Goal: Task Accomplishment & Management: Manage account settings

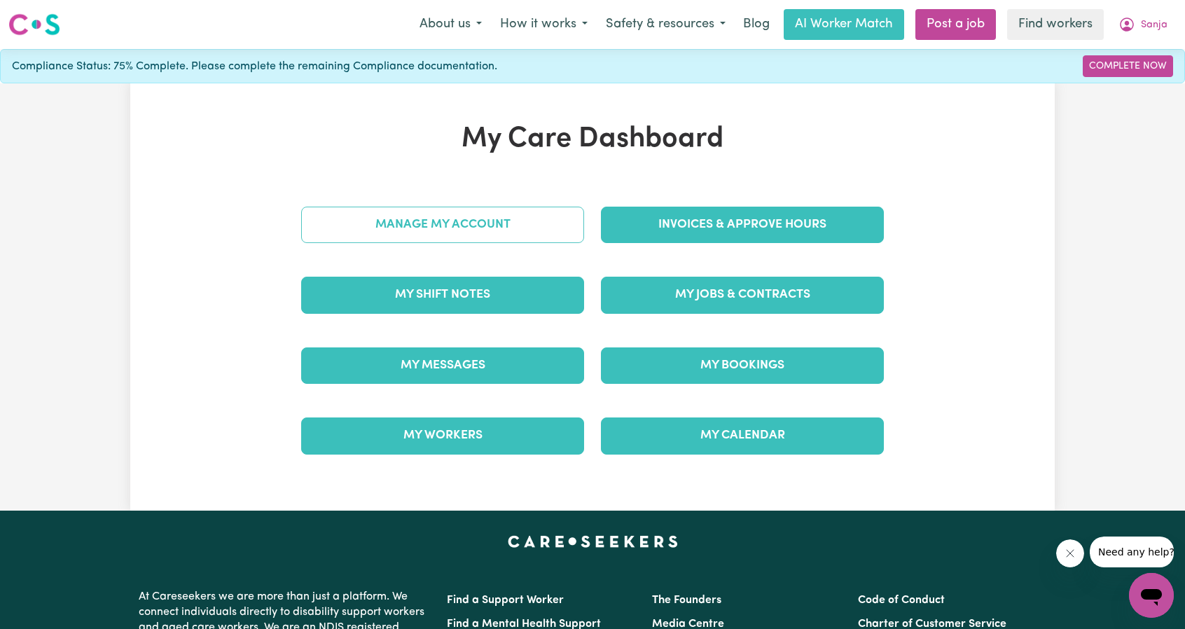
click at [513, 214] on link "Manage My Account" at bounding box center [442, 225] width 283 height 36
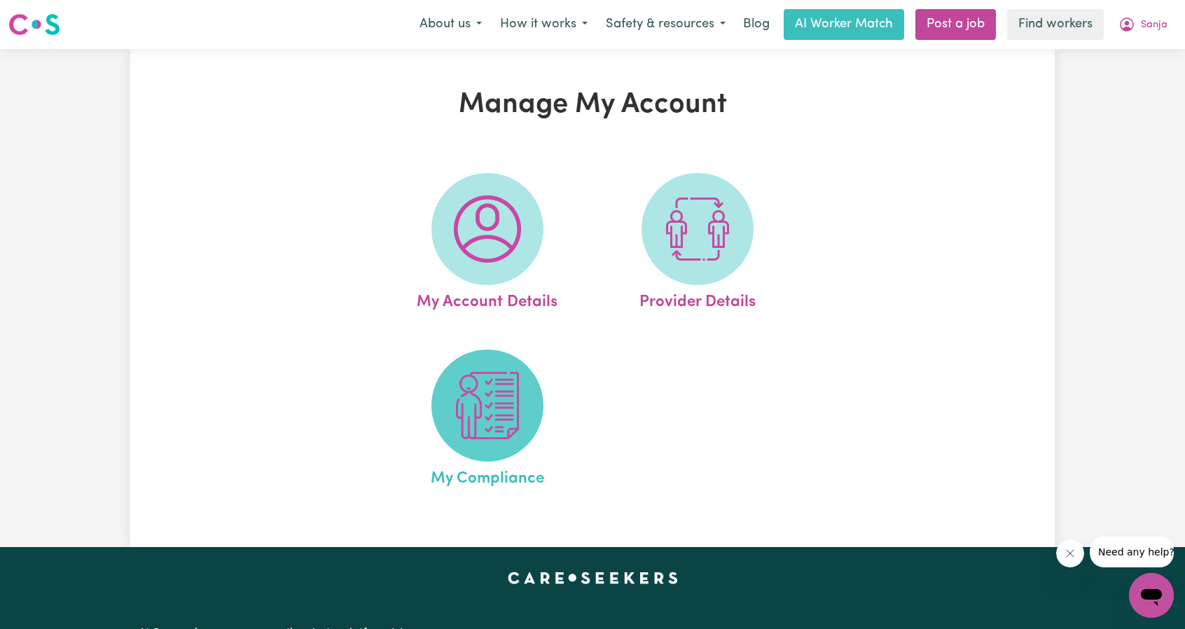
click at [489, 398] on img at bounding box center [487, 405] width 67 height 67
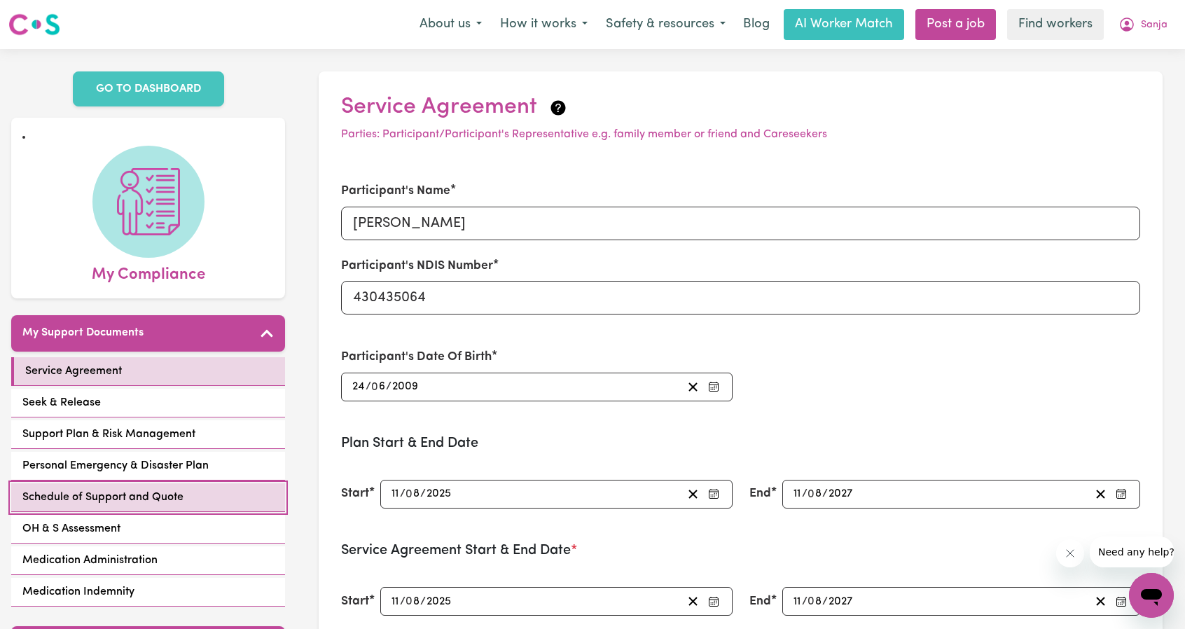
click at [114, 489] on span "Schedule of Support and Quote" at bounding box center [102, 497] width 161 height 17
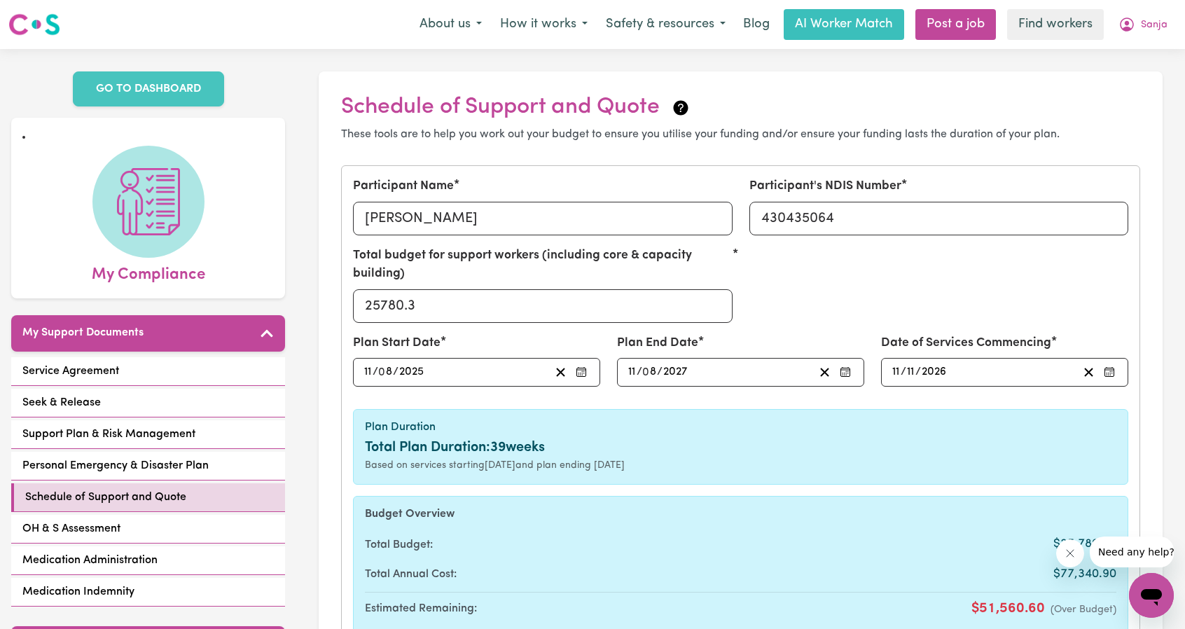
click at [983, 364] on div "2026-11-11 11 / 11 / 2026" at bounding box center [984, 372] width 188 height 19
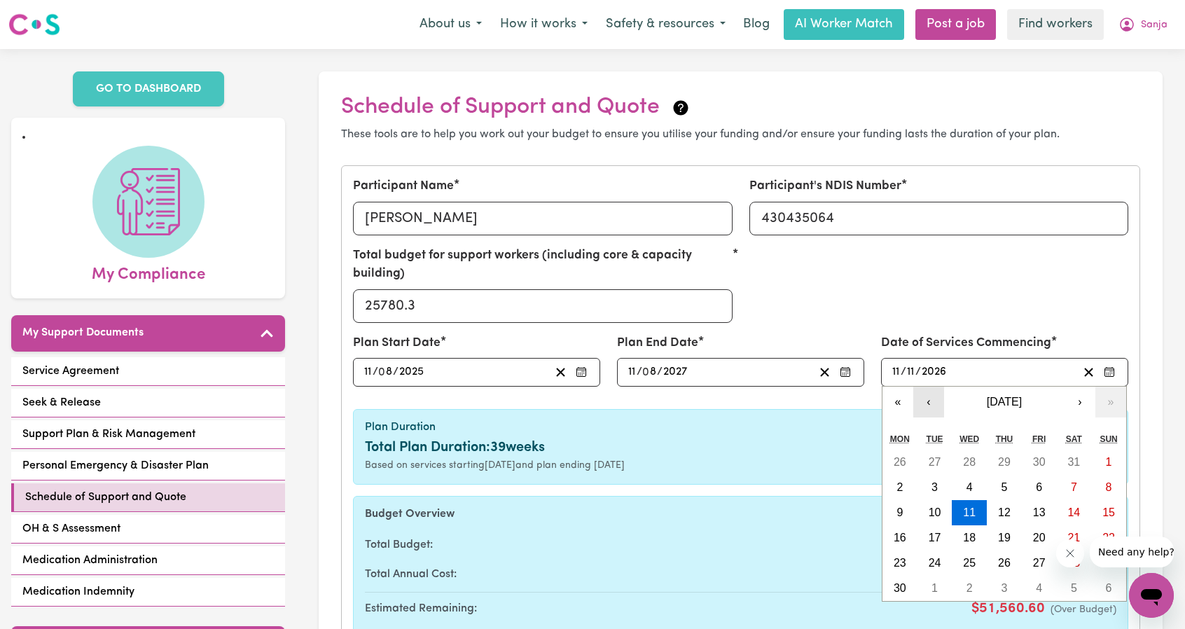
click at [926, 398] on button "‹" at bounding box center [928, 402] width 31 height 31
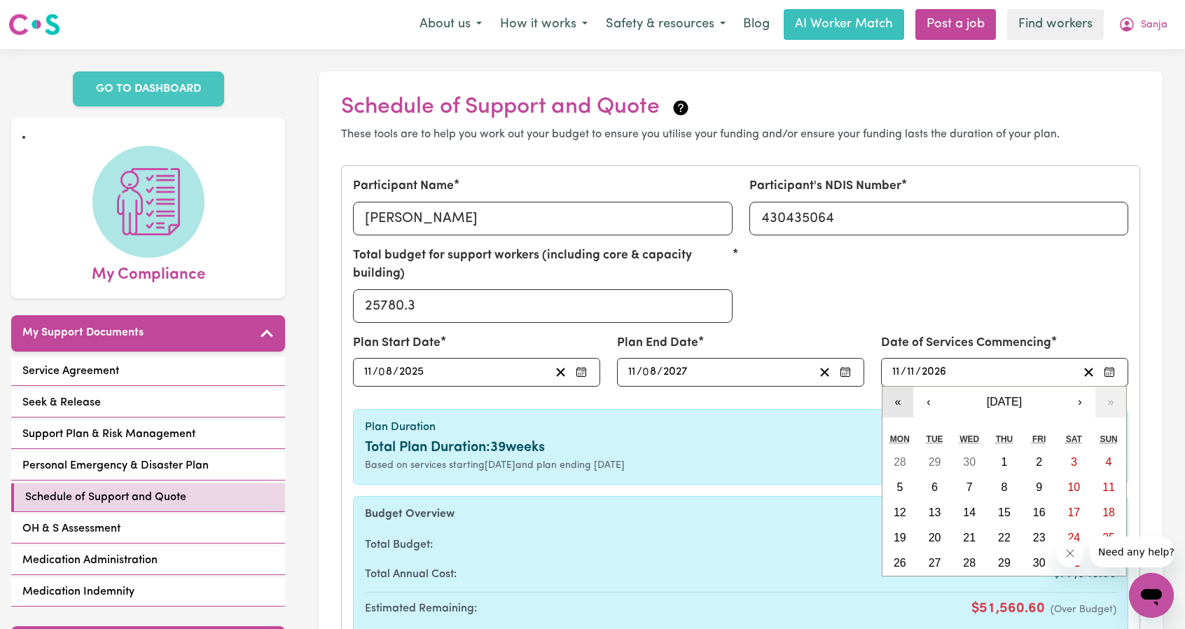
click at [901, 401] on button "«" at bounding box center [897, 402] width 31 height 31
click at [929, 403] on button "‹" at bounding box center [928, 402] width 31 height 31
click at [928, 397] on button "‹" at bounding box center [928, 402] width 31 height 31
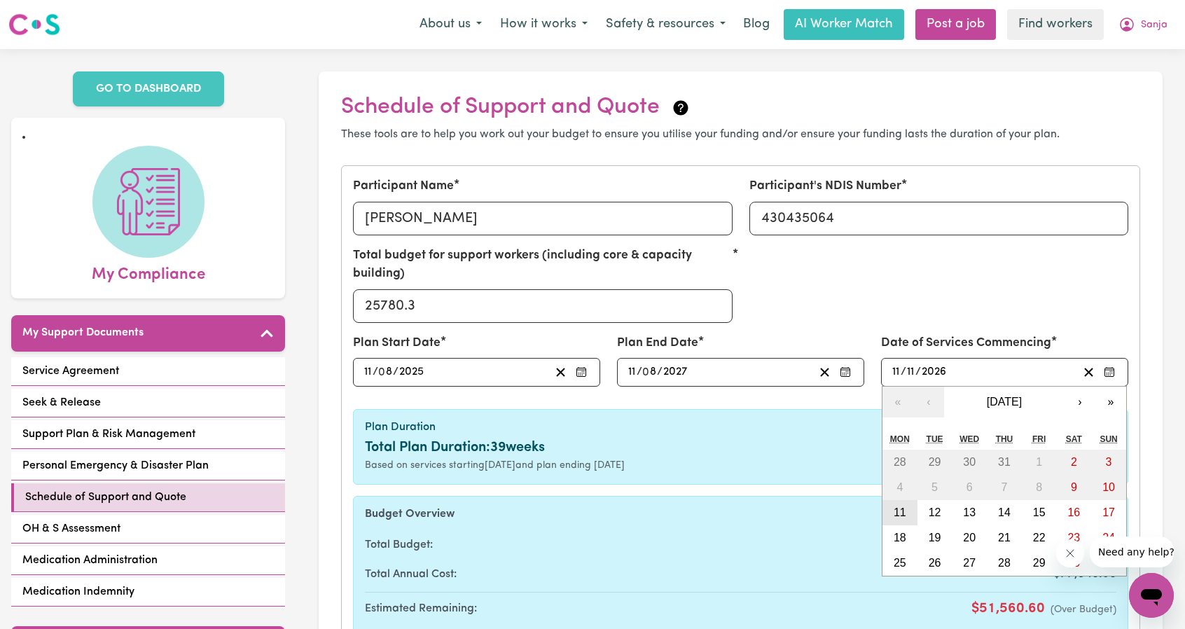
click at [898, 513] on abbr "11" at bounding box center [900, 512] width 13 height 12
type input "[DATE]"
type input "8"
type input "2025"
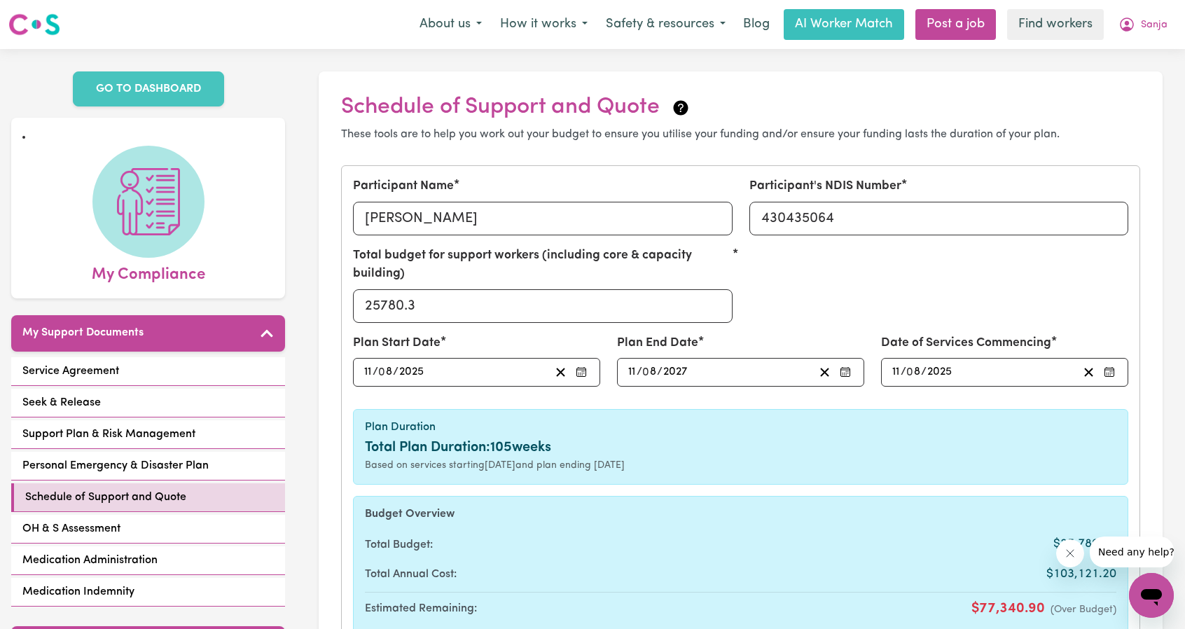
click at [786, 426] on h6 "Plan Duration" at bounding box center [740, 427] width 751 height 13
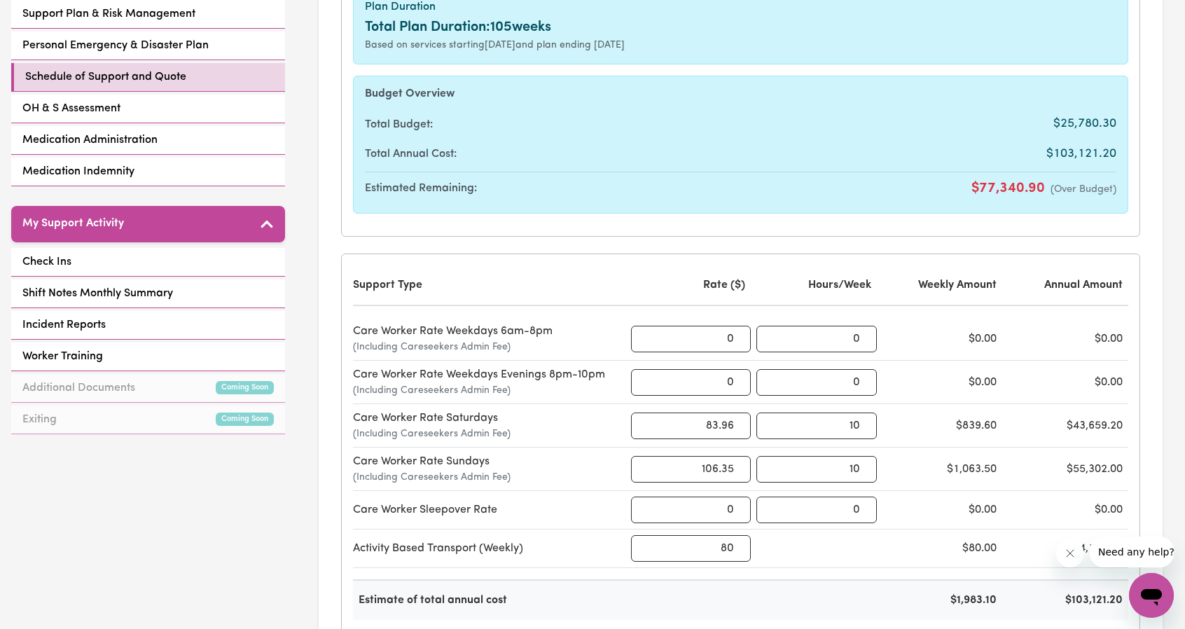
scroll to position [630, 0]
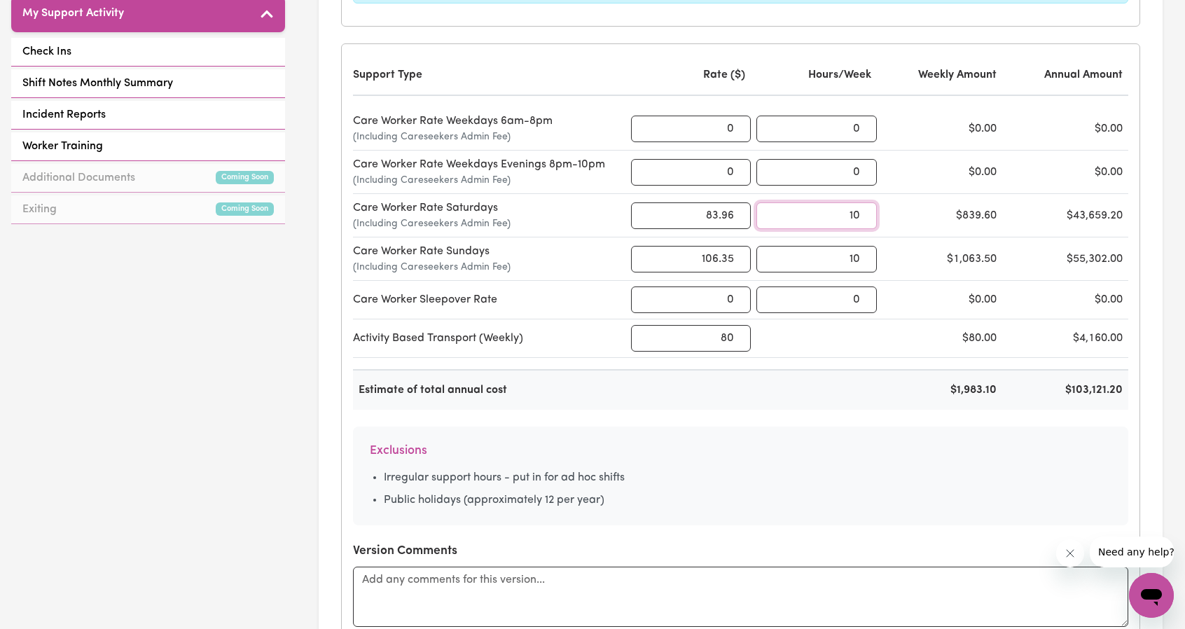
click at [818, 211] on input "10" at bounding box center [816, 215] width 120 height 27
click at [228, 377] on div "GO TO DASHBOARD My Compliance My Support Documents Service Agreement Seek & Rel…" at bounding box center [148, 487] width 296 height 2137
click at [847, 221] on input "10" at bounding box center [816, 215] width 120 height 27
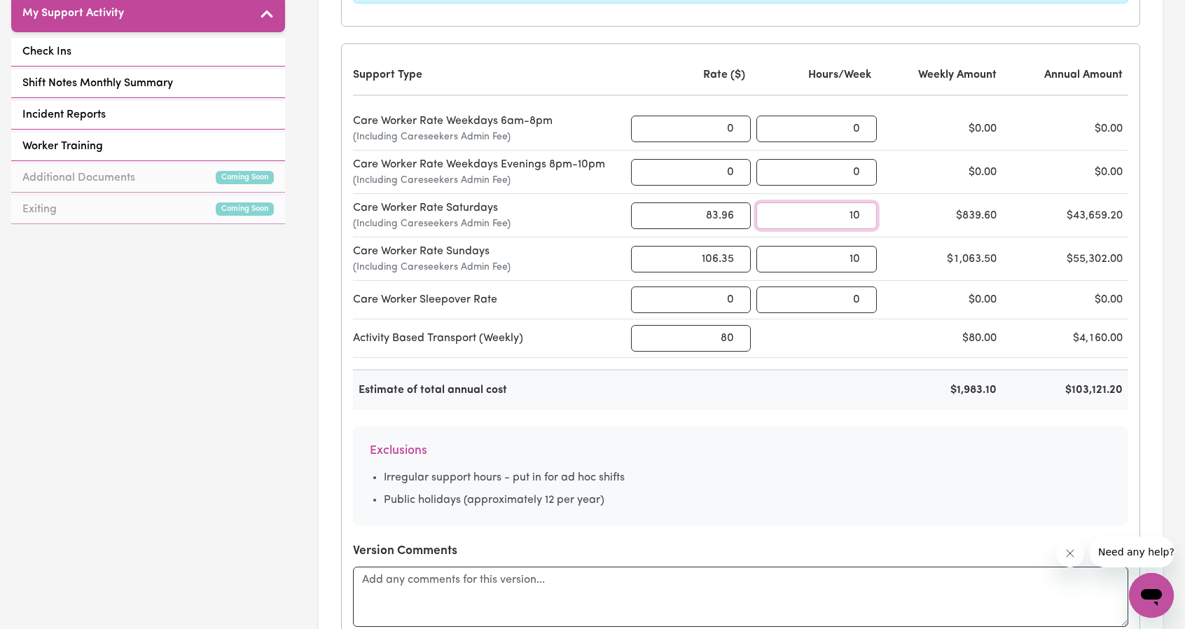
click at [847, 221] on input "10" at bounding box center [816, 215] width 120 height 27
type input "5"
click at [817, 254] on input "10" at bounding box center [816, 259] width 120 height 27
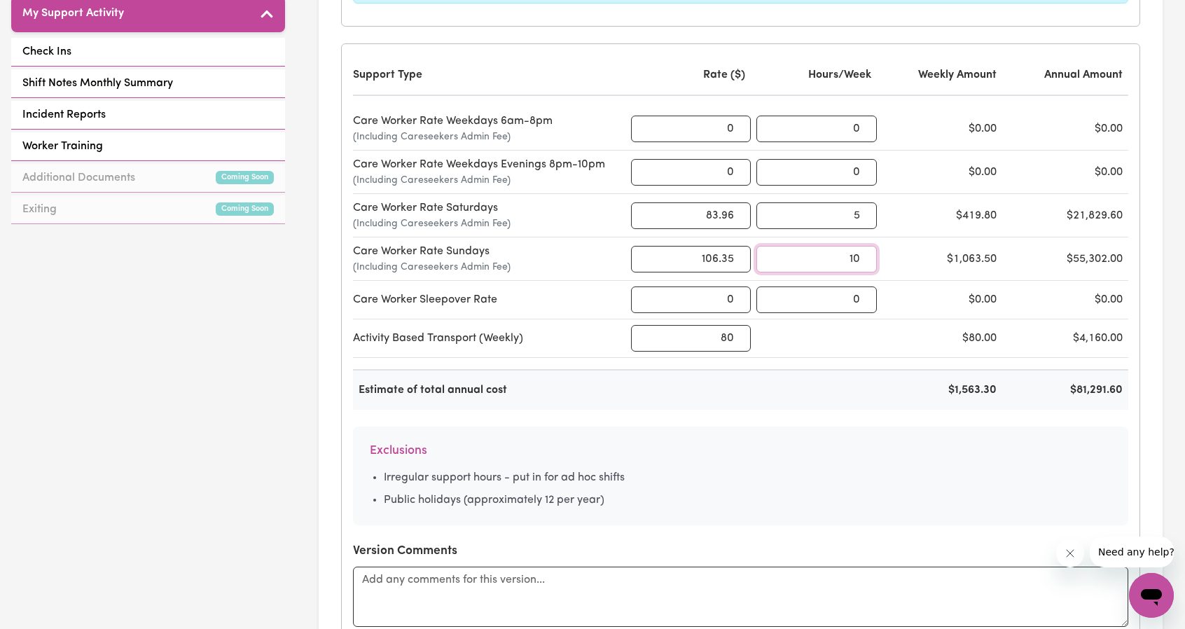
click at [817, 254] on input "10" at bounding box center [816, 259] width 120 height 27
type input "5"
click at [692, 404] on div "Estimate of total annual cost $1,031.55 $53,640.60" at bounding box center [740, 389] width 775 height 41
drag, startPoint x: 709, startPoint y: 337, endPoint x: 833, endPoint y: 344, distance: 124.8
click at [824, 344] on div "Activity Based Transport (Weekly) 80 $80.00 $4,160.00" at bounding box center [740, 338] width 775 height 39
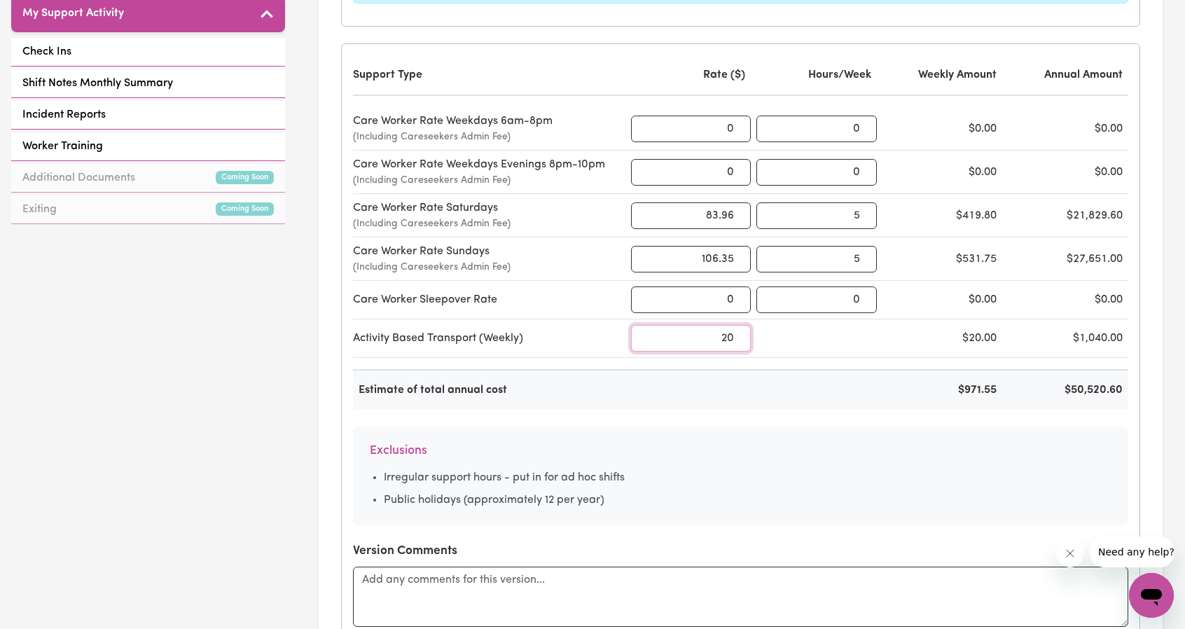
type input "20"
click at [819, 431] on div "Exclusions Irregular support hours - put in for ad hoc shifts Public holidays (…" at bounding box center [740, 475] width 775 height 99
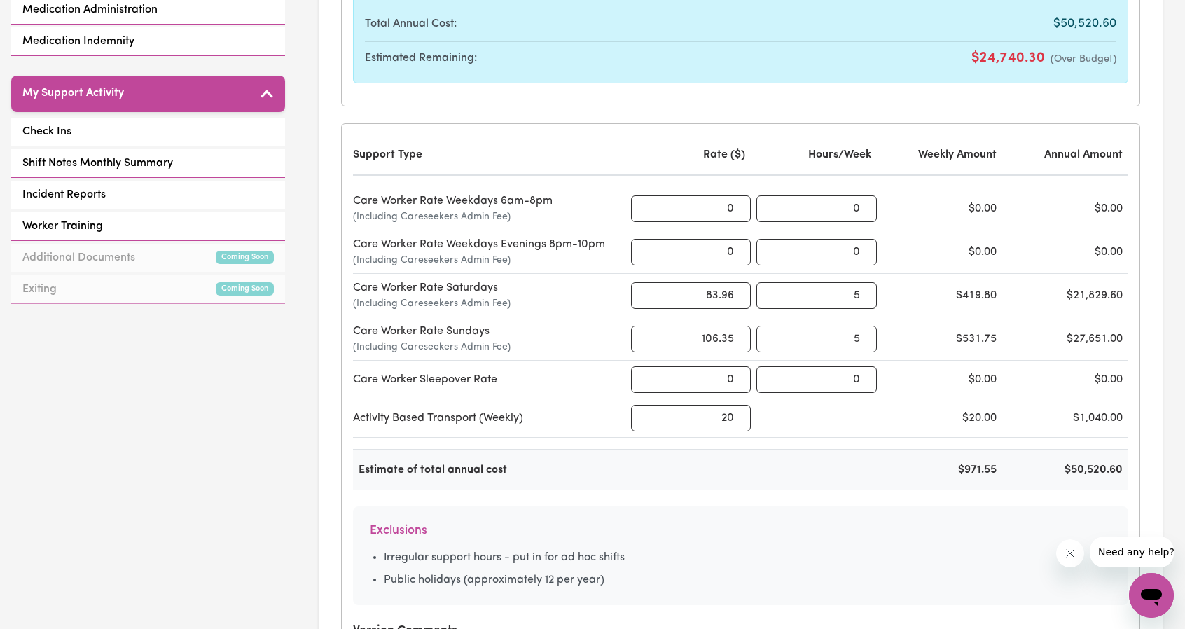
scroll to position [700, 0]
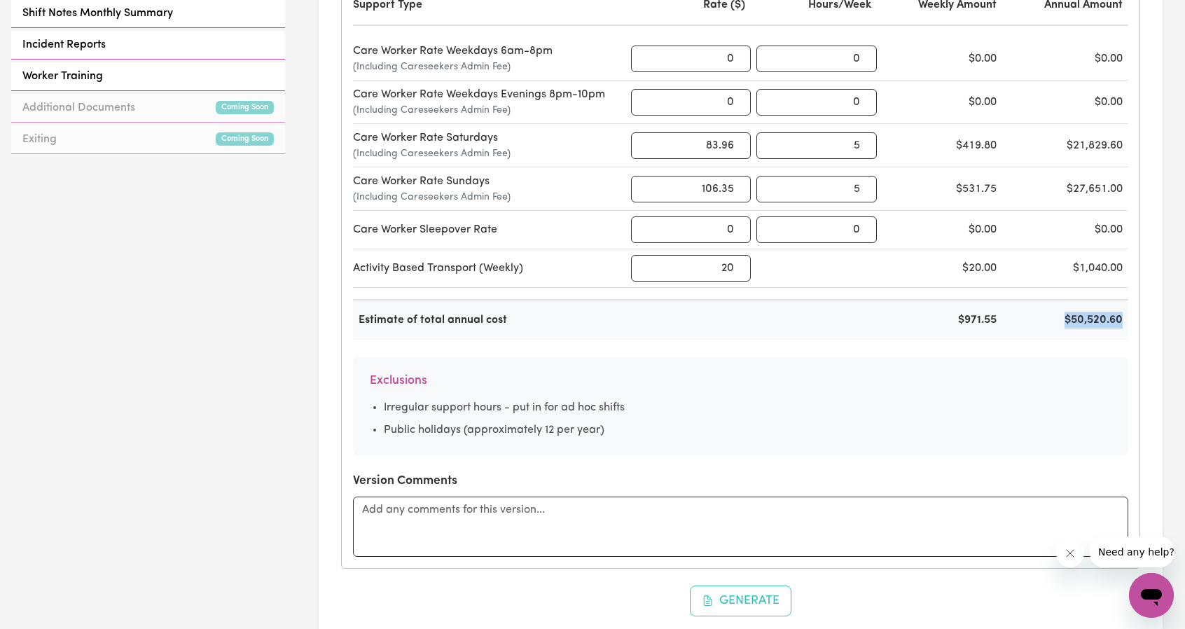
drag, startPoint x: 1041, startPoint y: 319, endPoint x: 1127, endPoint y: 316, distance: 86.9
click at [1127, 316] on div "$50,520.60" at bounding box center [1068, 320] width 120 height 17
click at [975, 326] on div "Estimate of total annual cost $971.55 $50,520.60" at bounding box center [740, 319] width 775 height 41
click at [1060, 312] on div "$50,520.60" at bounding box center [1068, 320] width 120 height 17
drag, startPoint x: 1052, startPoint y: 312, endPoint x: 1133, endPoint y: 315, distance: 81.3
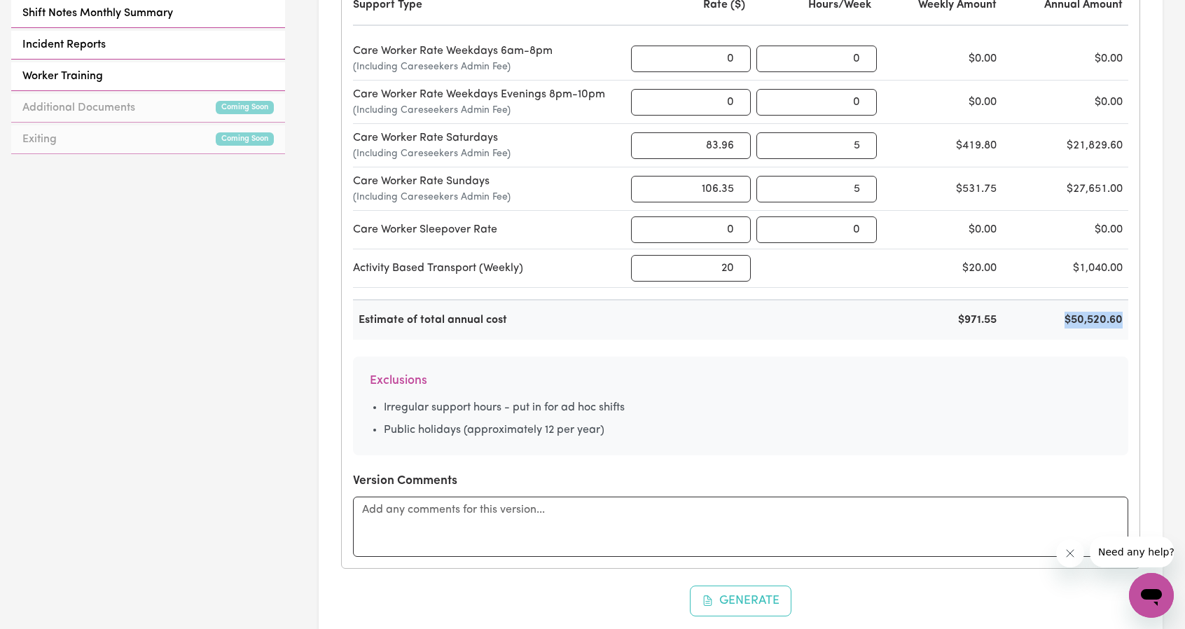
click at [1133, 315] on div "Support Type Rate ($) Hours/Week Weekly Amount Annual Amount Care Worker Rate W…" at bounding box center [741, 271] width 798 height 594
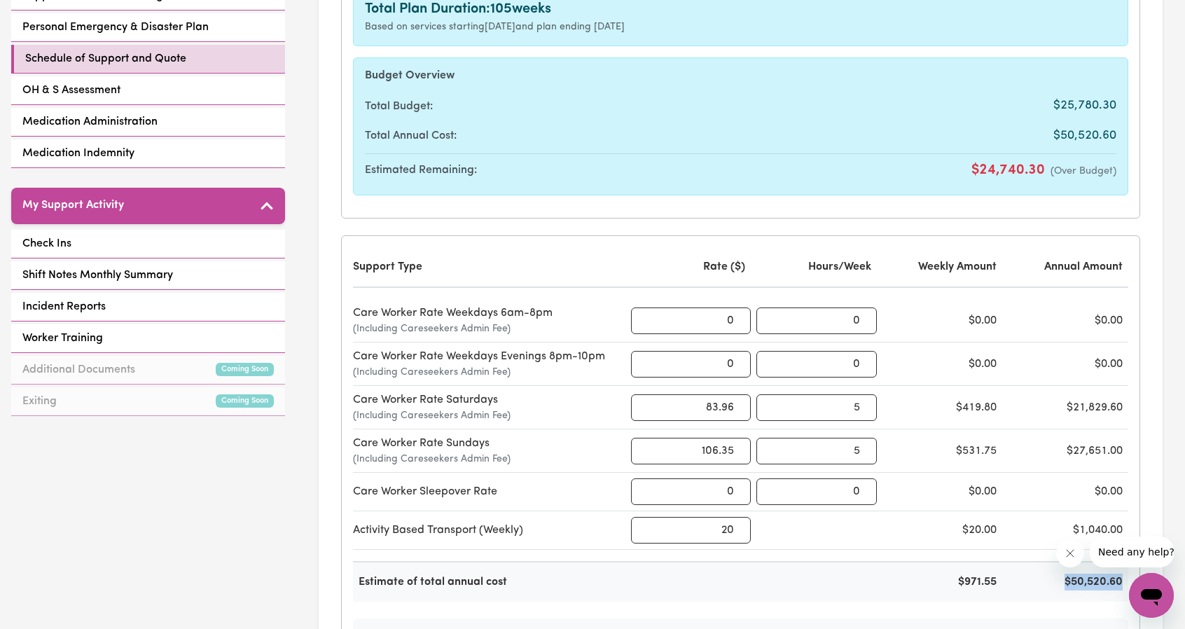
scroll to position [242, 0]
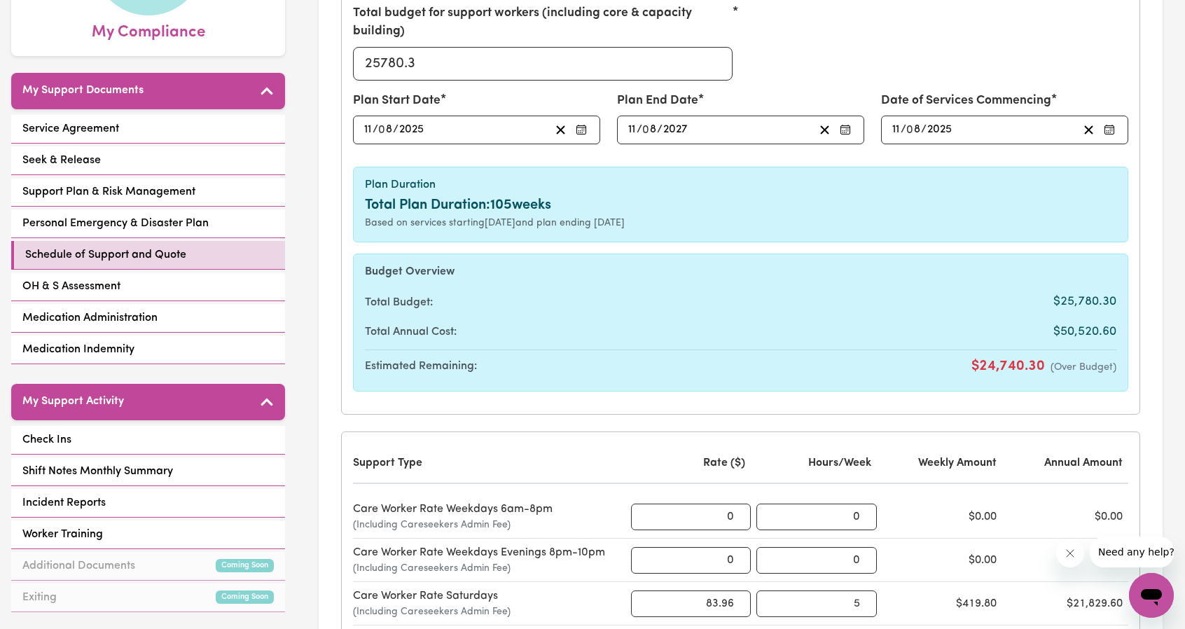
click at [786, 128] on div "2027-08-11 11 / 0 8 / 2027" at bounding box center [720, 129] width 188 height 19
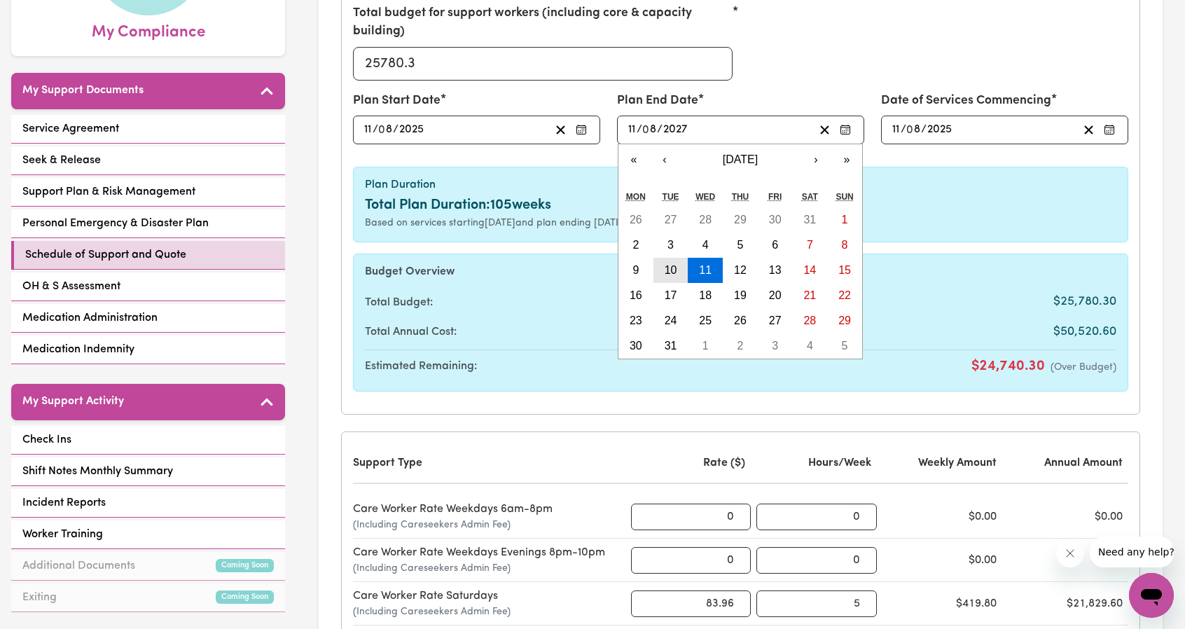
click at [678, 272] on button "10" at bounding box center [670, 270] width 35 height 25
type input "2027-08-10"
type input "10"
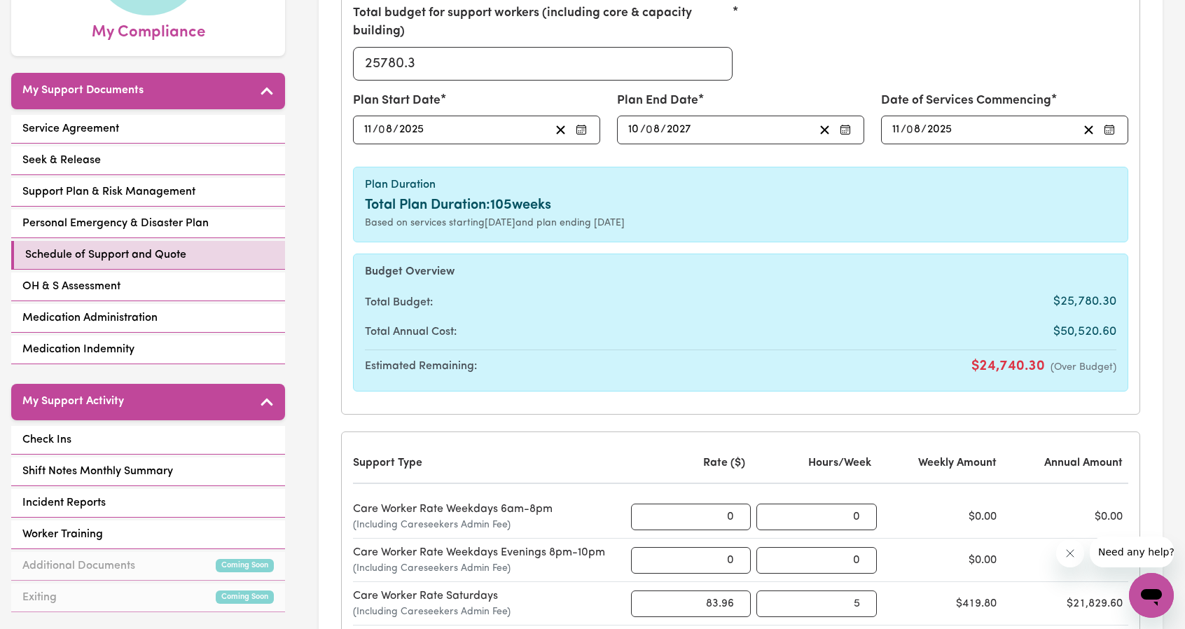
click at [674, 259] on div "Budget Overview Total Budget: $25,780.30 Total Annual Cost: $50,520.60 Estimate…" at bounding box center [740, 323] width 775 height 138
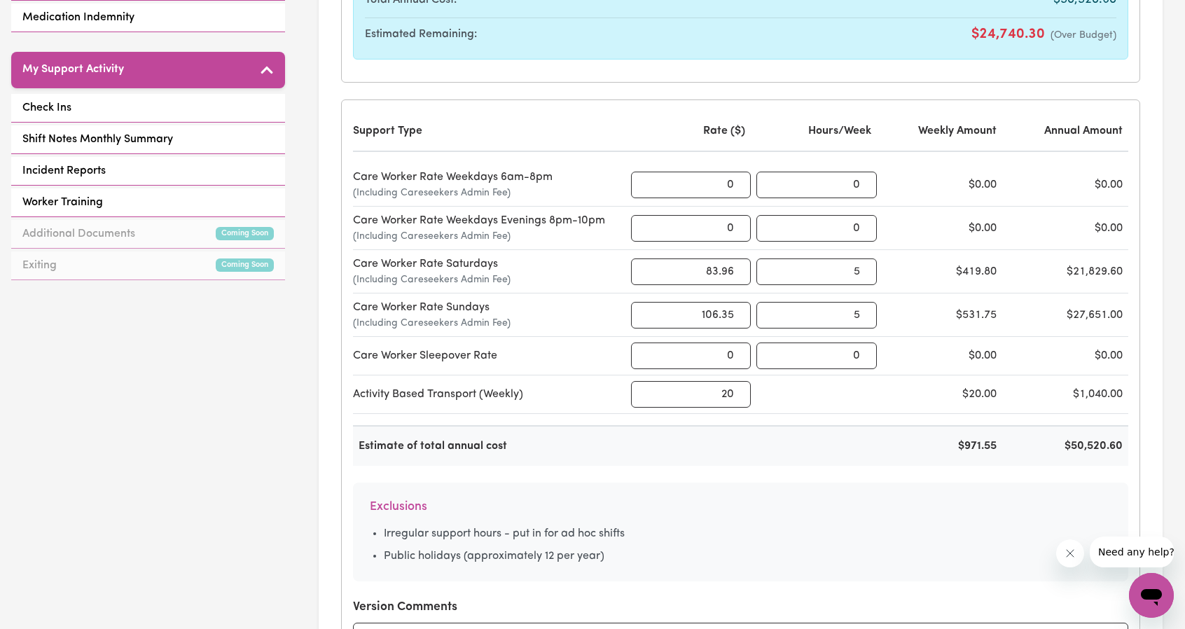
scroll to position [662, 0]
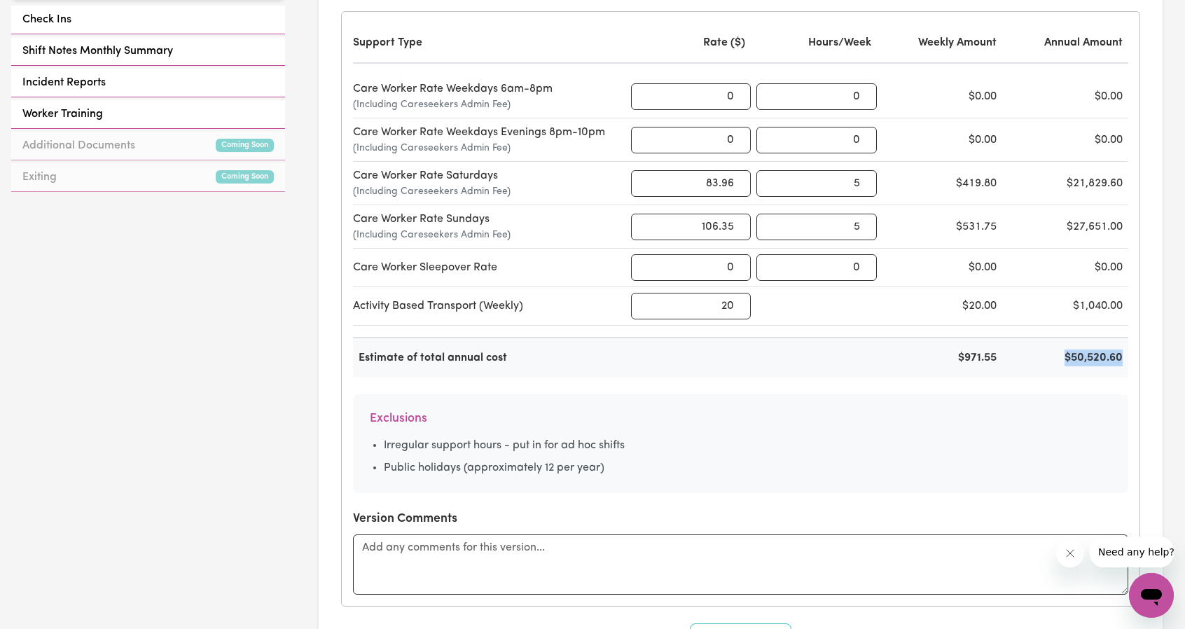
drag, startPoint x: 1065, startPoint y: 349, endPoint x: 1182, endPoint y: 365, distance: 118.0
click at [1182, 365] on div "Schedule of Support and Quote These tools are to help you work out your budget …" at bounding box center [740, 455] width 889 height 2137
copy div "$50,520.60"
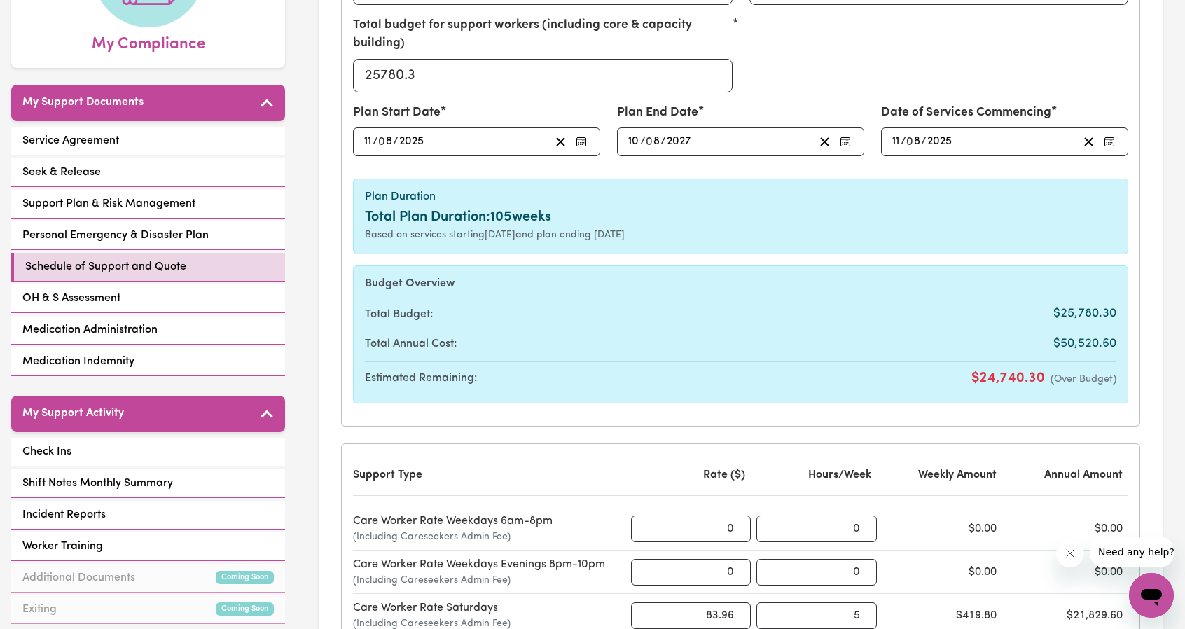
scroll to position [32, 0]
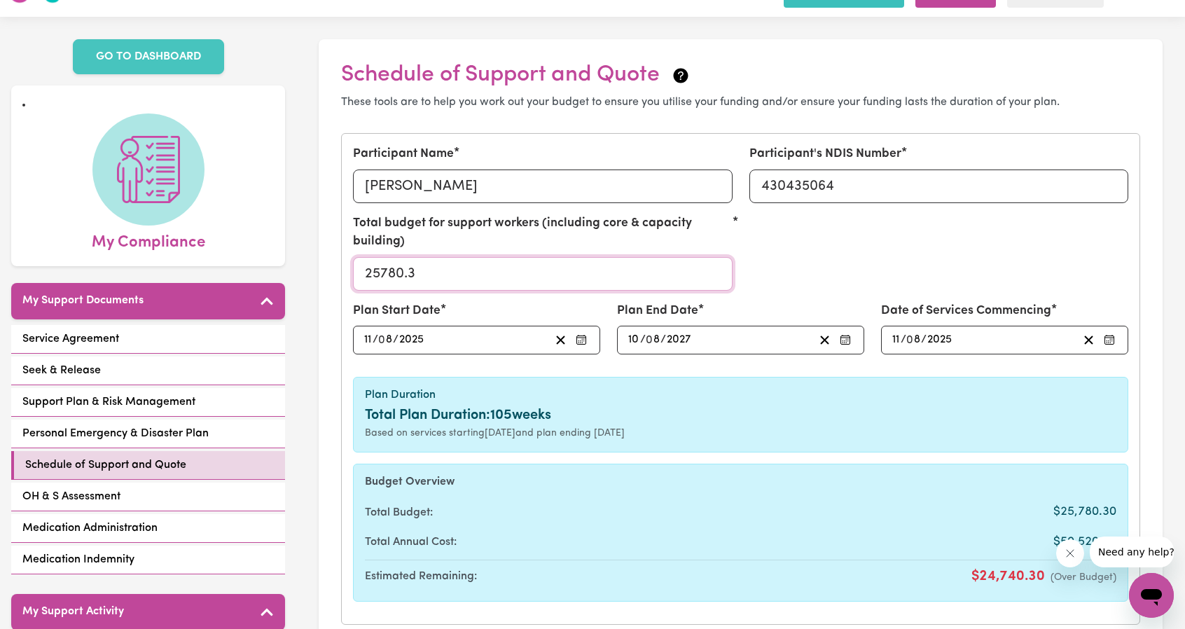
click at [412, 274] on input "25780.3" at bounding box center [543, 274] width 380 height 34
paste input "50520.60"
type input "50520.60"
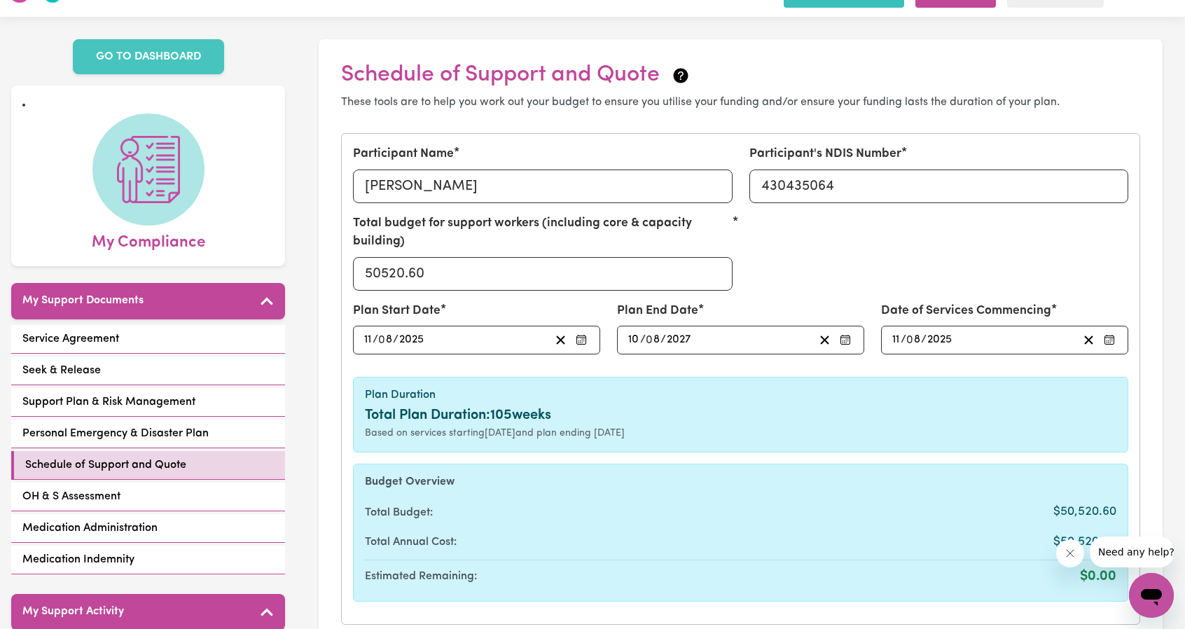
click at [878, 265] on div "Total budget for support workers (including core & capacity building) 50520.60" at bounding box center [741, 258] width 792 height 88
click at [431, 284] on input "50520.60" at bounding box center [543, 274] width 380 height 34
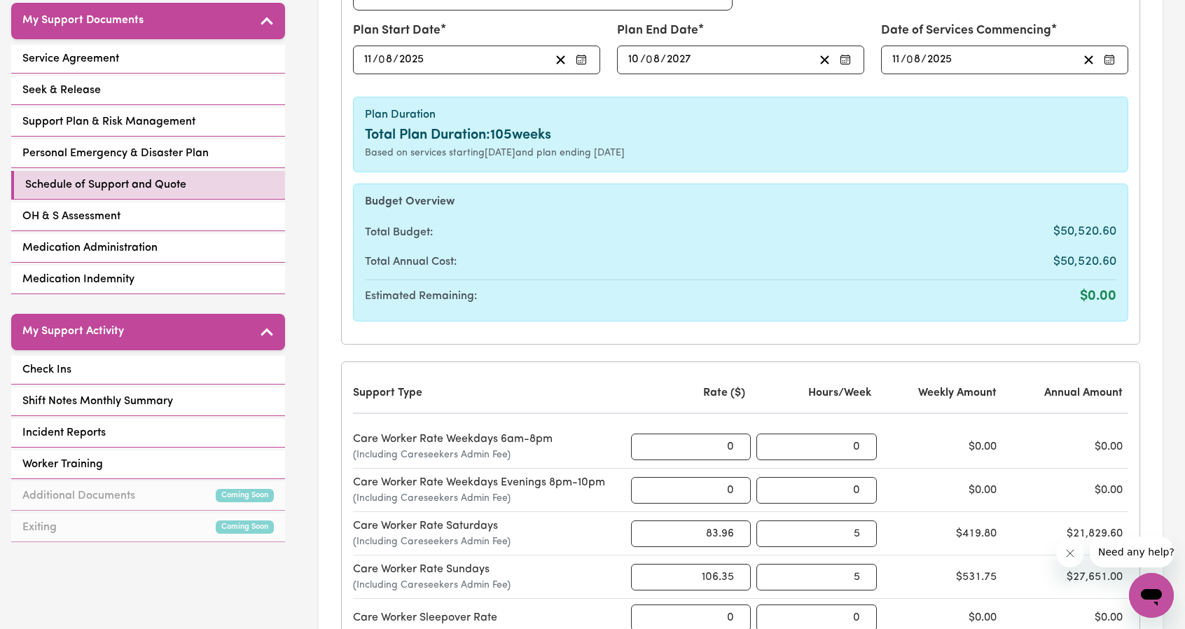
click at [734, 335] on div "Participant Name Sanja Lovrakovic Participant's NDIS Number 430435064 Total bud…" at bounding box center [741, 99] width 798 height 490
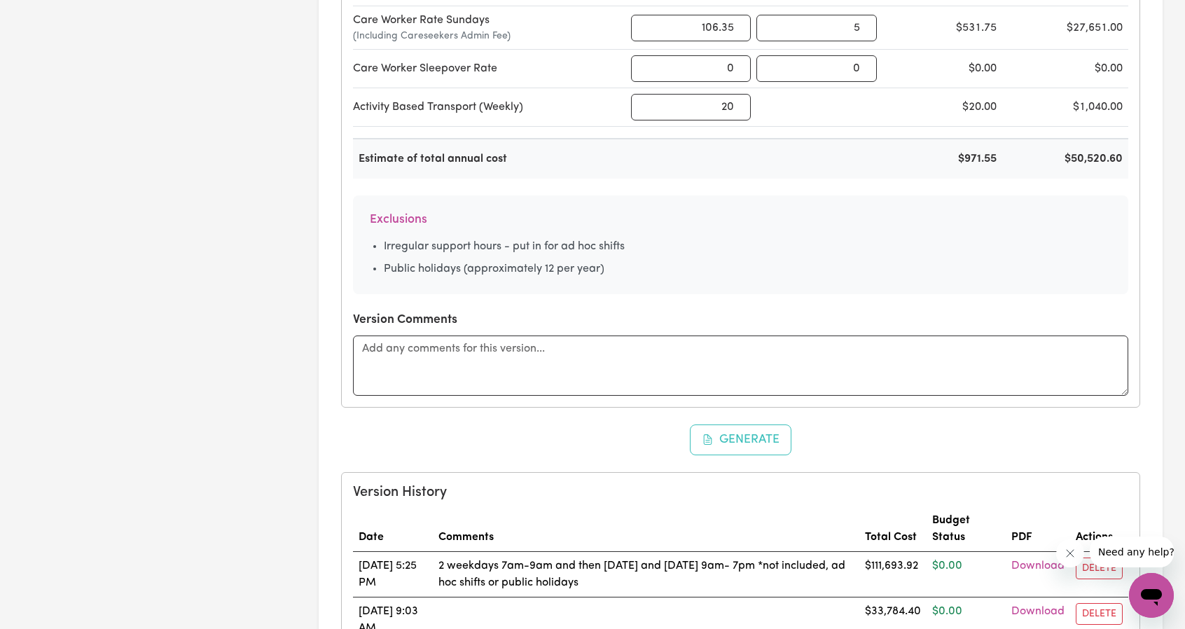
scroll to position [1013, 0]
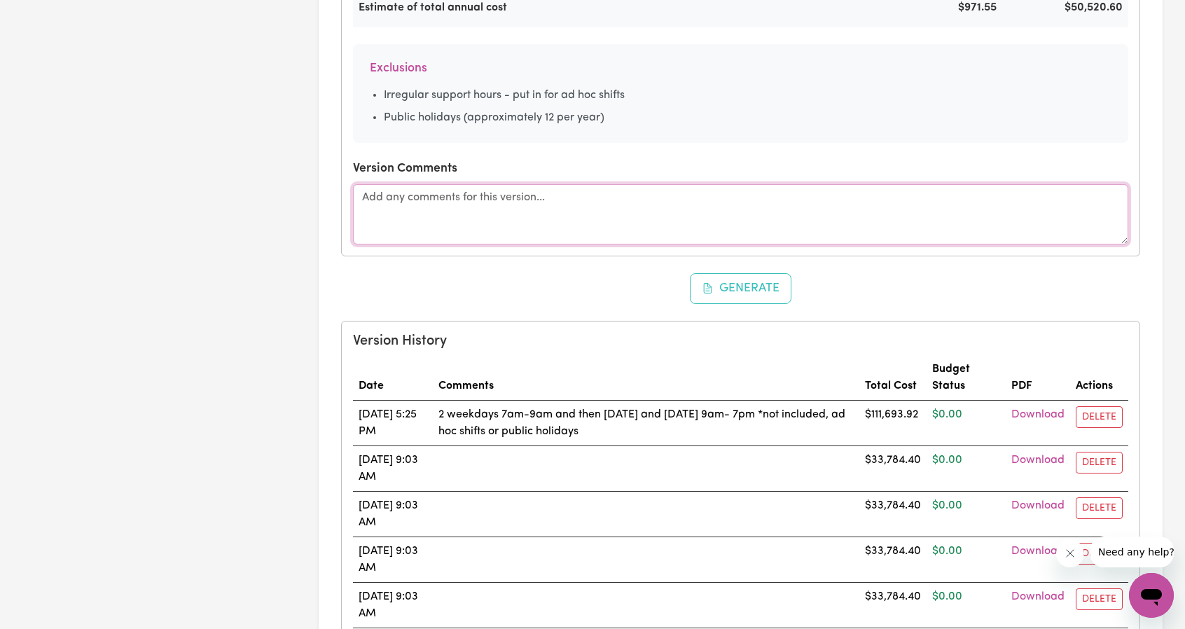
click at [426, 205] on textarea at bounding box center [740, 214] width 775 height 60
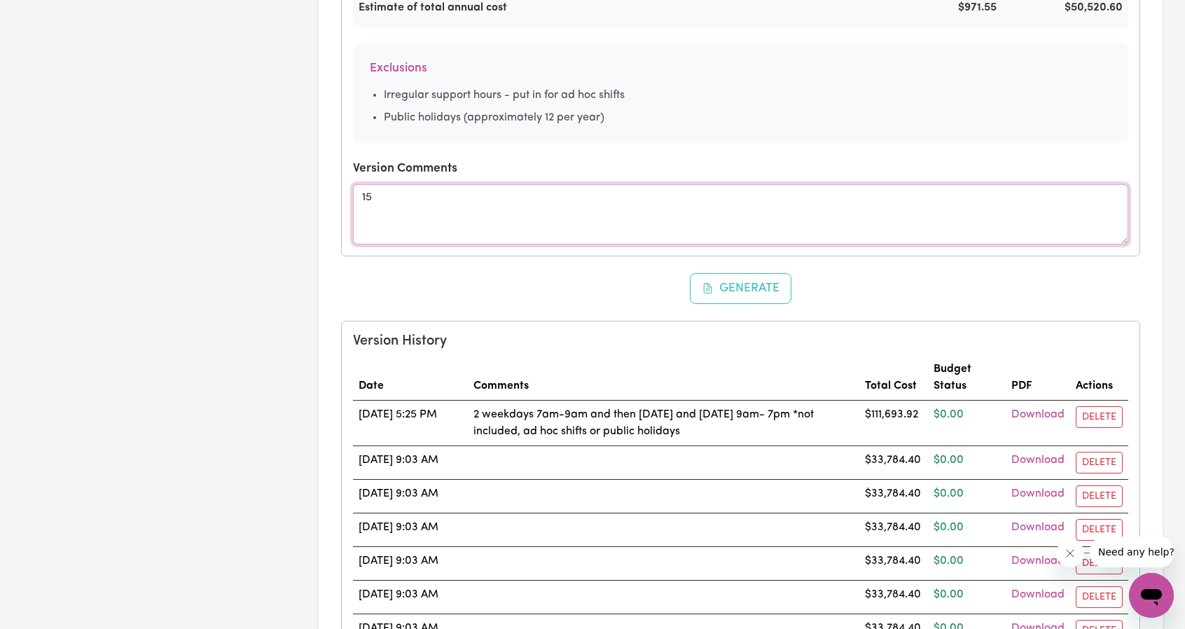
type textarea "1"
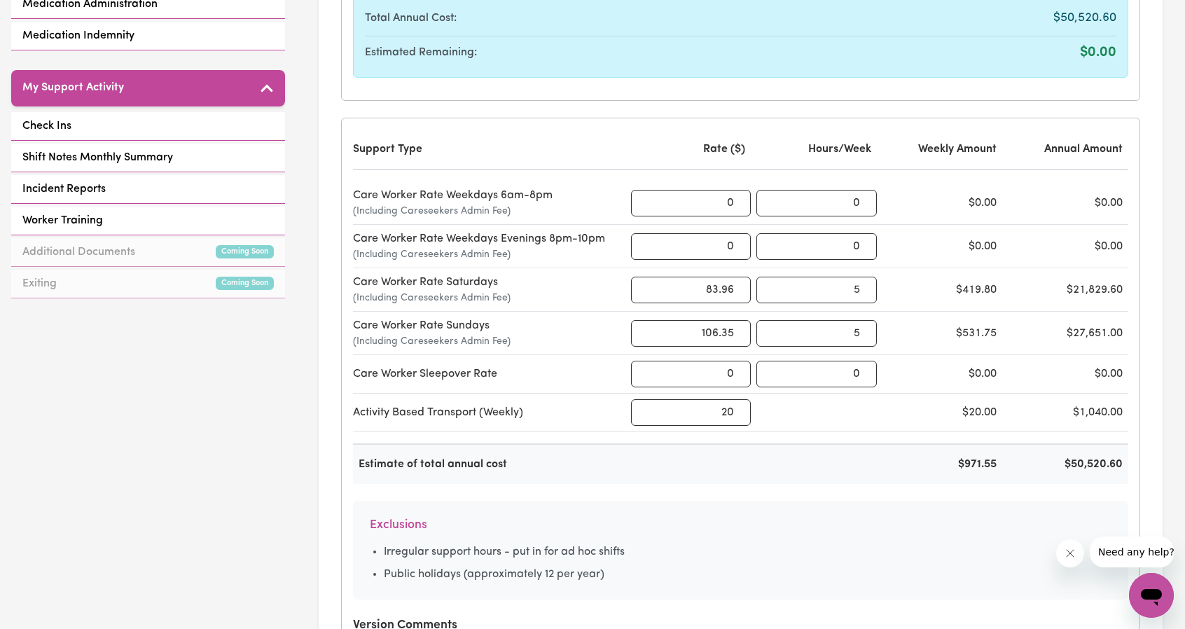
scroll to position [662, 0]
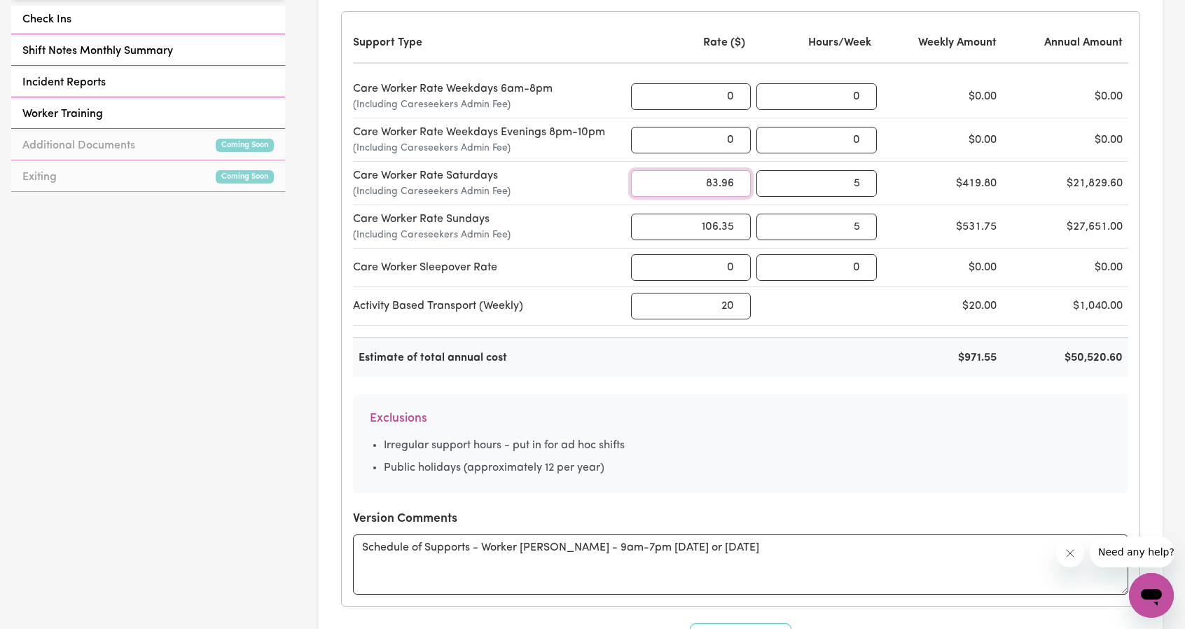
click at [703, 183] on input "83.96" at bounding box center [691, 183] width 120 height 27
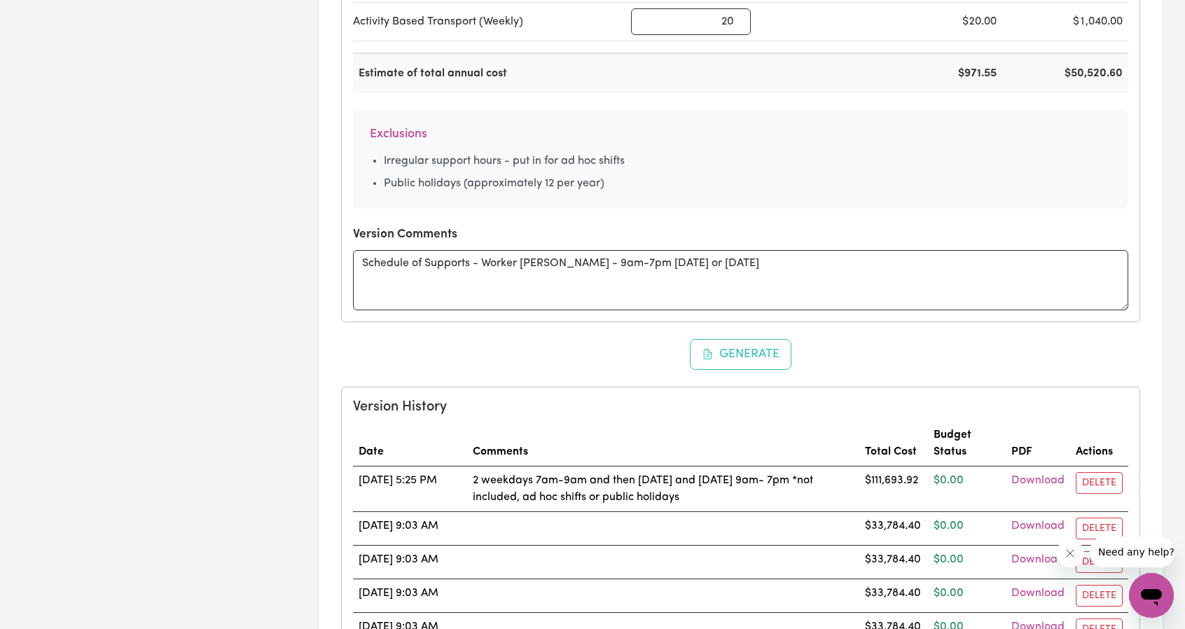
scroll to position [943, 0]
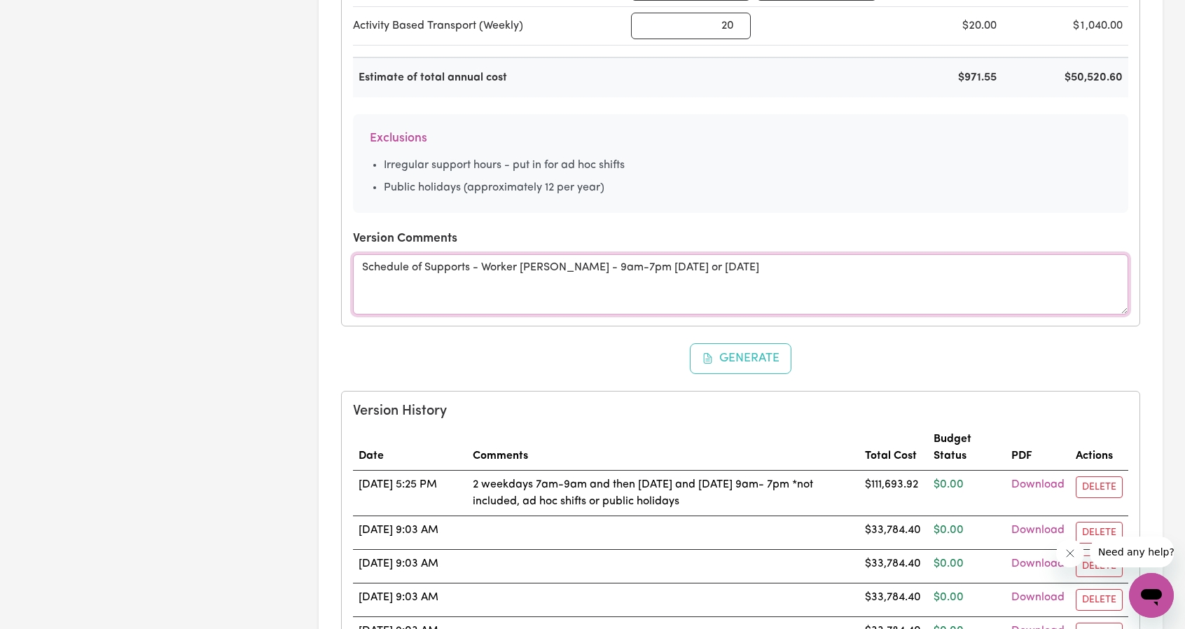
click at [664, 260] on textarea "Schedule of Supports - Worker Lindsey - 9am-7pm Saturday or Sunday" at bounding box center [740, 284] width 775 height 60
click at [669, 261] on textarea "Schedule of Supports - Worker Lindsey - 9am-7pm Saturday or Sunday" at bounding box center [740, 284] width 775 height 60
paste textarea "83.96"
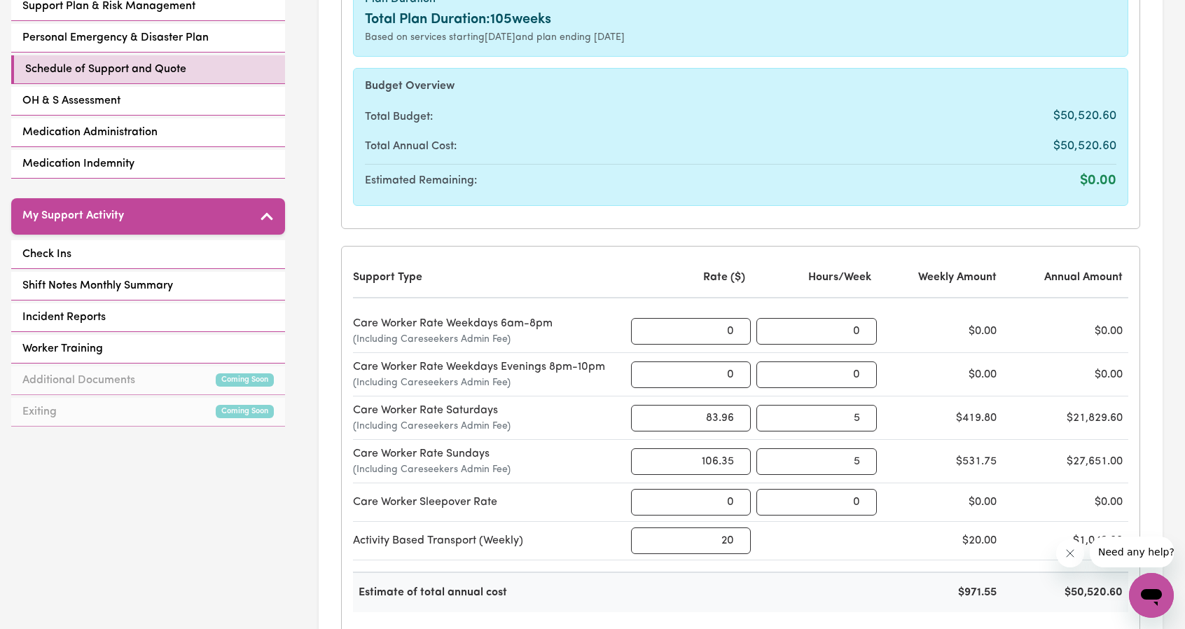
scroll to position [522, 0]
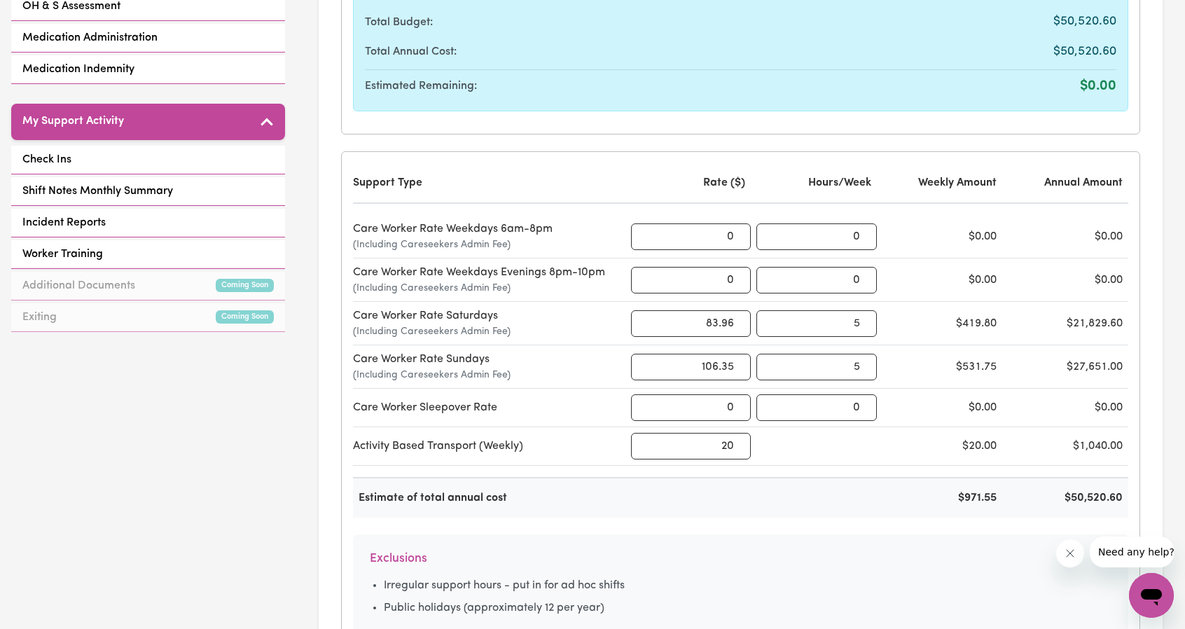
type textarea "Schedule of Supports - Worker Lindsey - 9am-7pm Saturday @$83.96 or Sunday"
click at [715, 364] on input "106.35" at bounding box center [691, 367] width 120 height 27
click at [711, 360] on input "106.31" at bounding box center [691, 367] width 120 height 27
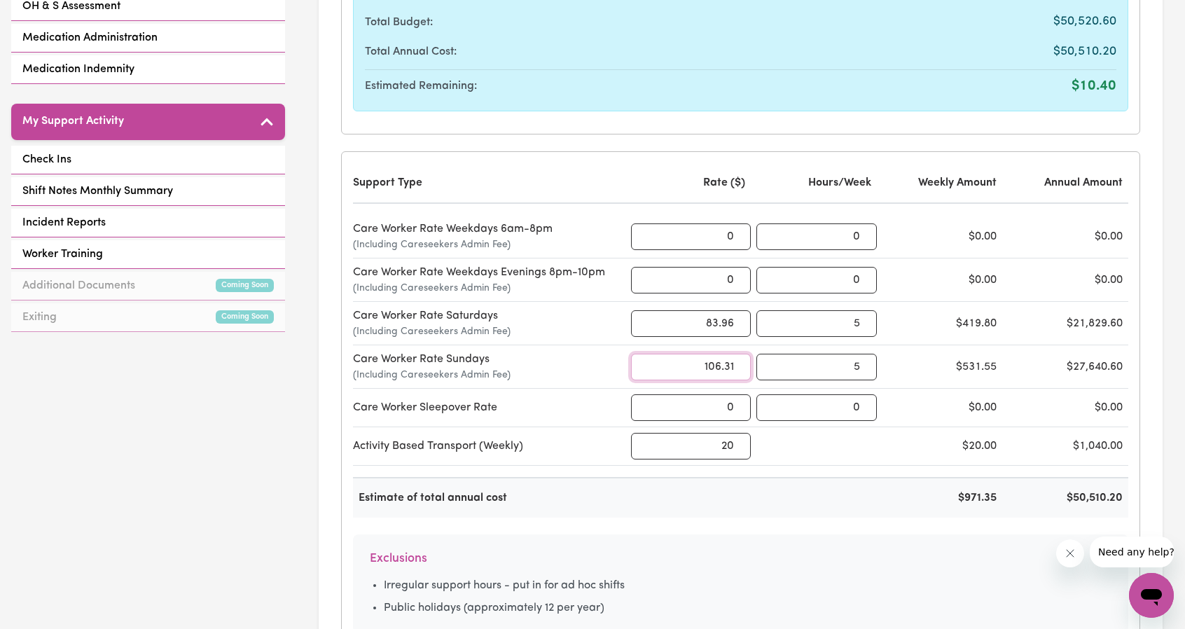
click at [711, 360] on input "106.31" at bounding box center [691, 367] width 120 height 27
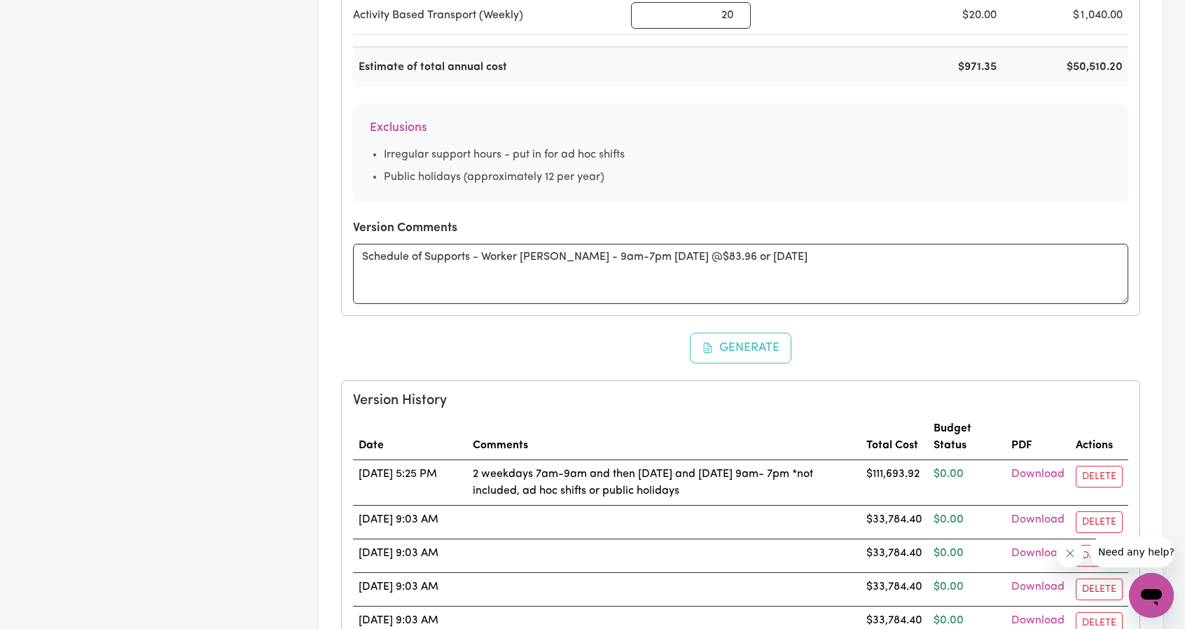
scroll to position [943, 0]
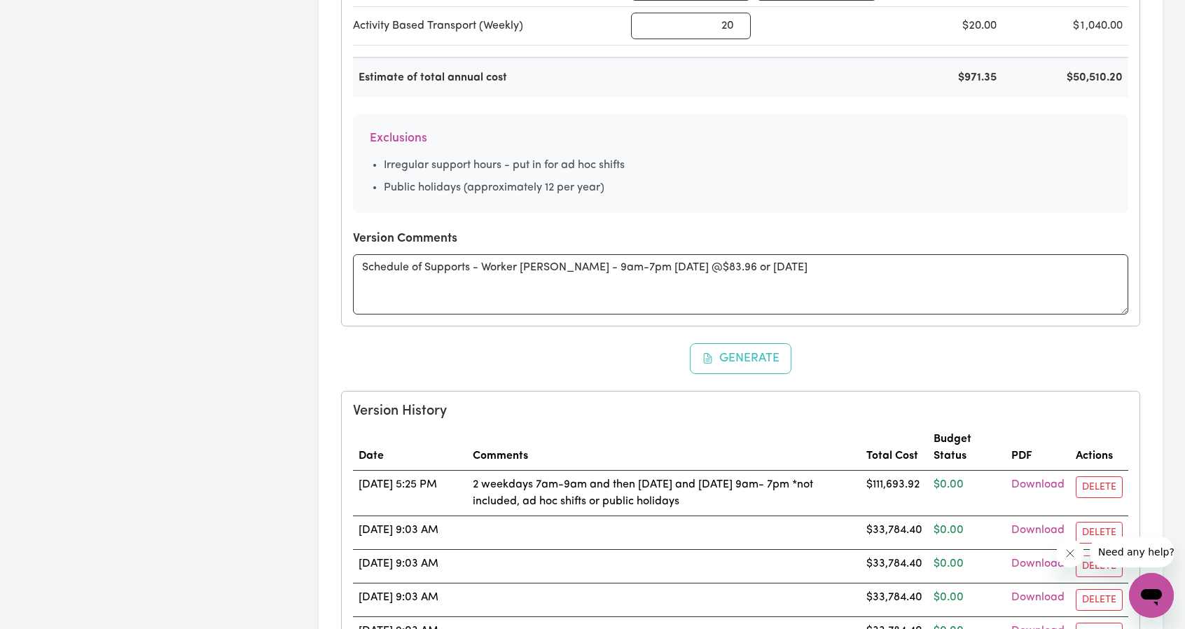
type input "106.31"
click at [772, 265] on textarea "Schedule of Supports - Worker Lindsey - 9am-7pm Saturday @$83.96 or Sunday" at bounding box center [740, 284] width 775 height 60
click at [804, 265] on textarea "Schedule of Supports - Worker Lindsey - 9am-7pm Saturday @$83.96 or Sunday" at bounding box center [740, 284] width 775 height 60
paste textarea "106.31"
click at [784, 266] on textarea "Schedule of Supports - Worker Lindsey - 9am-7pm Saturday @$83.96 or Sunday @106…" at bounding box center [740, 284] width 775 height 60
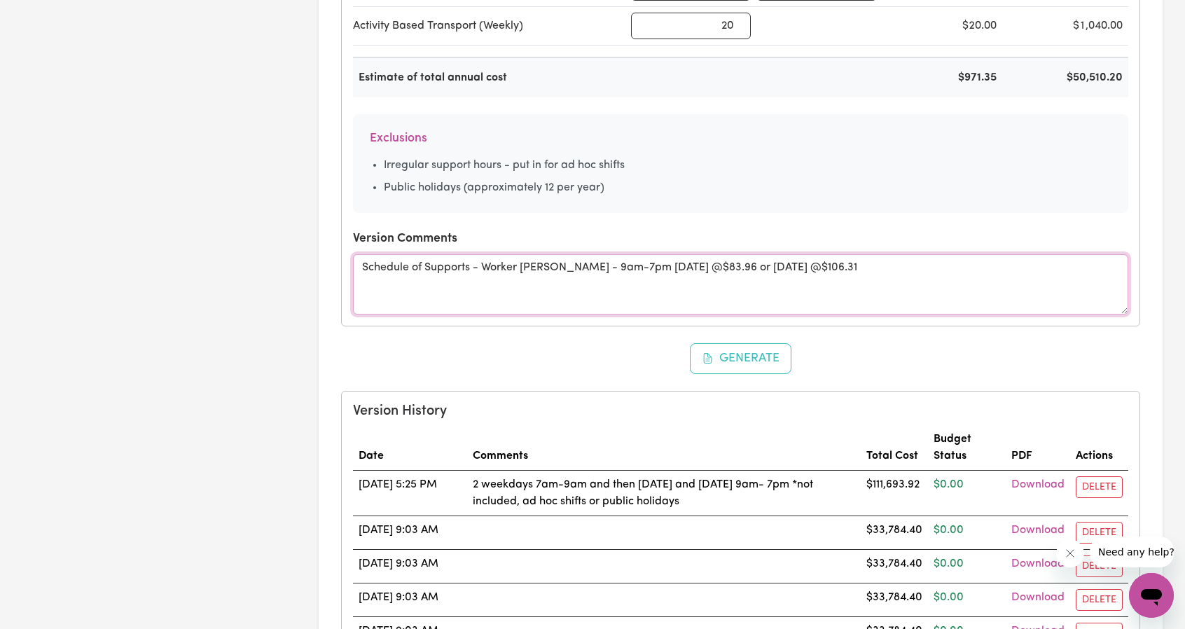
click at [842, 264] on textarea "Schedule of Supports - Worker Lindsey - 9am-7pm Saturday @$83.96 or Sunday @$10…" at bounding box center [740, 284] width 775 height 60
click at [817, 263] on textarea "Schedule of Supports - Worker Lindsey - 9am-7pm Saturday @$83.96 or Sunday @$10…" at bounding box center [740, 284] width 775 height 60
click at [564, 265] on textarea "Schedule of Supports - Worker Lindsey - 9am-7pm Saturday @$83.96 or Sunday @$10…" at bounding box center [740, 284] width 775 height 60
click at [574, 270] on textarea "Schedule of Supports - Worker Lindsey - 9am-7pm Saturday @$83.96 or Sunday @$10…" at bounding box center [740, 284] width 775 height 60
click at [571, 271] on textarea "Schedule of Supports - Worker Lindsey - 9am-7pm Saturday @$83.96 or Sunday @$10…" at bounding box center [740, 284] width 775 height 60
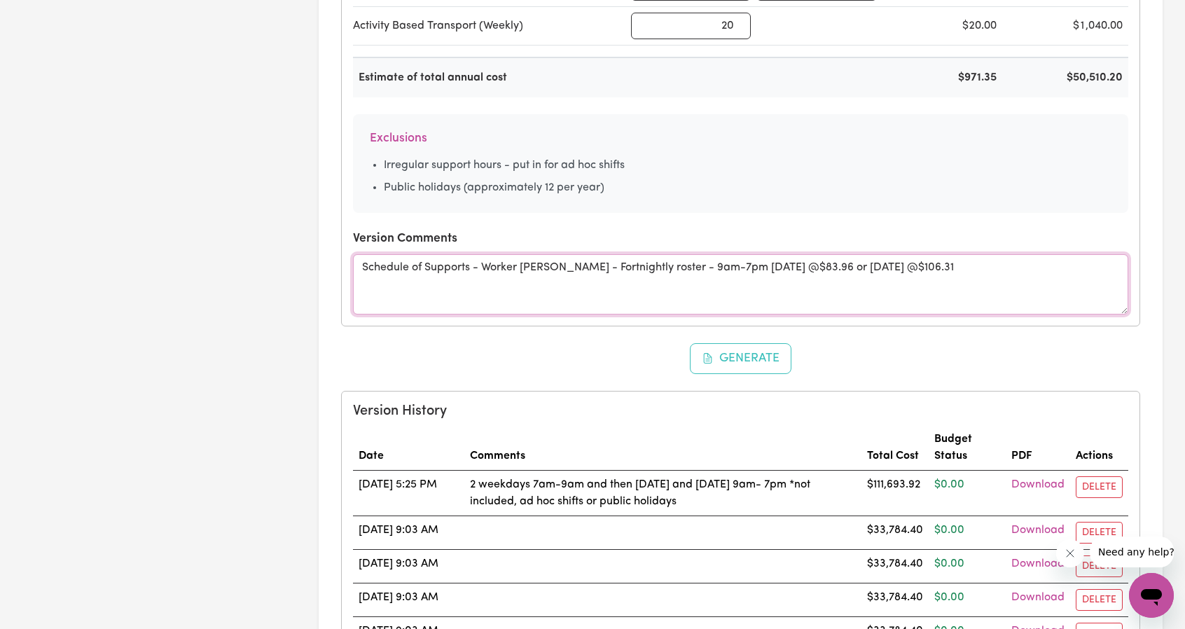
click at [824, 261] on textarea "Schedule of Supports - Worker Lindsey - Fortnightly roster - 9am-7pm Saturday @…" at bounding box center [740, 284] width 775 height 60
drag, startPoint x: 668, startPoint y: 263, endPoint x: 677, endPoint y: 271, distance: 12.4
click at [668, 263] on textarea "Schedule of Supports - Worker Lindsey - Fortnightly roster - 9am-7pm Saturday @…" at bounding box center [740, 284] width 775 height 60
click at [873, 263] on textarea "Schedule of Supports - Worker Lindsey - Fortnightly roster - week 1, 9am-7pm Sa…" at bounding box center [740, 284] width 775 height 60
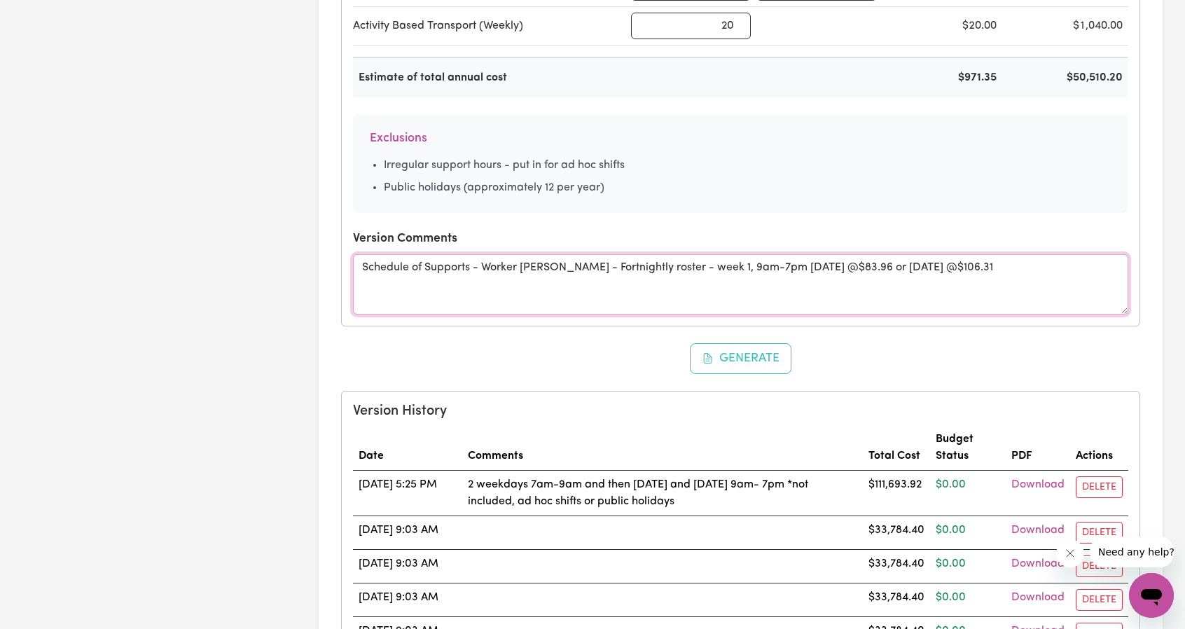
click at [860, 267] on textarea "Schedule of Supports - Worker Lindsey - Fortnightly roster - week 1, 9am-7pm Sa…" at bounding box center [740, 284] width 775 height 60
click at [915, 263] on textarea "Schedule of Supports - Worker Lindsey - Fortnightly roster - week 1, 9am-7pm Sa…" at bounding box center [740, 284] width 775 height 60
click at [1083, 264] on textarea "Schedule of Supports - Worker Lindsey - Fortnightly roster - week 1, 9am-7pm Sa…" at bounding box center [740, 284] width 775 height 60
click at [1088, 259] on textarea "Schedule of Supports - Worker Lindsey - Fortnightly roster - week 1, 9am-7pm Sa…" at bounding box center [740, 284] width 775 height 60
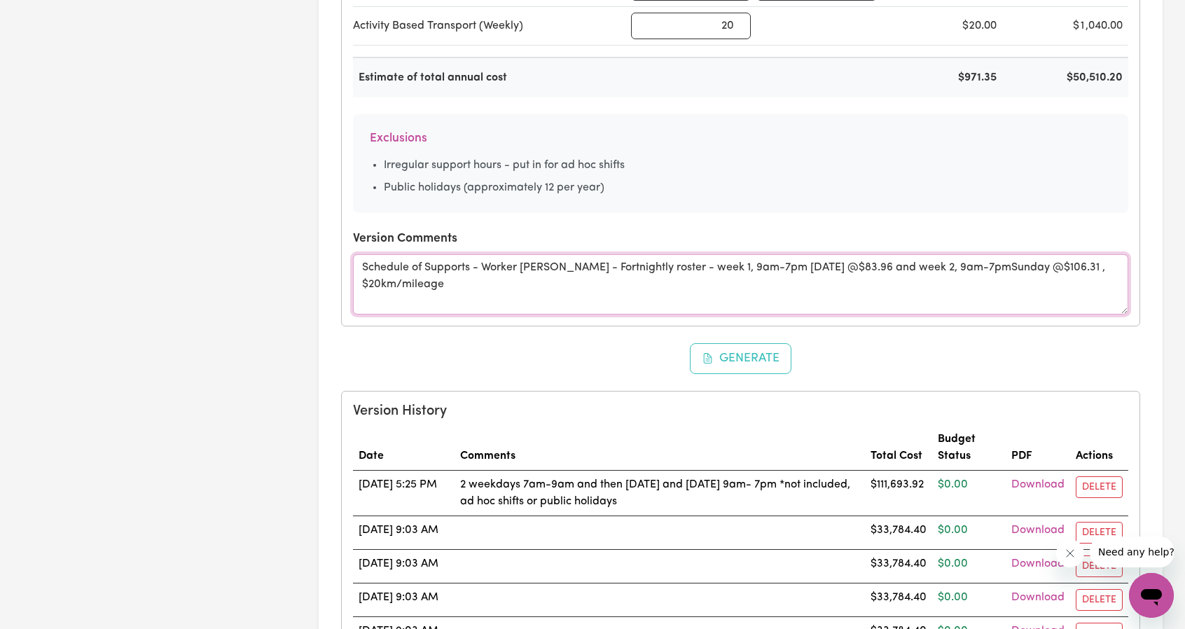
click at [363, 277] on textarea "Schedule of Supports - Worker Lindsey - Fortnightly roster - week 1, 9am-7pm Sa…" at bounding box center [740, 284] width 775 height 60
click at [658, 295] on textarea "Schedule of Supports - Worker Lindsey - Fortnightly roster - week 1, 9am-7pm Sa…" at bounding box center [740, 284] width 775 height 60
drag, startPoint x: 650, startPoint y: 289, endPoint x: 431, endPoint y: 270, distance: 219.3
click at [312, 238] on div "Schedule of Support and Quote These tools are to help you work out your budget …" at bounding box center [740, 122] width 889 height 2033
click at [511, 279] on textarea "Schedule of Supports - Worker Lindsey - Fortnightly roster - week 1, 9am-7pm Sa…" at bounding box center [740, 284] width 775 height 60
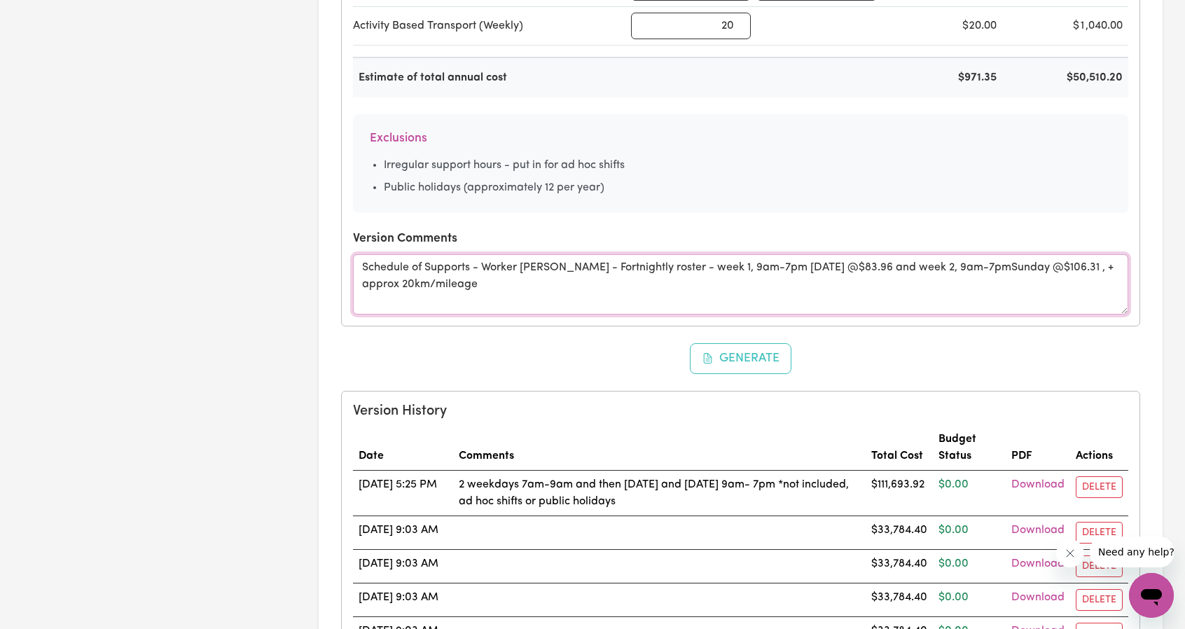
drag, startPoint x: 520, startPoint y: 286, endPoint x: 369, endPoint y: 251, distance: 155.1
click at [369, 254] on textarea "Schedule of Supports - Worker Lindsey - Fortnightly roster - week 1, 9am-7pm Sa…" at bounding box center [740, 284] width 775 height 60
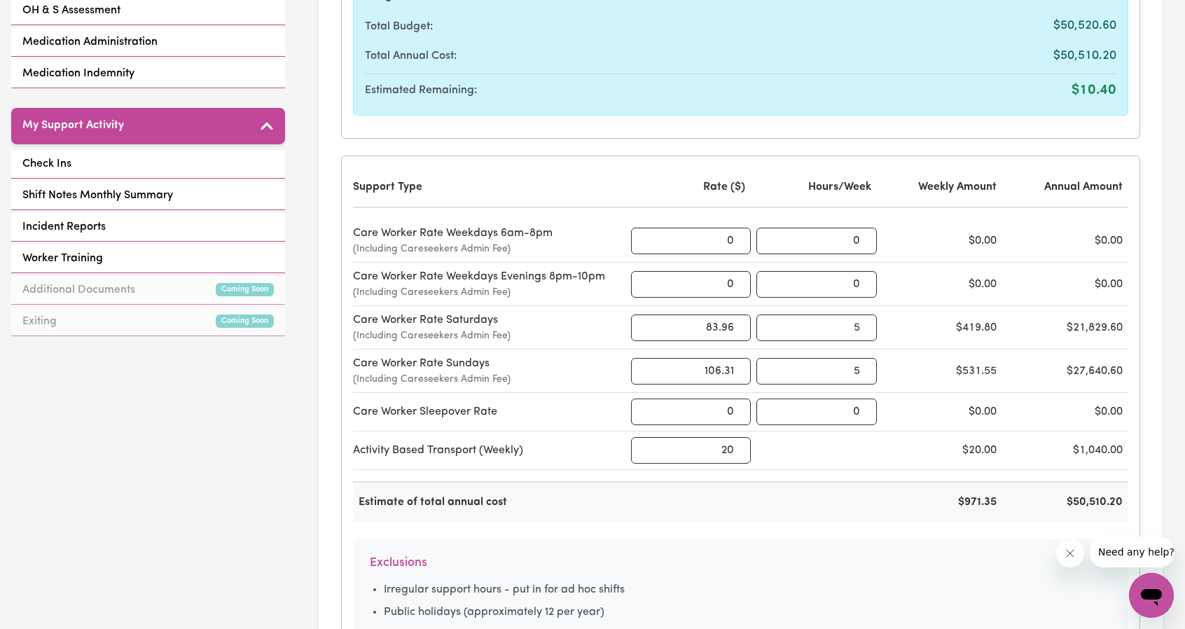
scroll to position [522, 0]
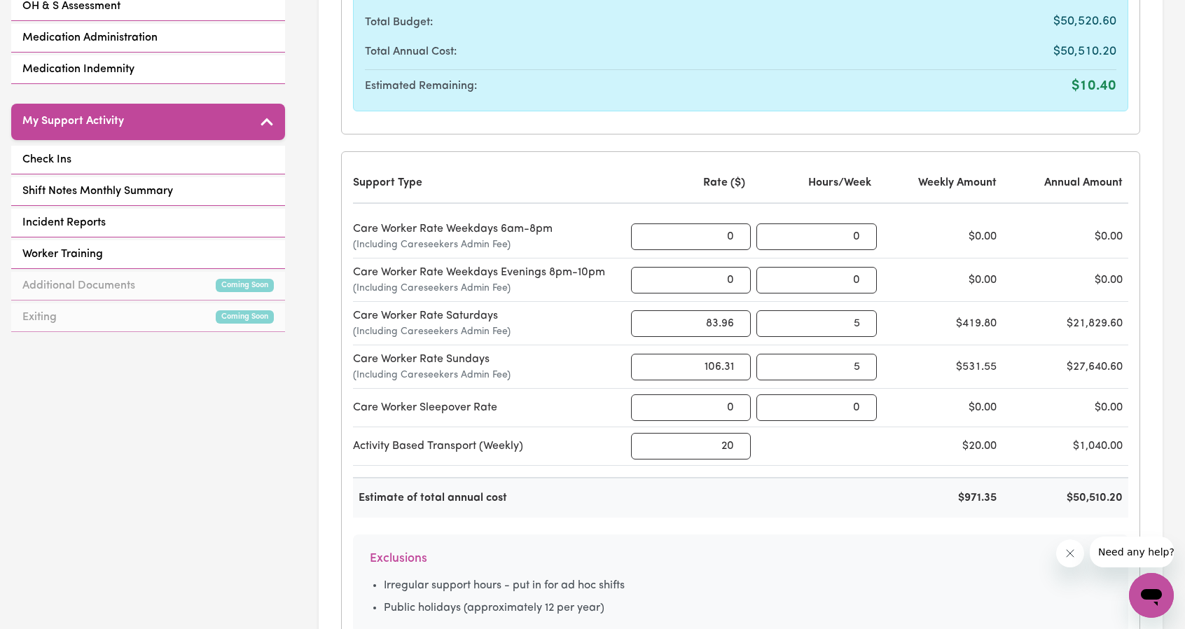
type textarea "Schedule of Supports - Worker Lindsey - Fortnightly roster - week 1, 9am-7pm Sa…"
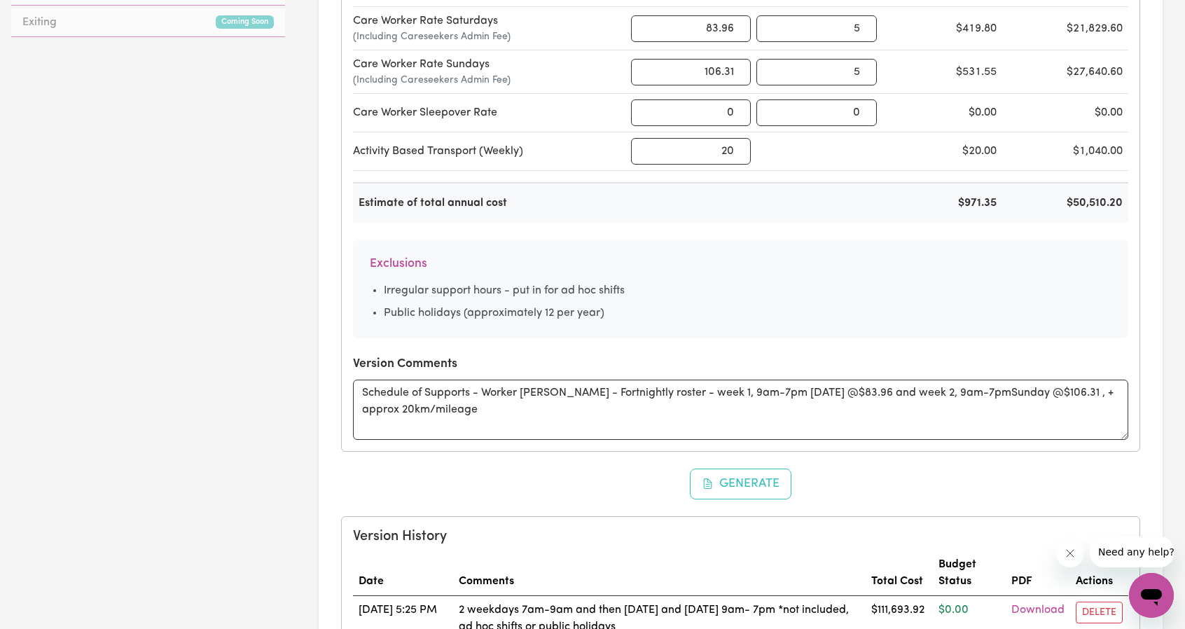
scroll to position [943, 0]
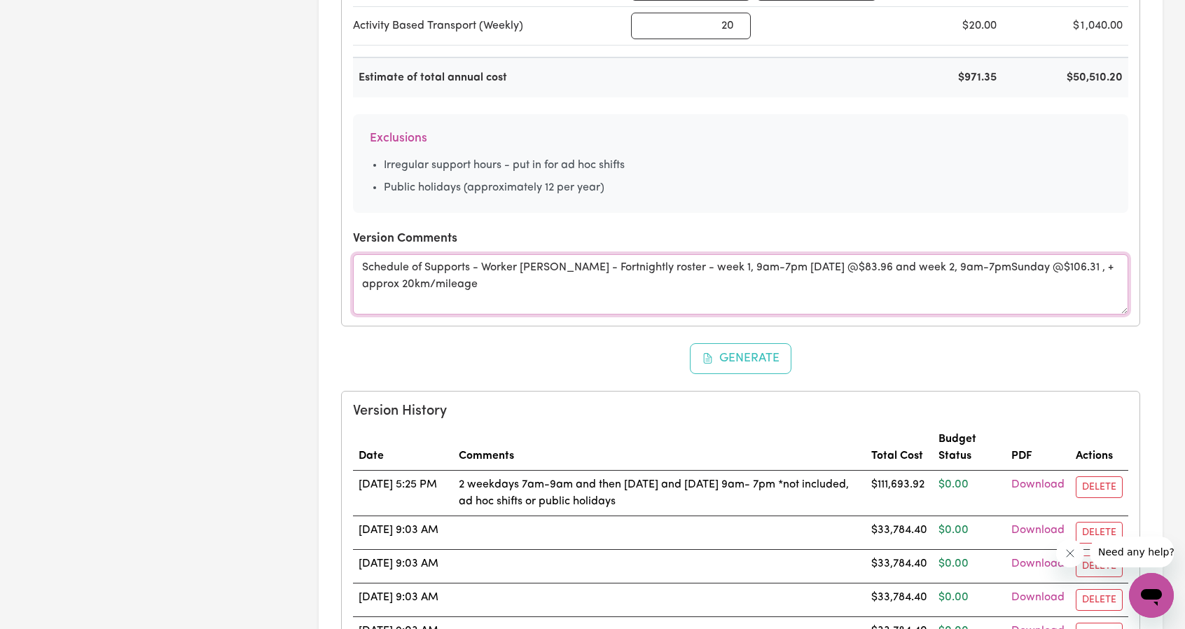
click at [548, 268] on textarea "Schedule of Supports - Worker Lindsey - Fortnightly roster - week 1, 9am-7pm Sa…" at bounding box center [740, 284] width 775 height 60
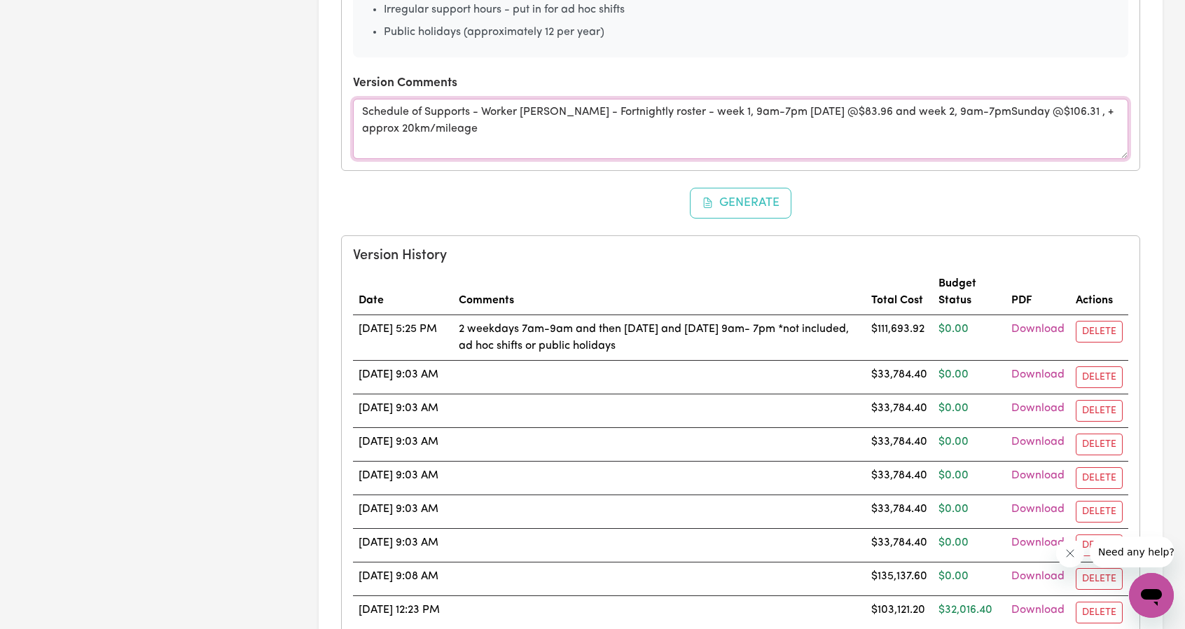
scroll to position [1050, 0]
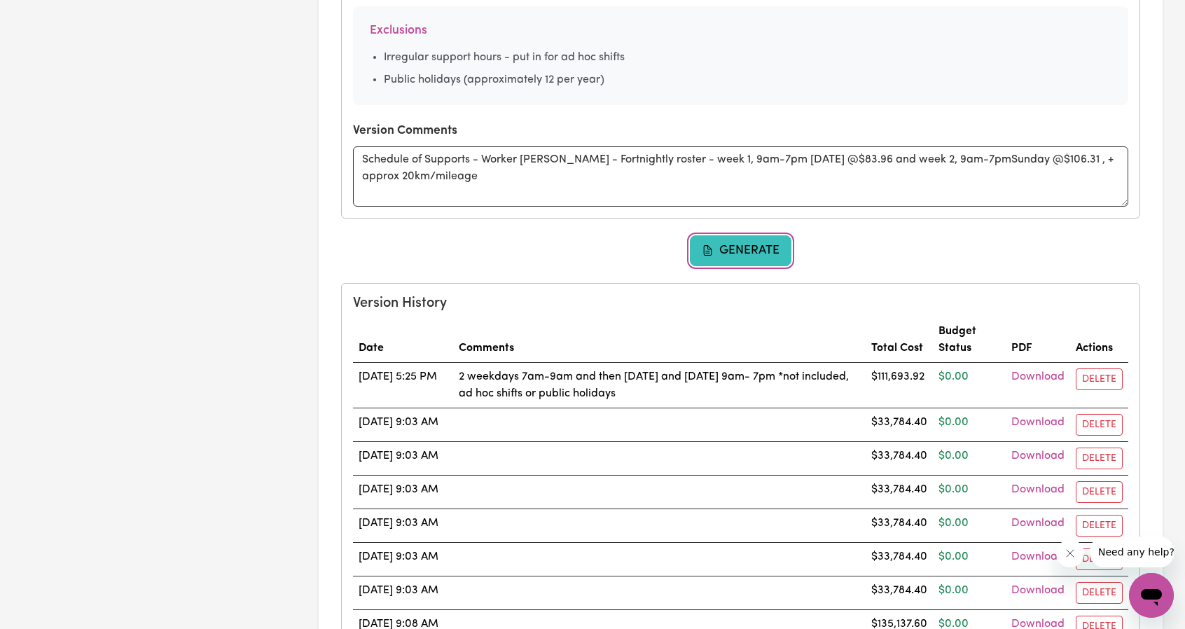
click at [767, 249] on button "Generate" at bounding box center [741, 250] width 102 height 31
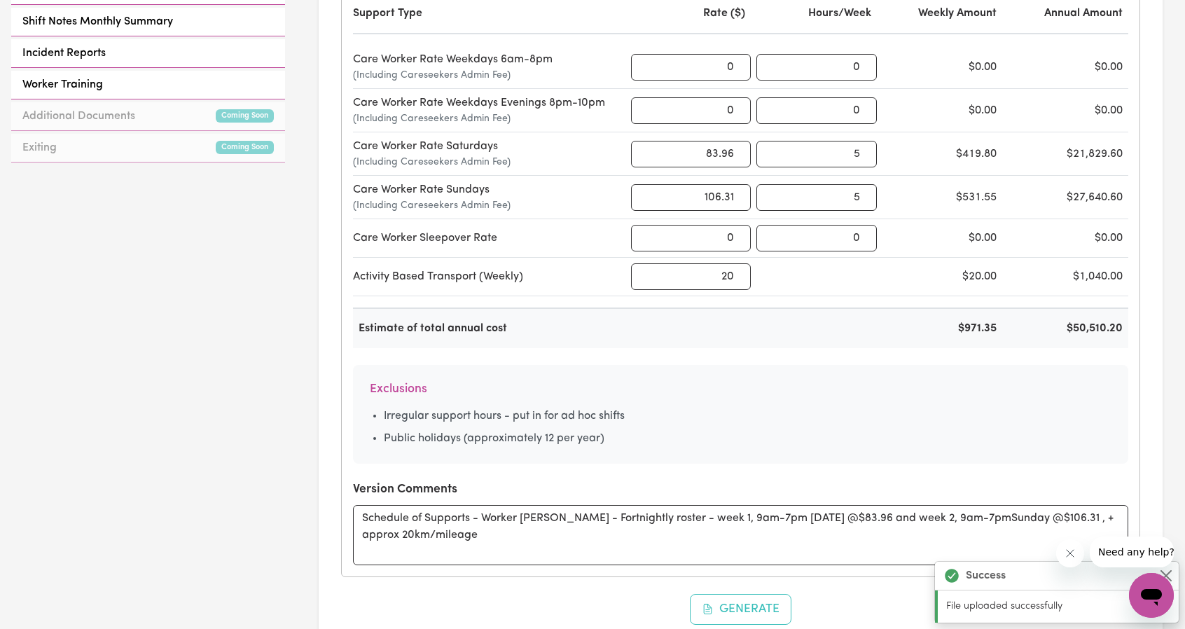
scroll to position [560, 0]
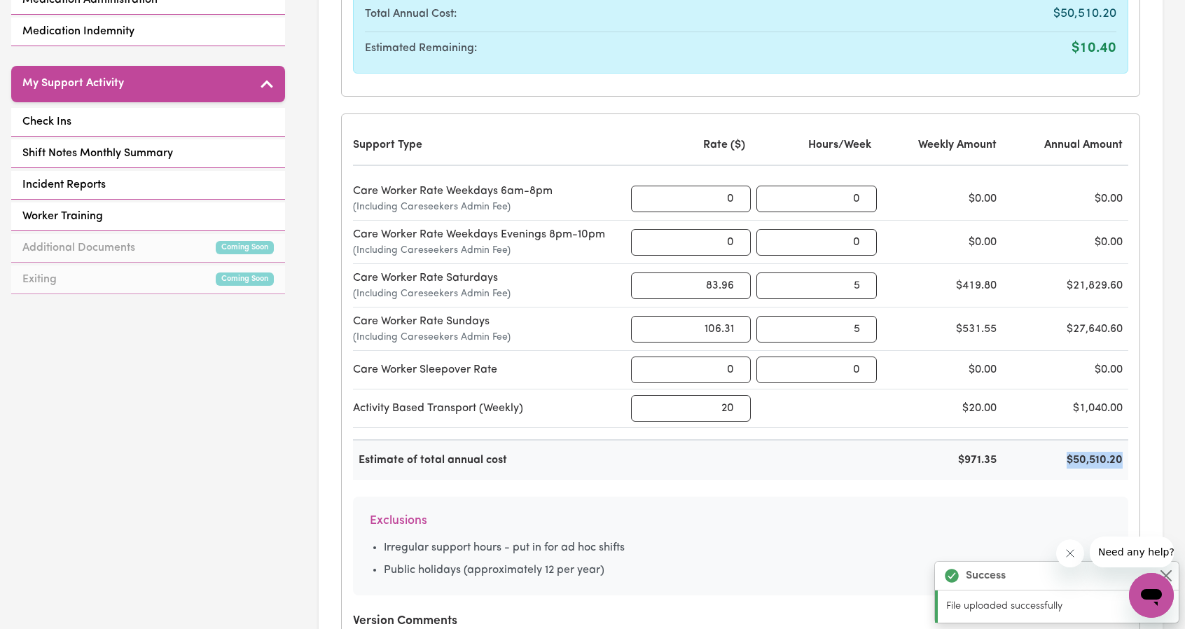
drag, startPoint x: 1059, startPoint y: 454, endPoint x: 1147, endPoint y: 457, distance: 88.3
click at [1147, 457] on section "Schedule of Support and Quote These tools are to help you work out your budget …" at bounding box center [741, 525] width 844 height 2028
copy div "$50,510.20"
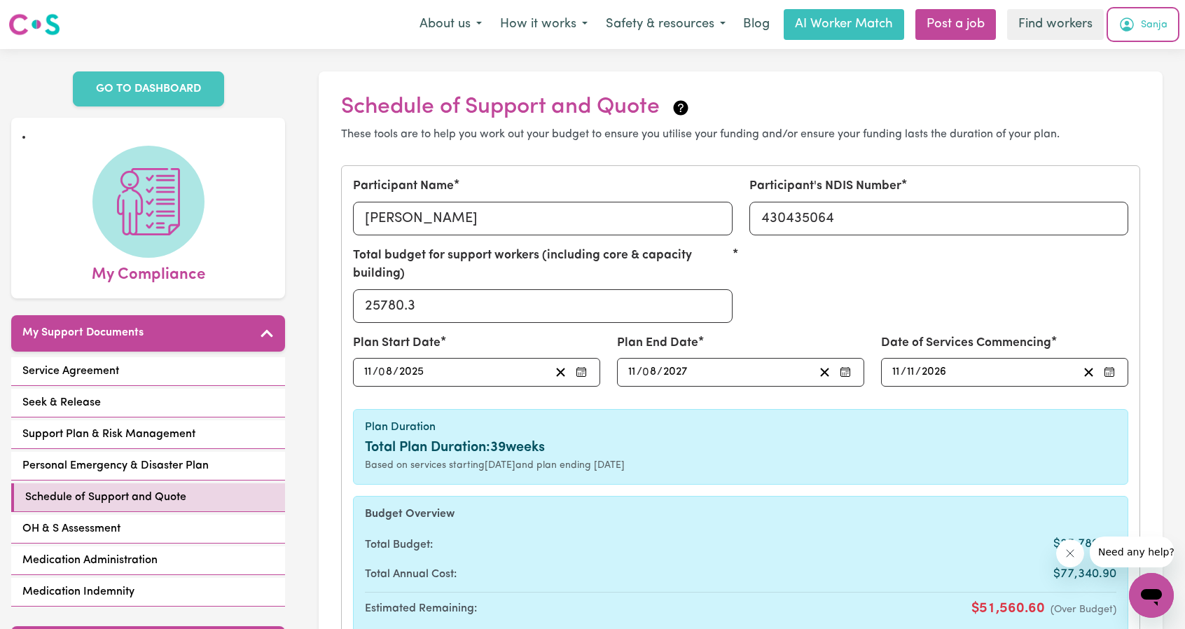
click at [1141, 24] on span "Sanja" at bounding box center [1154, 25] width 27 height 15
click at [1104, 50] on link "My Dashboard" at bounding box center [1120, 54] width 111 height 27
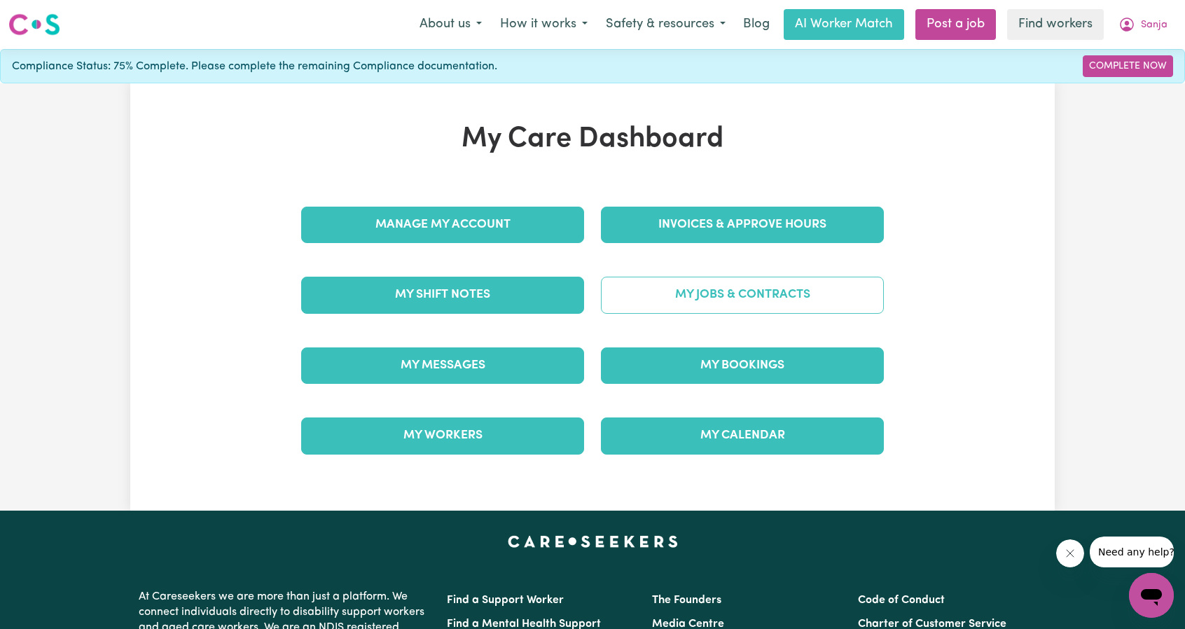
click at [690, 295] on link "My Jobs & Contracts" at bounding box center [742, 295] width 283 height 36
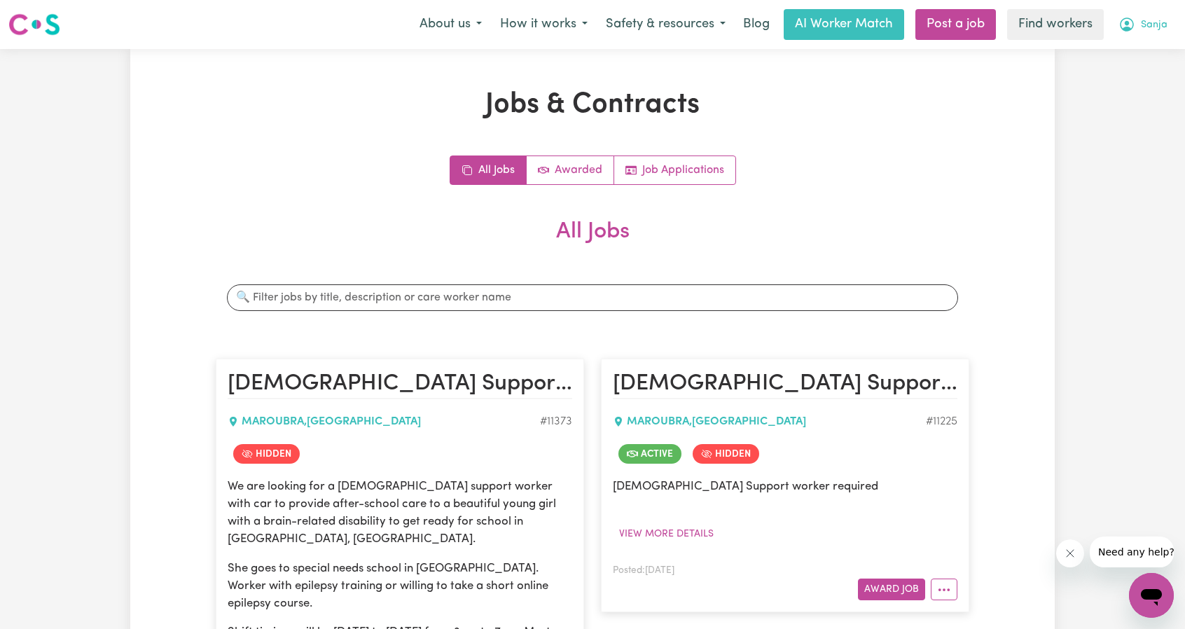
click at [1153, 34] on button "Sanja" at bounding box center [1142, 24] width 67 height 29
click at [1130, 47] on link "My Dashboard" at bounding box center [1120, 54] width 111 height 27
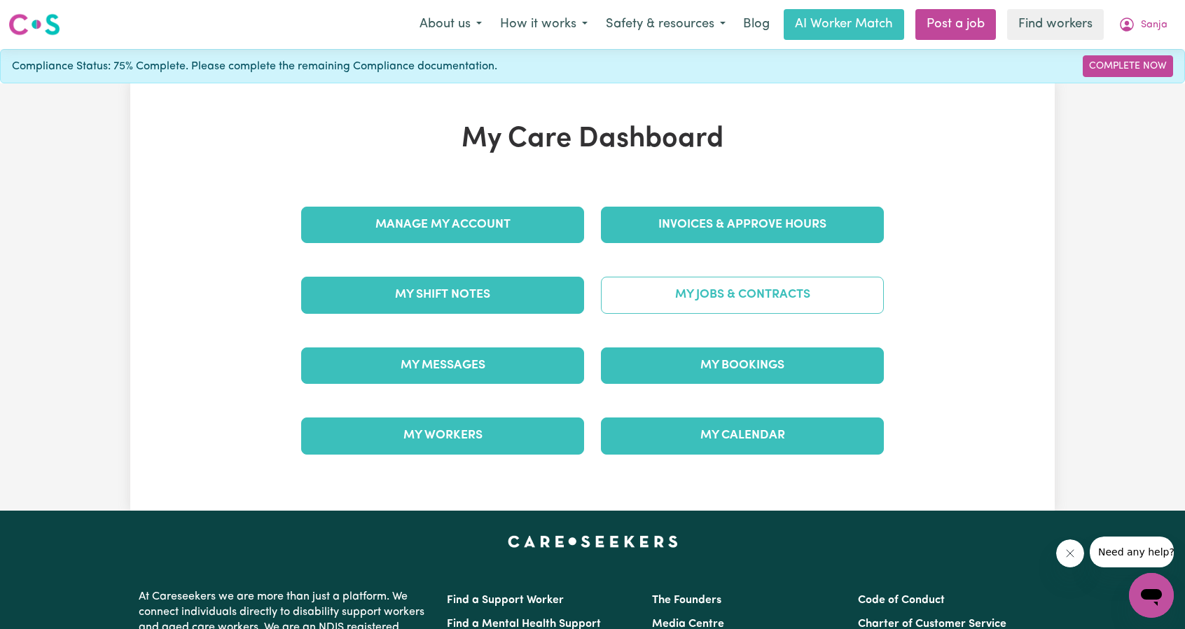
click at [729, 278] on link "My Jobs & Contracts" at bounding box center [742, 295] width 283 height 36
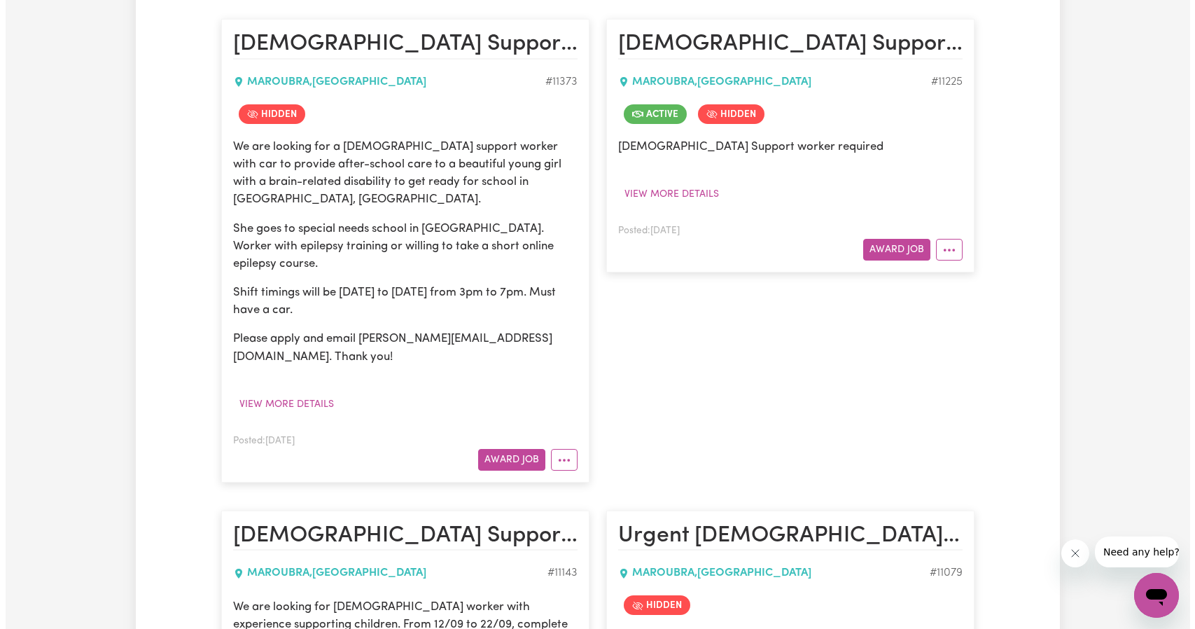
scroll to position [350, 0]
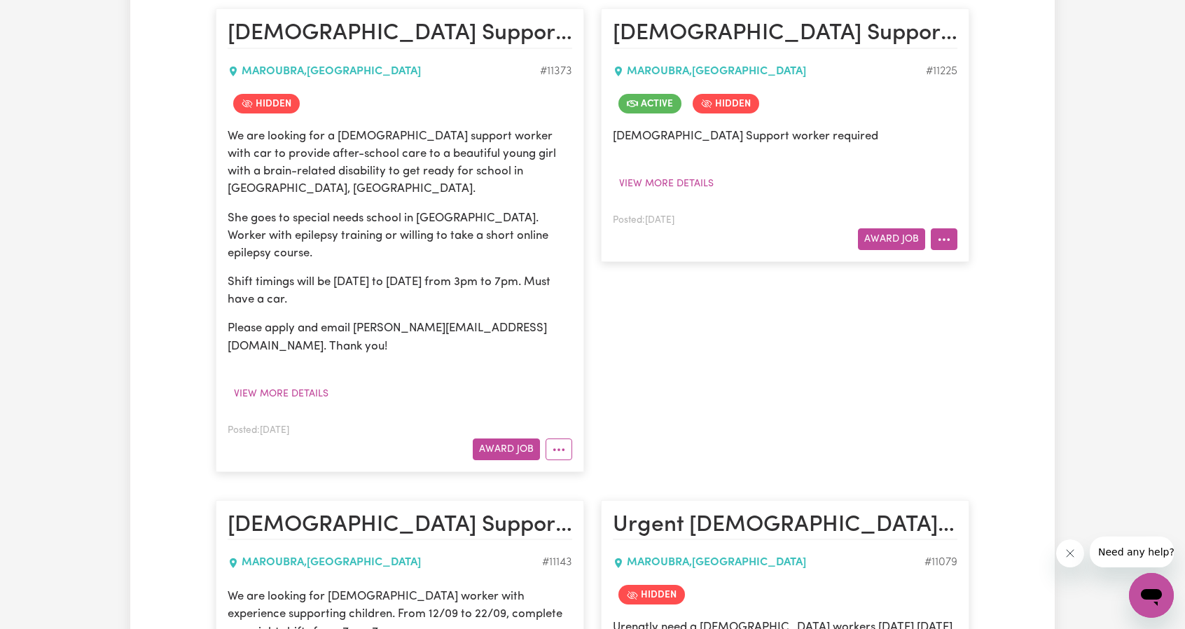
click at [952, 237] on button "More options" at bounding box center [944, 239] width 27 height 22
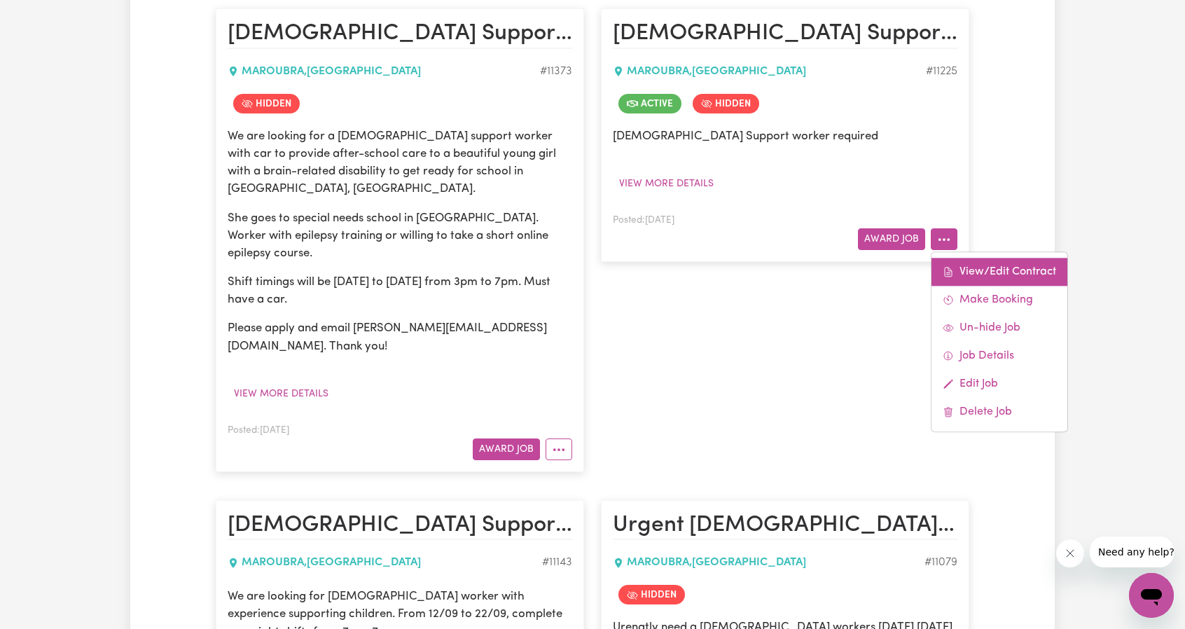
click at [947, 268] on icon at bounding box center [948, 272] width 11 height 11
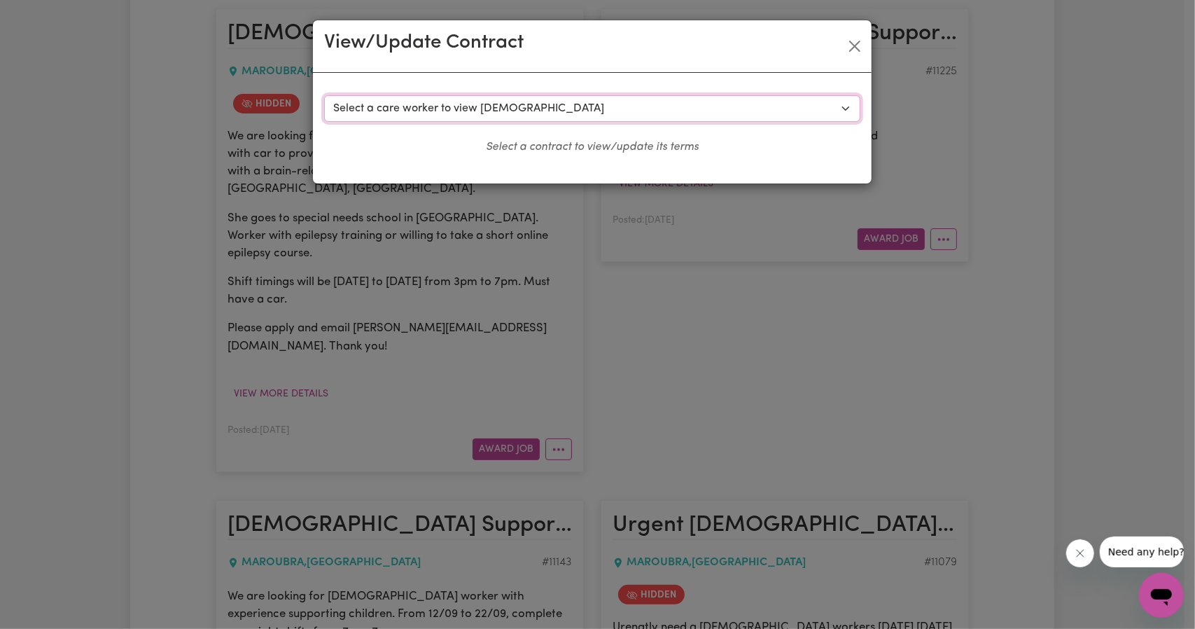
click at [577, 104] on select "Select a care worker to view [DEMOGRAPHIC_DATA] #8434 - [PERSON_NAME] (contract…" at bounding box center [592, 108] width 536 height 27
select select "8056"
click at [324, 95] on select "Select a care worker to view [DEMOGRAPHIC_DATA] #8434 - [PERSON_NAME] (contract…" at bounding box center [592, 108] width 536 height 27
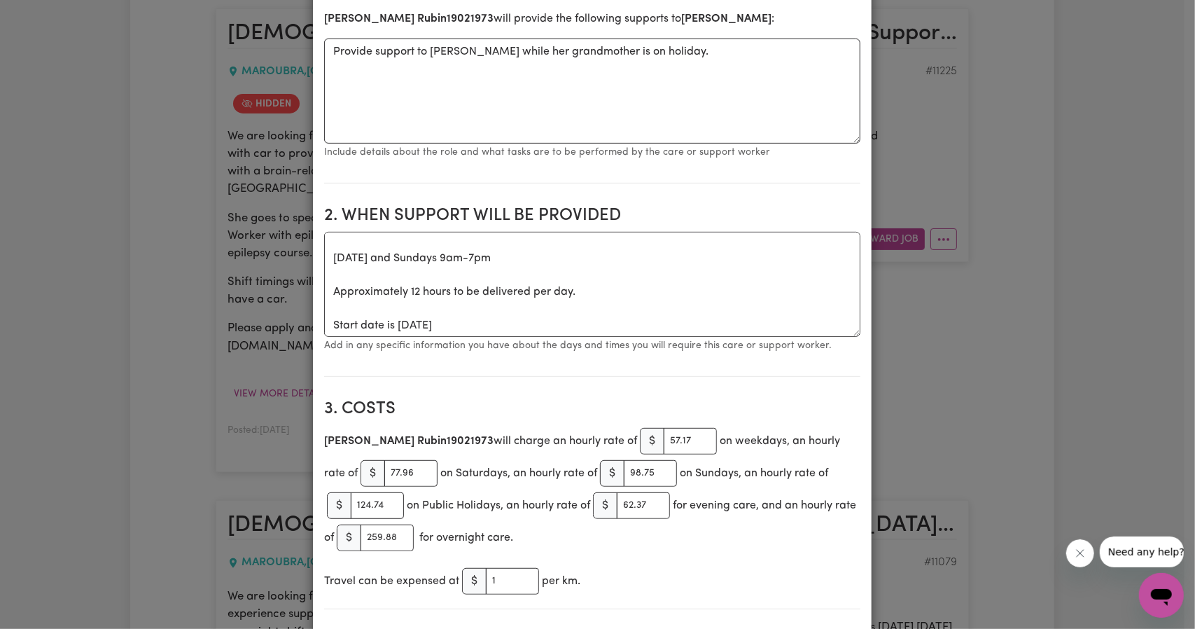
scroll to position [22, 0]
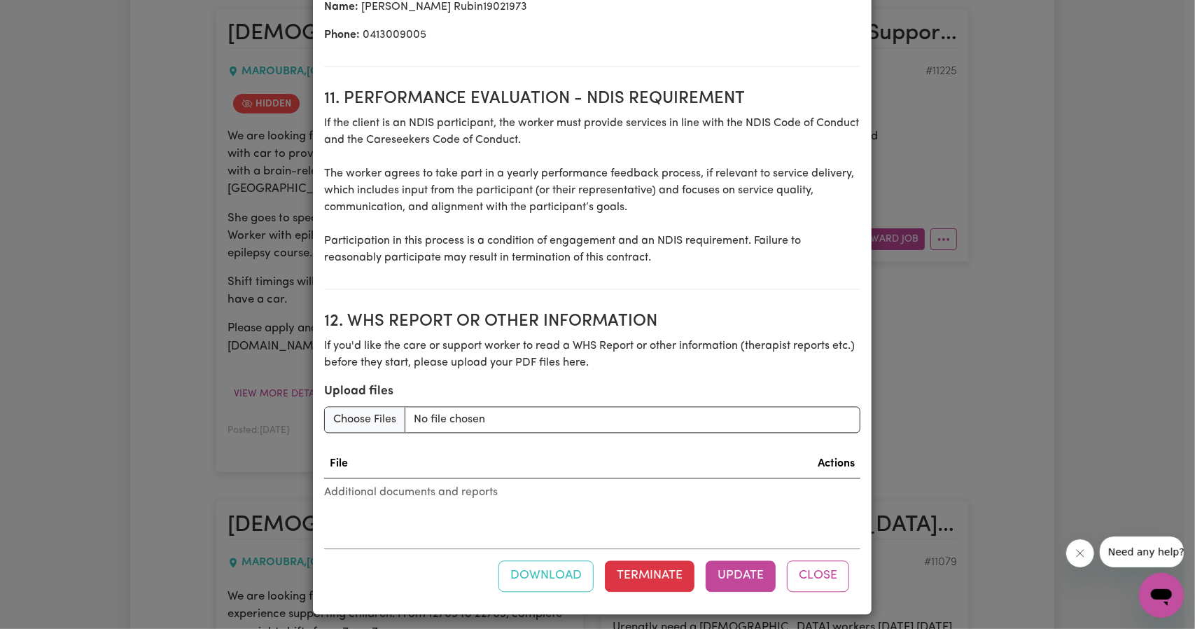
click at [896, 212] on div "View/Update Contract Select a contract to view Select a care worker to view [DE…" at bounding box center [597, 314] width 1195 height 629
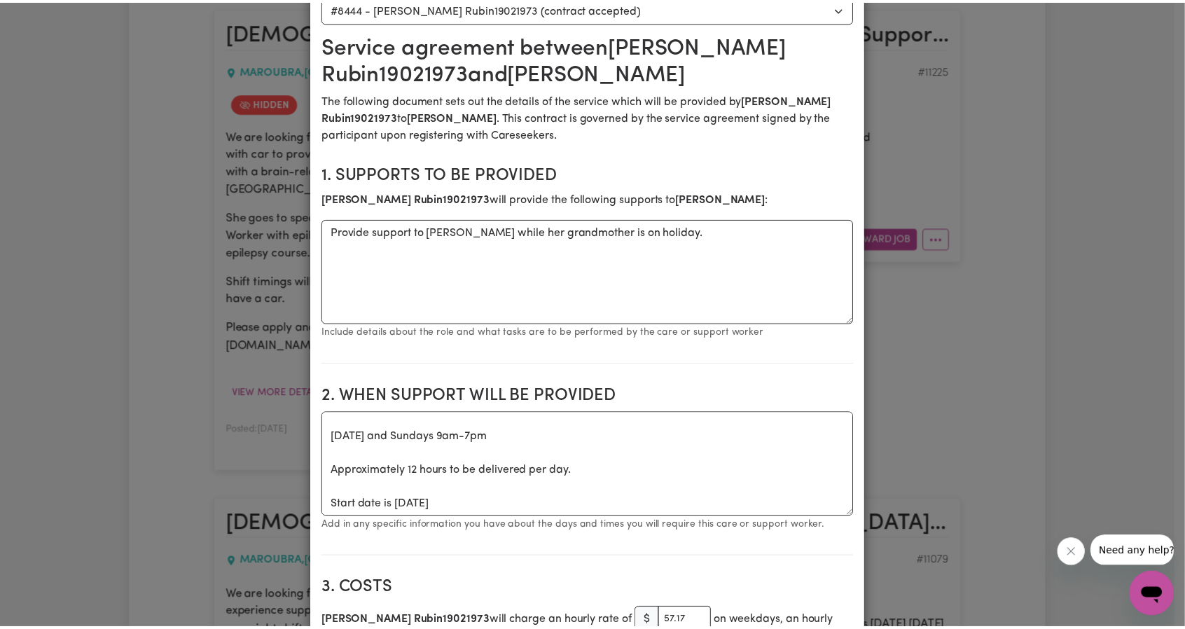
scroll to position [0, 0]
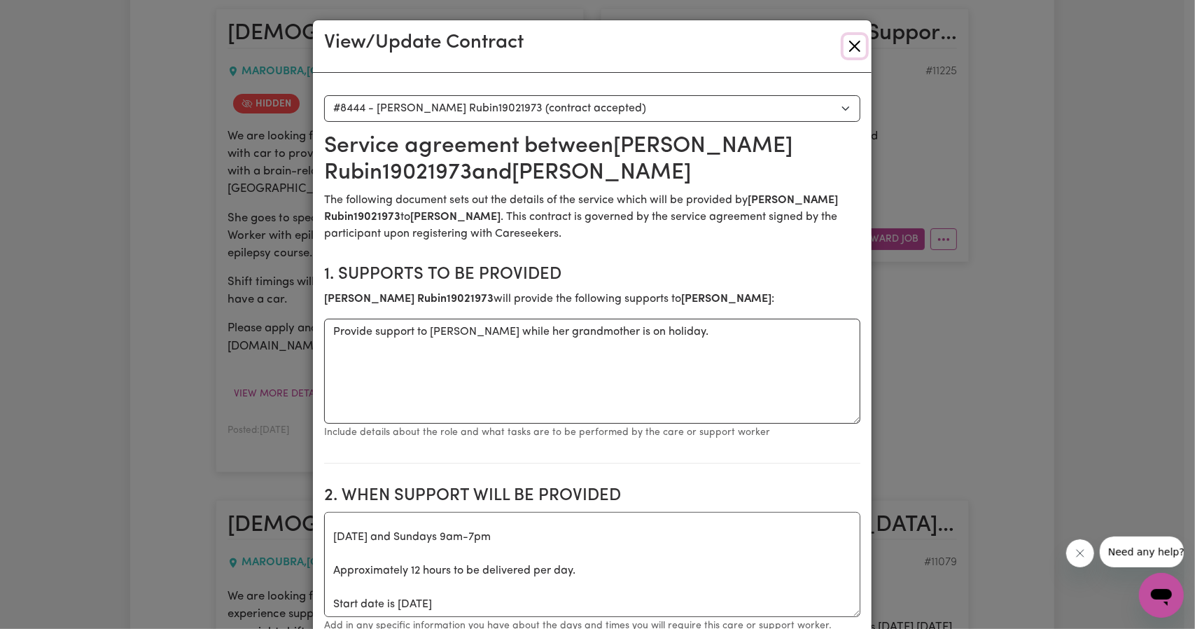
click at [852, 46] on button "Close" at bounding box center [855, 46] width 22 height 22
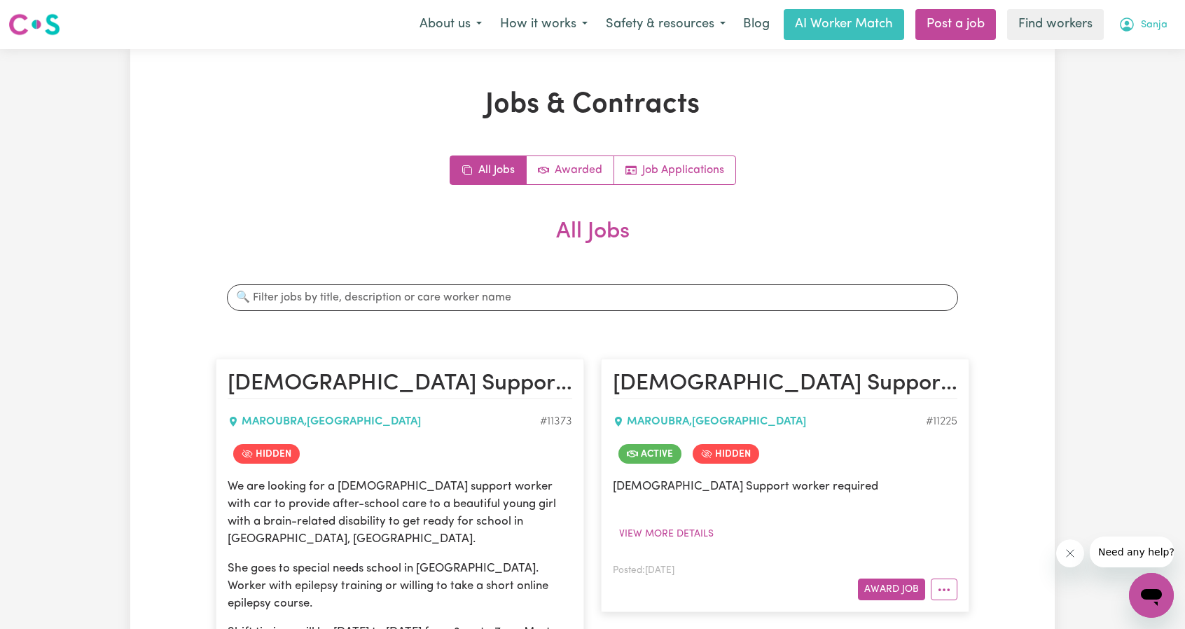
click at [1133, 32] on icon "My Account" at bounding box center [1126, 24] width 17 height 17
click at [1125, 48] on link "My Dashboard" at bounding box center [1120, 54] width 111 height 27
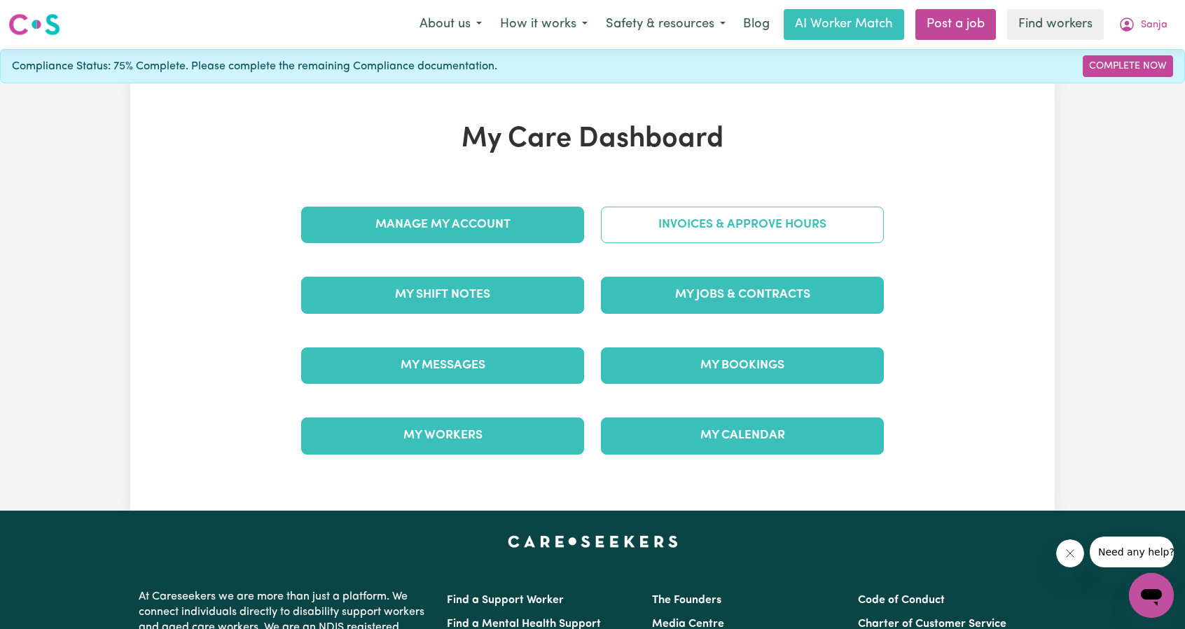
click at [717, 222] on link "Invoices & Approve Hours" at bounding box center [742, 225] width 283 height 36
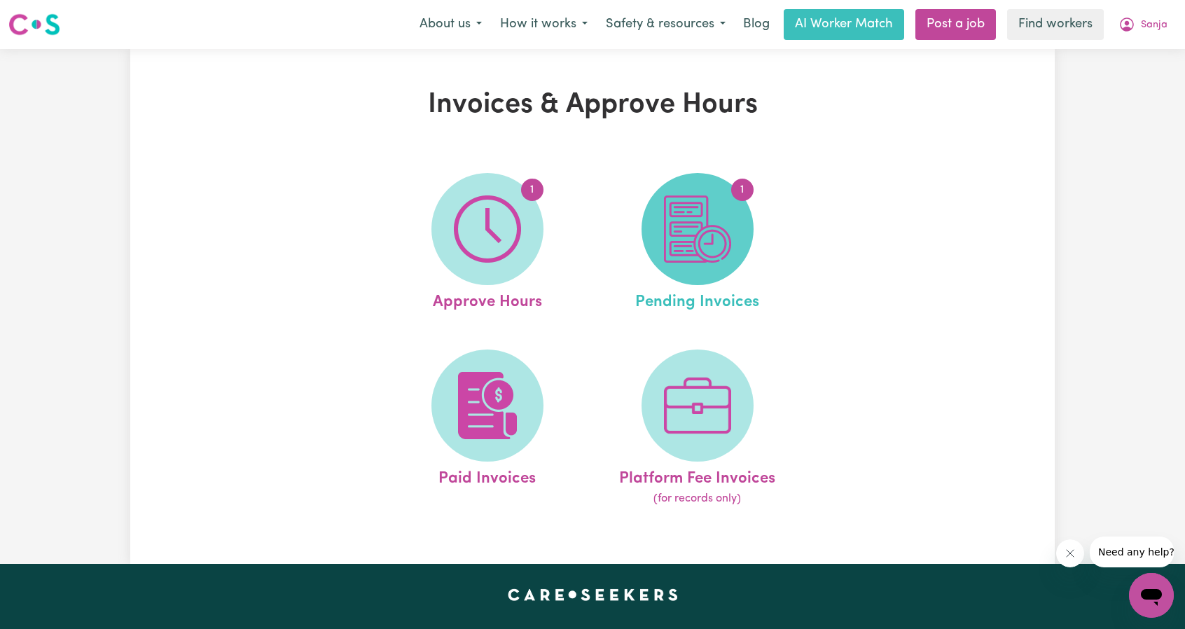
click at [692, 243] on img at bounding box center [697, 228] width 67 height 67
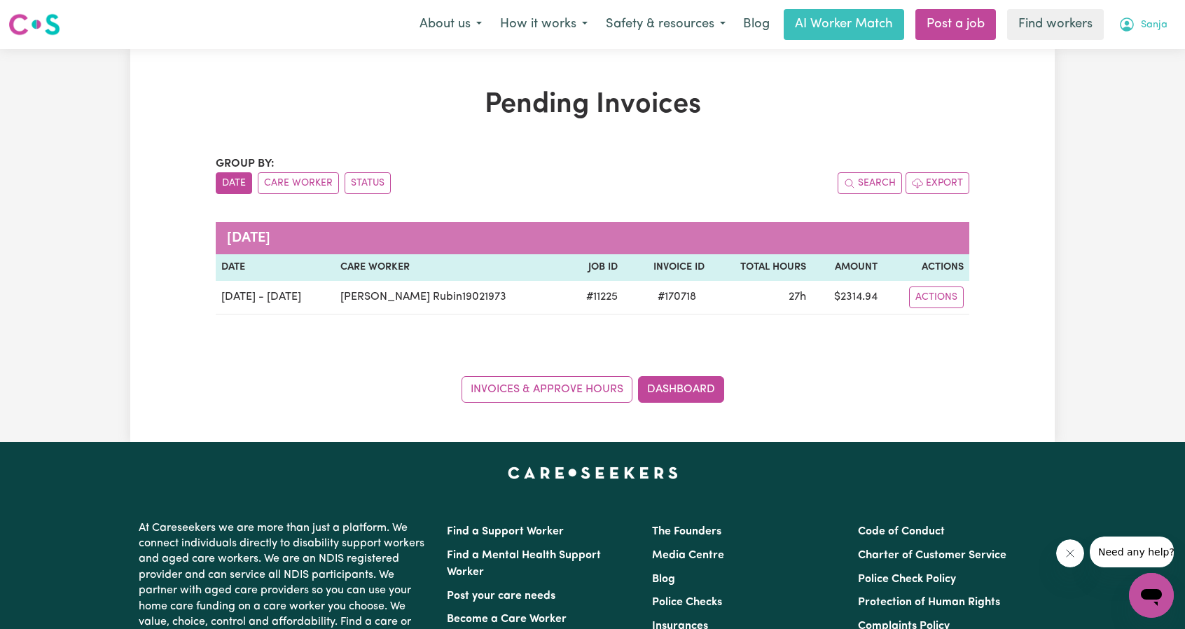
click at [1151, 18] on span "Sanja" at bounding box center [1154, 25] width 27 height 15
click at [1082, 51] on link "My Dashboard" at bounding box center [1120, 54] width 111 height 27
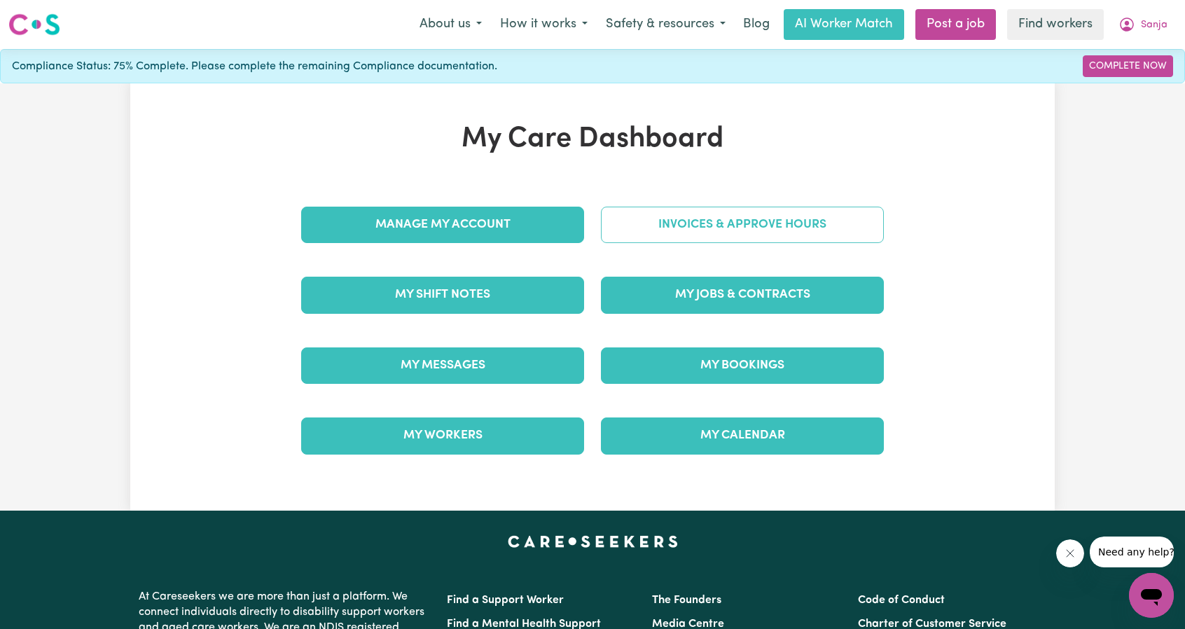
click at [748, 221] on link "Invoices & Approve Hours" at bounding box center [742, 225] width 283 height 36
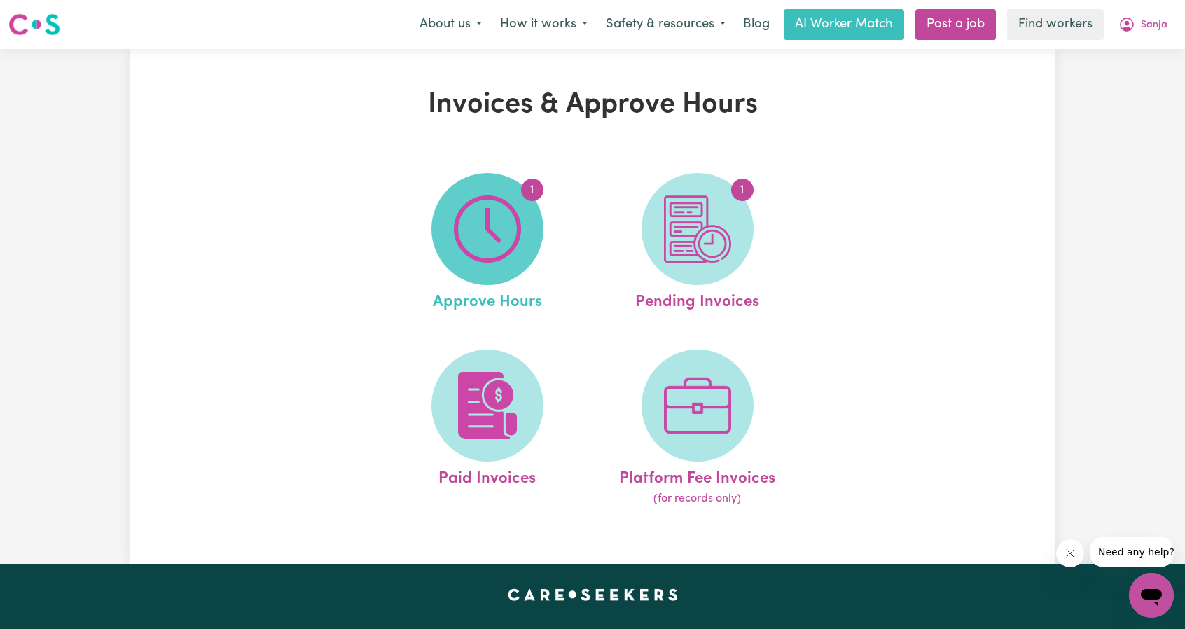
click at [526, 243] on span "1" at bounding box center [487, 229] width 112 height 112
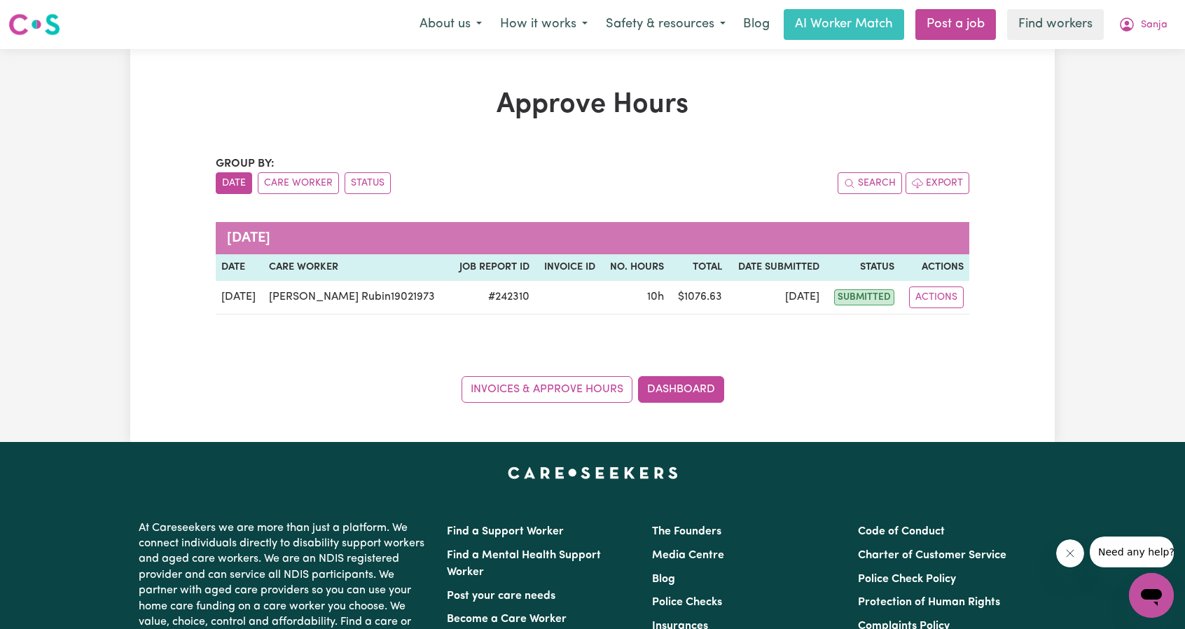
click at [1004, 152] on div "Approve Hours Group by: Date Care Worker Status Search Export [DATE] Date Care …" at bounding box center [592, 245] width 924 height 314
click at [1140, 23] on button "Sanja" at bounding box center [1142, 24] width 67 height 29
click at [1104, 48] on link "My Dashboard" at bounding box center [1120, 54] width 111 height 27
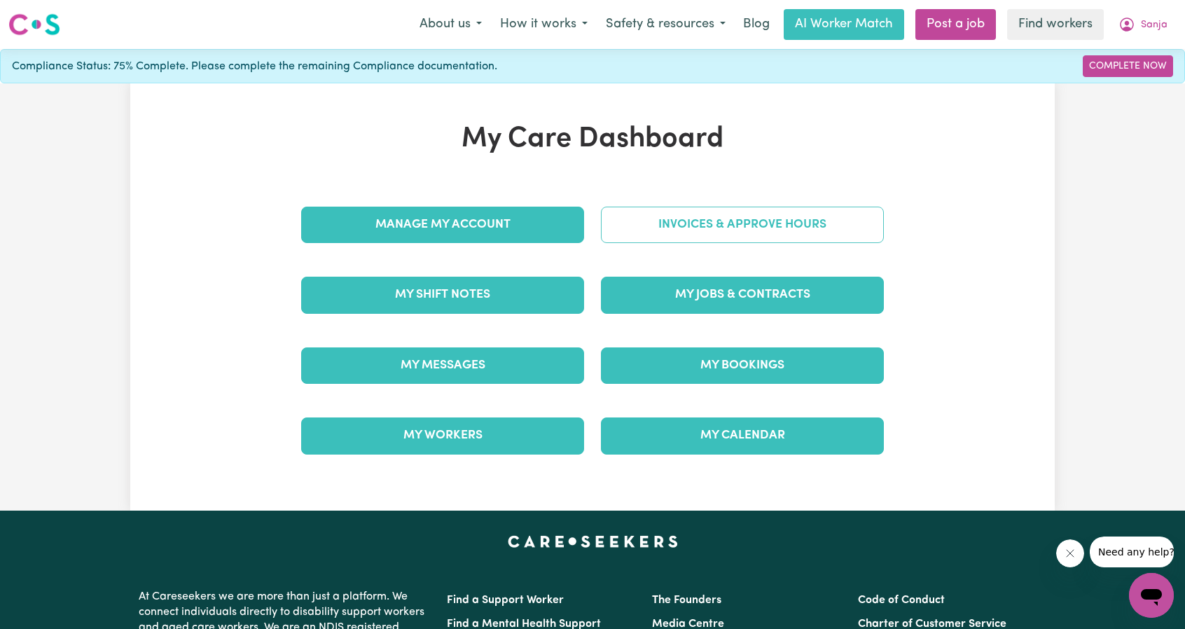
click at [692, 218] on link "Invoices & Approve Hours" at bounding box center [742, 225] width 283 height 36
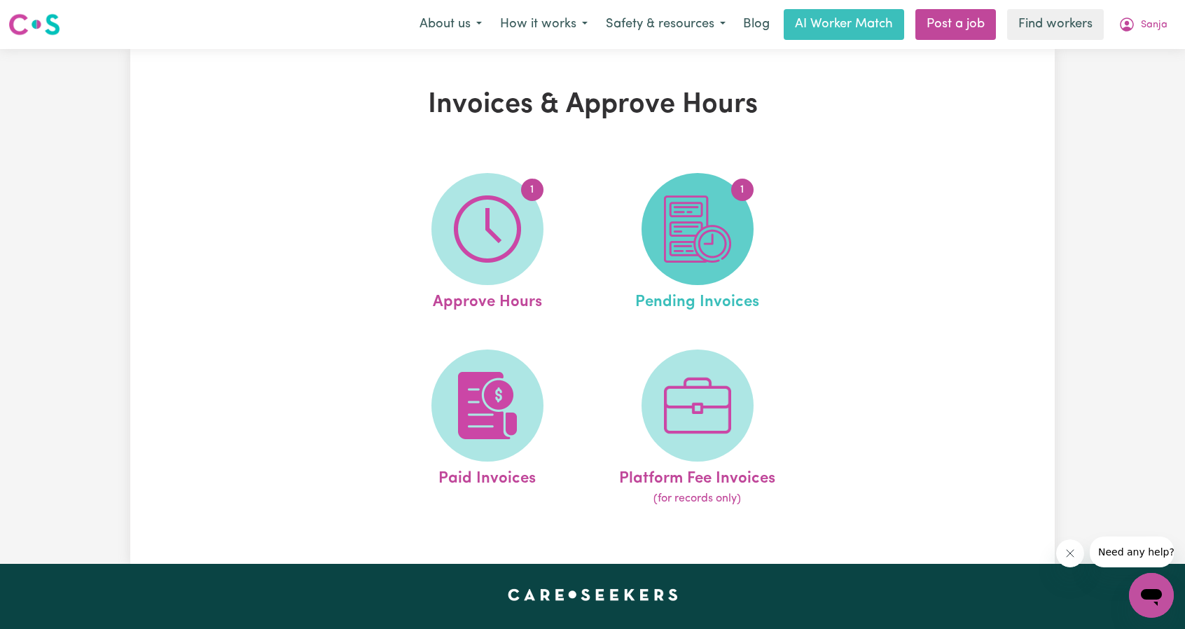
click at [704, 236] on img at bounding box center [697, 228] width 67 height 67
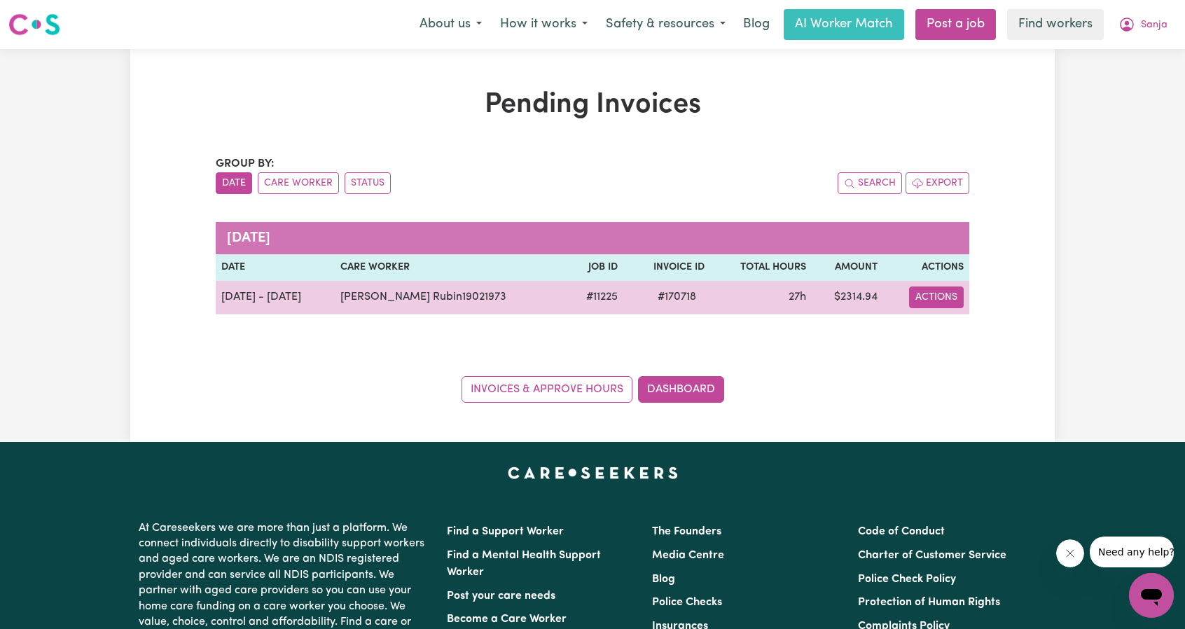
click at [943, 296] on button "Actions" at bounding box center [936, 297] width 55 height 22
click at [951, 324] on link "Download Invoice" at bounding box center [982, 329] width 128 height 28
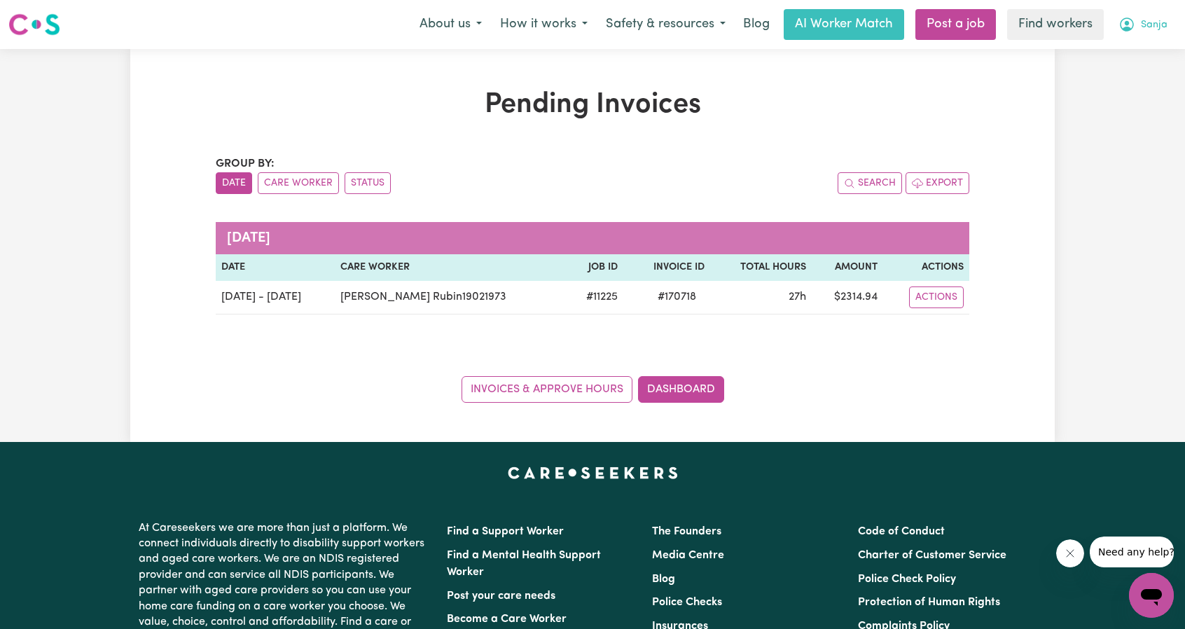
click at [1146, 27] on span "Sanja" at bounding box center [1154, 25] width 27 height 15
click at [1129, 46] on link "My Dashboard" at bounding box center [1120, 54] width 111 height 27
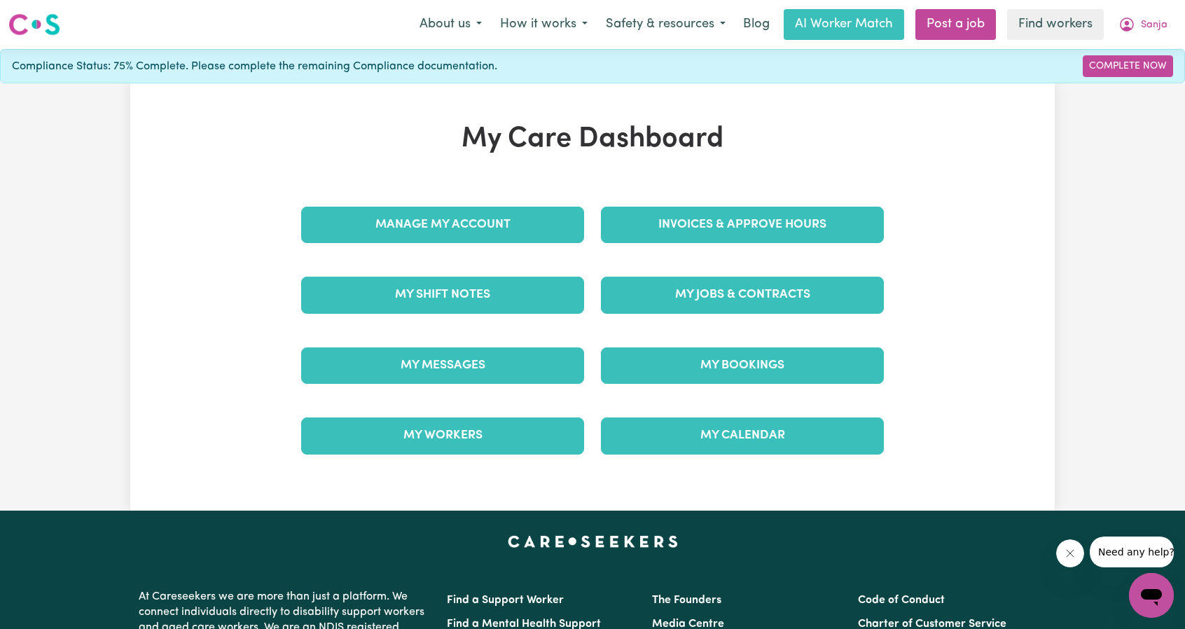
click at [718, 205] on div "Invoices & Approve Hours" at bounding box center [742, 225] width 300 height 70
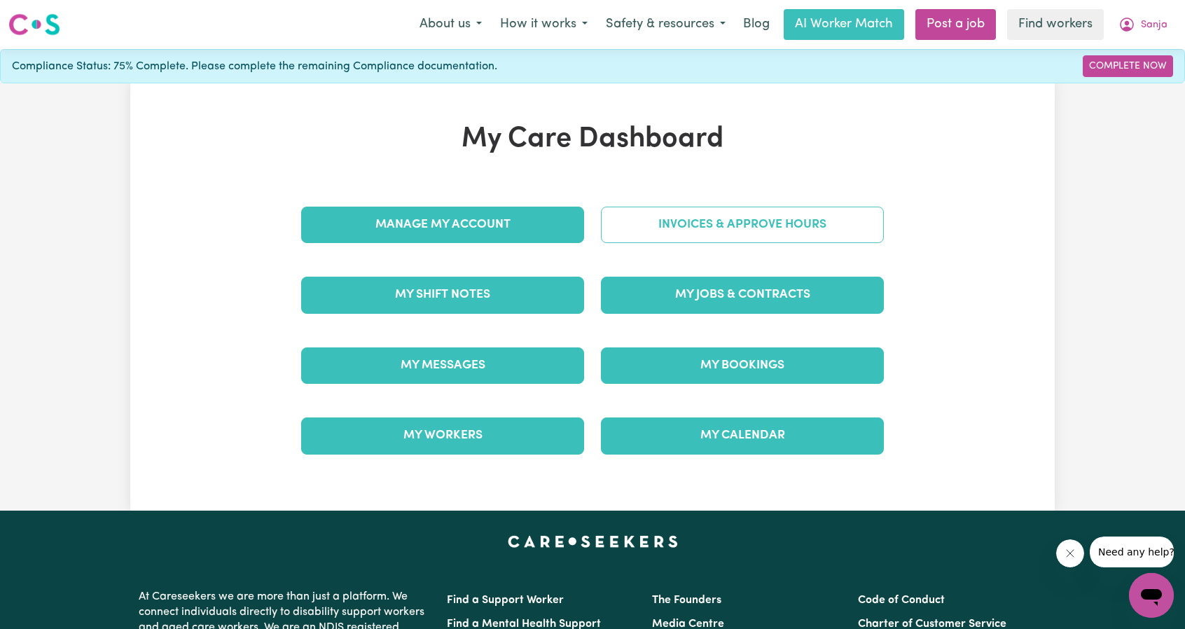
click at [709, 220] on link "Invoices & Approve Hours" at bounding box center [742, 225] width 283 height 36
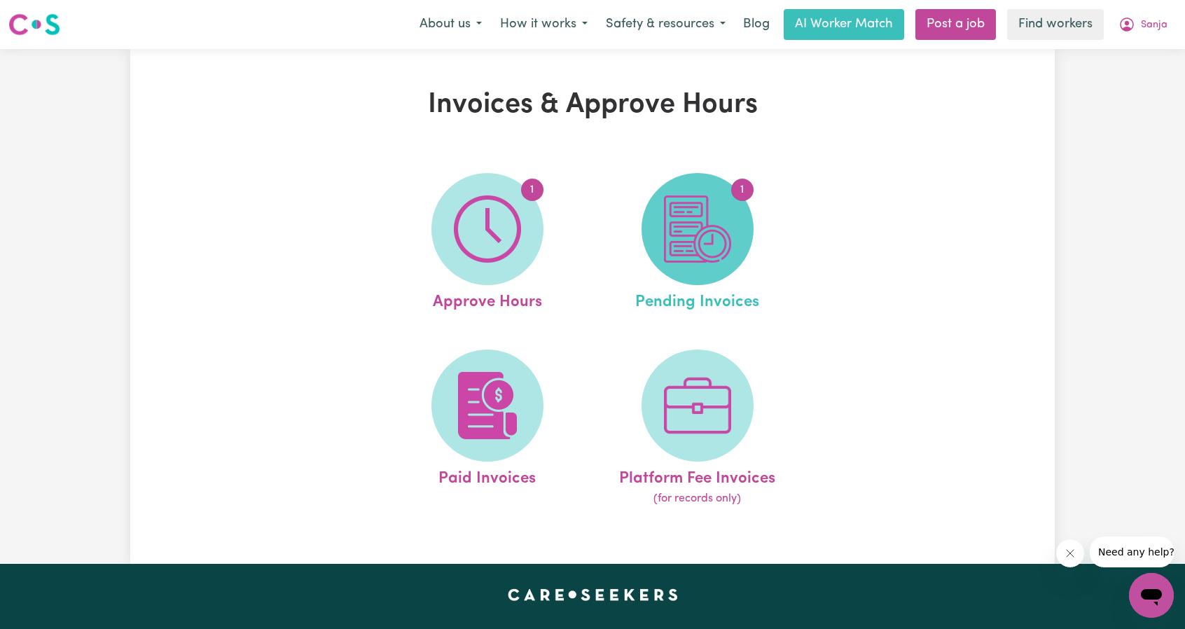
click at [711, 257] on img at bounding box center [697, 228] width 67 height 67
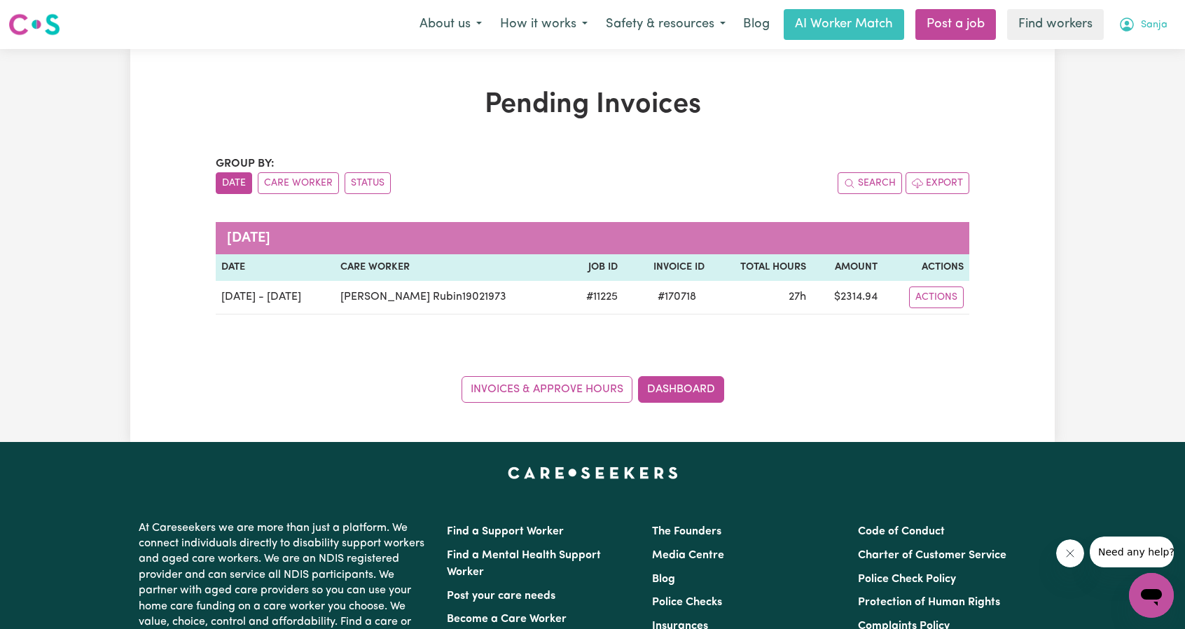
click at [1144, 37] on button "Sanja" at bounding box center [1142, 24] width 67 height 29
click at [1124, 48] on link "My Dashboard" at bounding box center [1120, 54] width 111 height 27
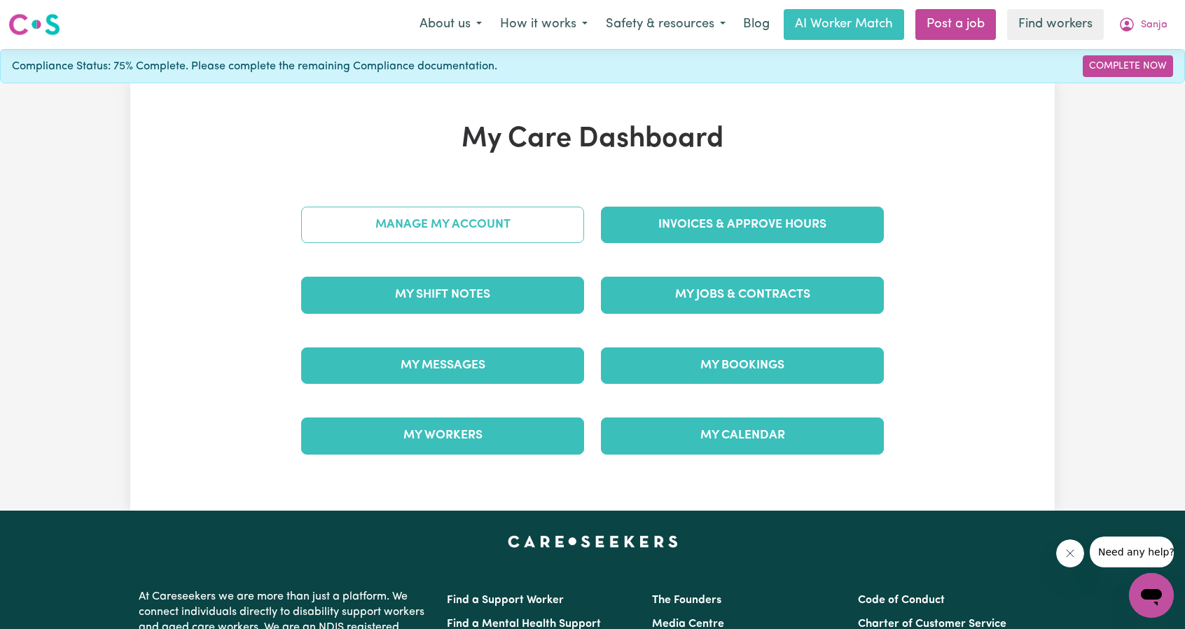
click at [498, 212] on link "Manage My Account" at bounding box center [442, 225] width 283 height 36
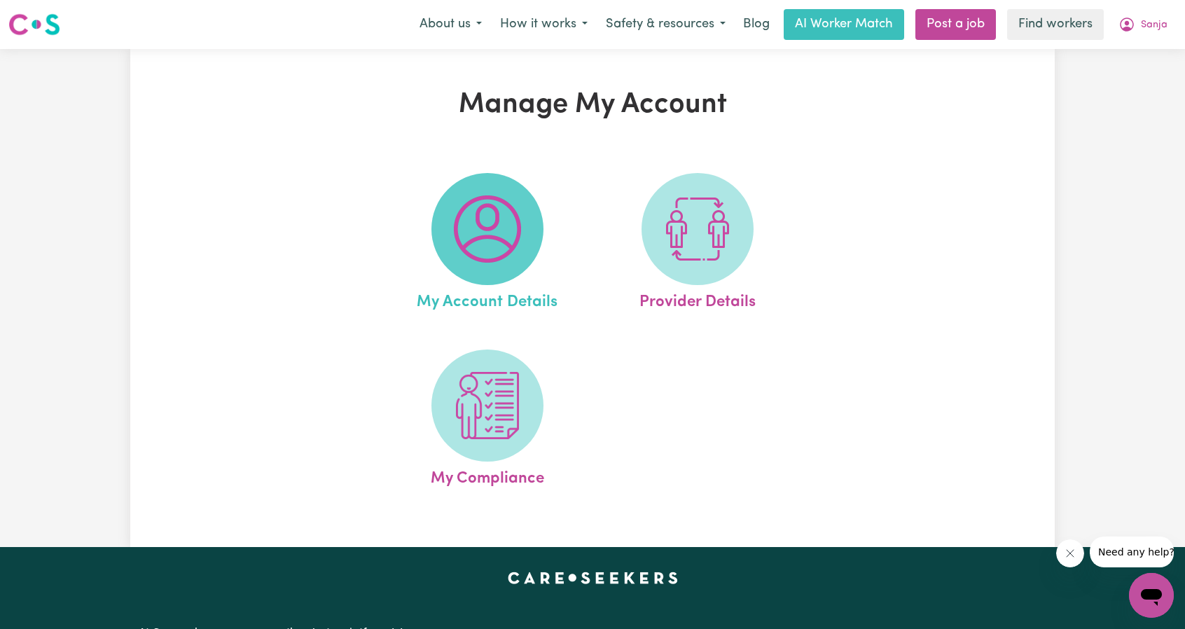
click at [485, 232] on img at bounding box center [487, 228] width 67 height 67
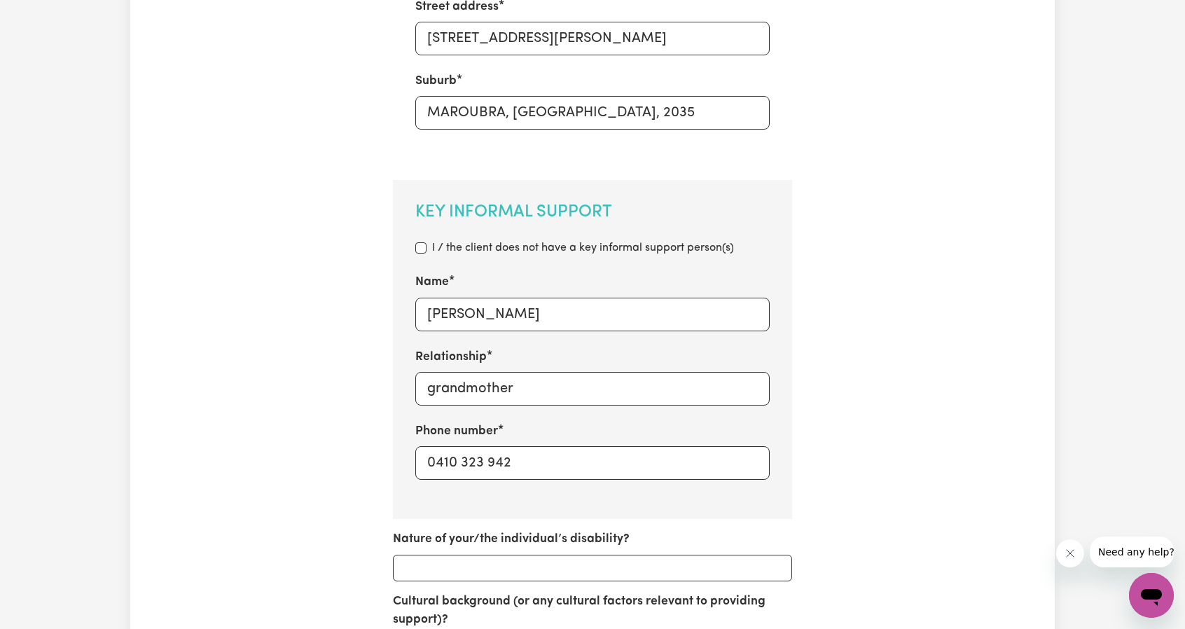
scroll to position [770, 0]
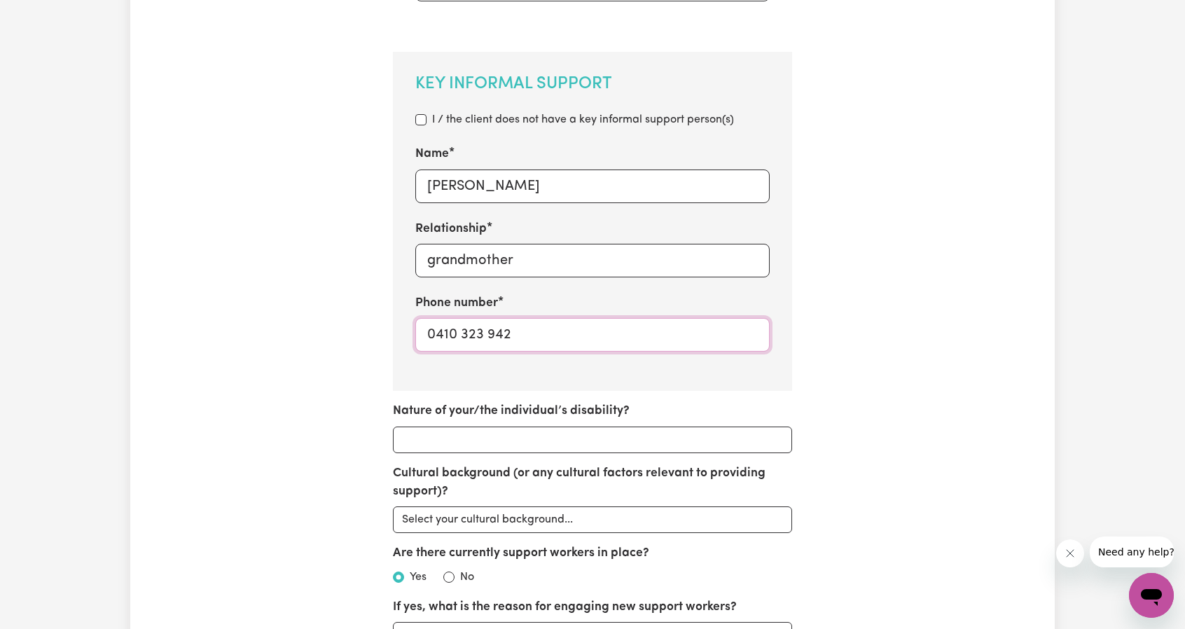
click at [461, 343] on input "0410 323 942" at bounding box center [592, 335] width 355 height 34
click at [506, 342] on input "0410 323 942" at bounding box center [592, 335] width 355 height 34
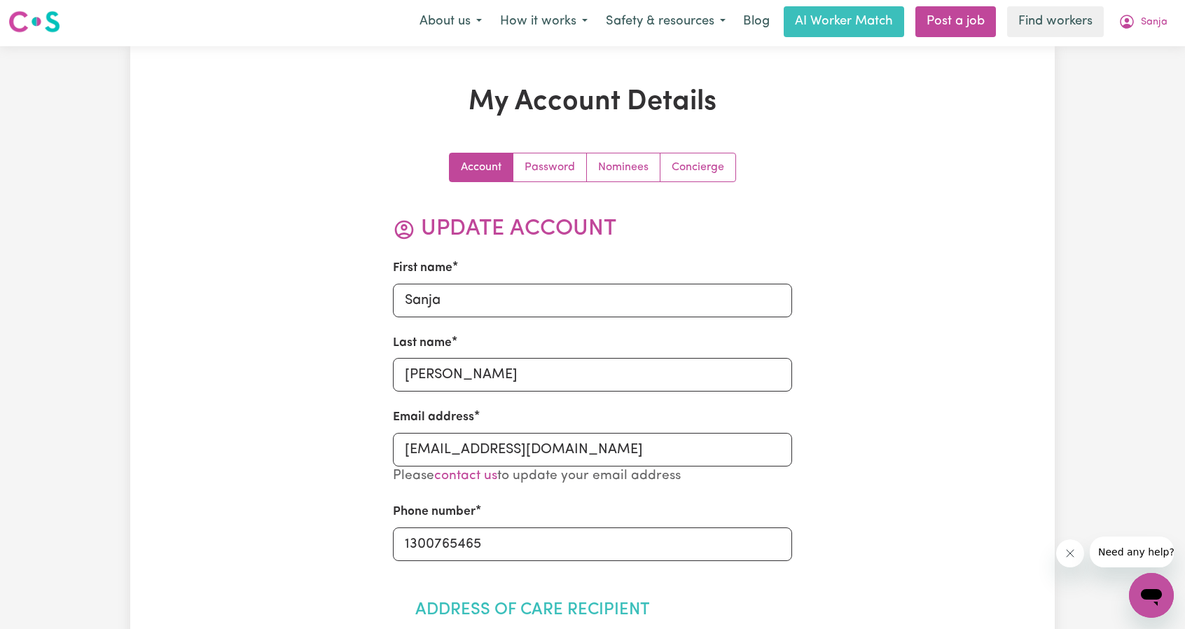
scroll to position [0, 0]
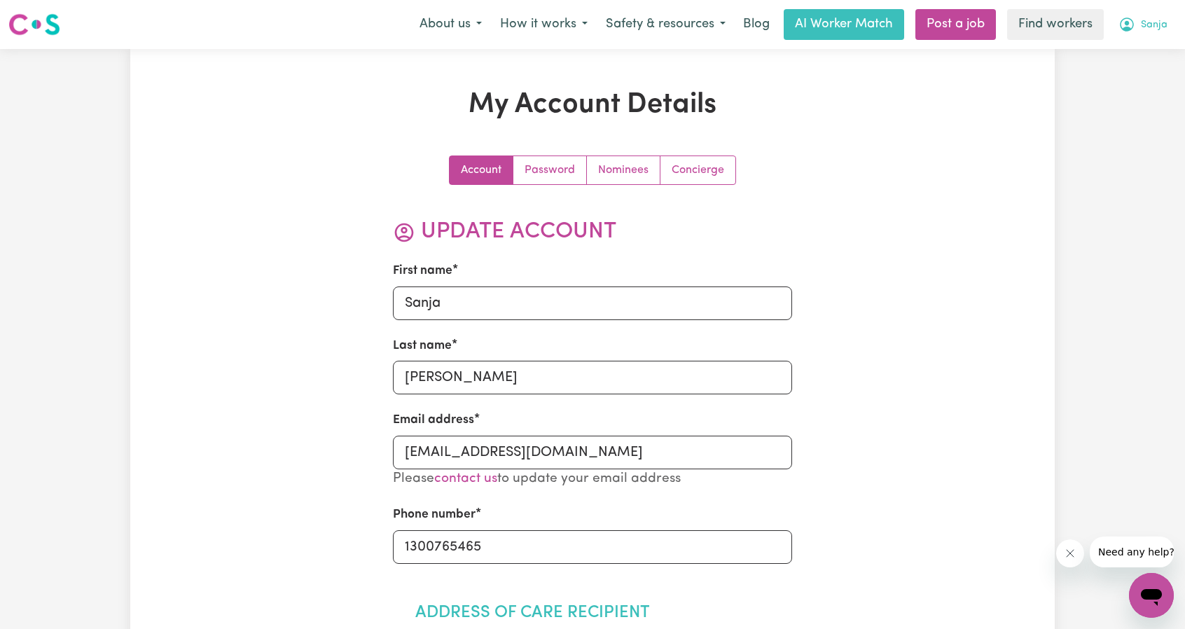
click at [1144, 16] on button "Sanja" at bounding box center [1142, 24] width 67 height 29
click at [1099, 58] on link "My Dashboard" at bounding box center [1120, 54] width 111 height 27
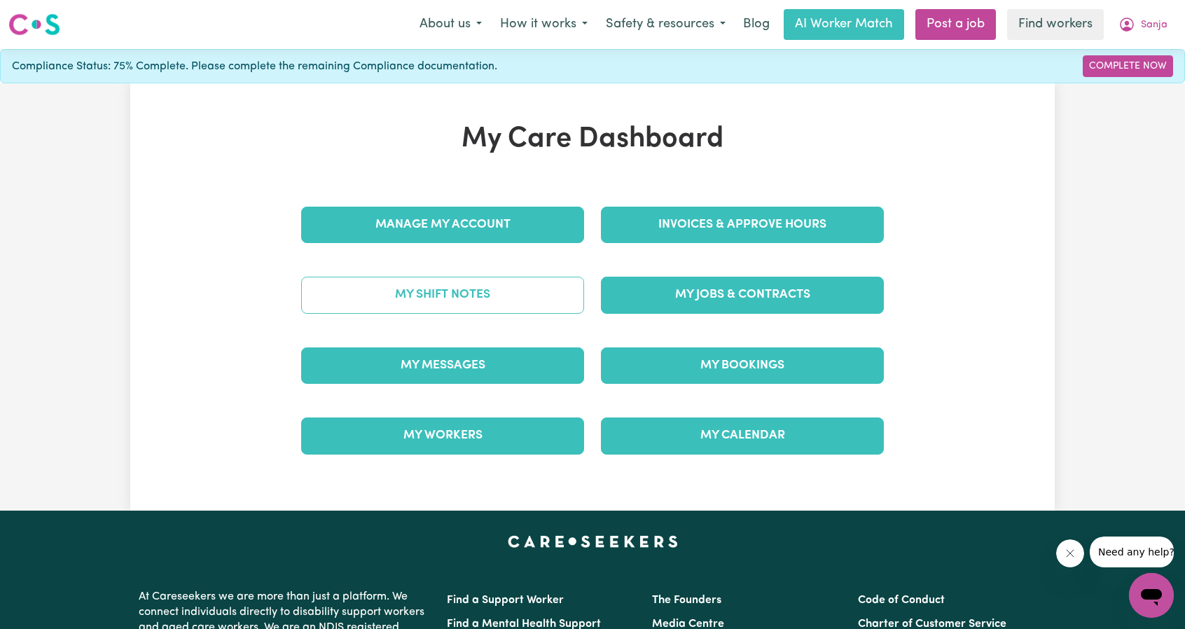
click at [444, 301] on link "My Shift Notes" at bounding box center [442, 295] width 283 height 36
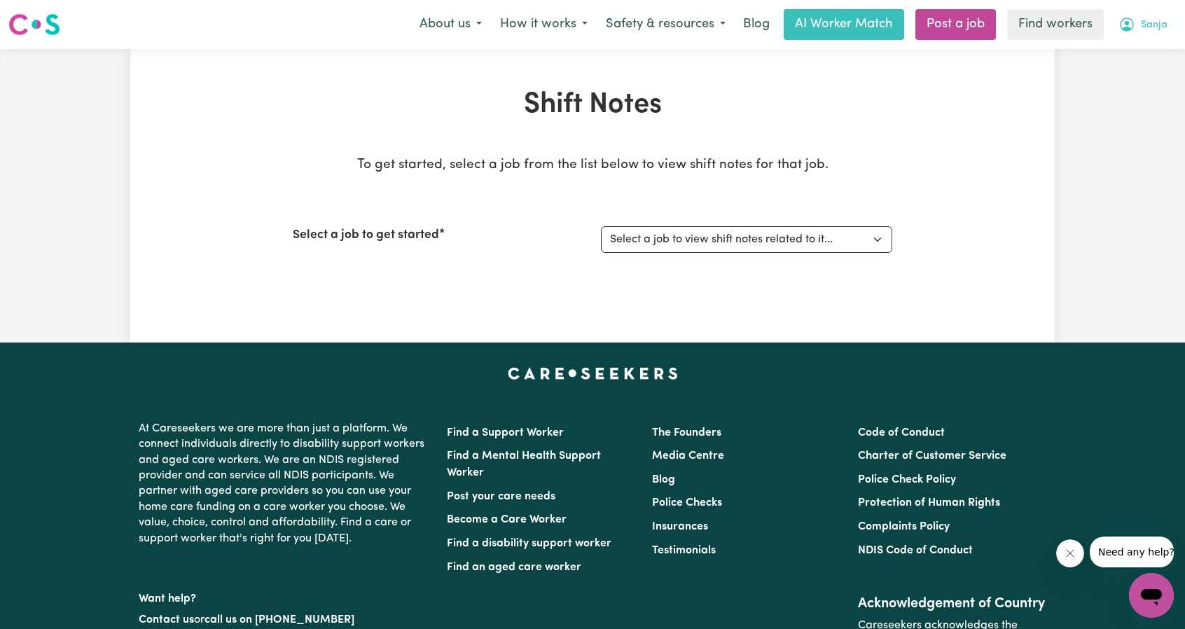
click at [1171, 28] on button "Sanja" at bounding box center [1142, 24] width 67 height 29
click at [1130, 48] on link "My Dashboard" at bounding box center [1120, 54] width 111 height 27
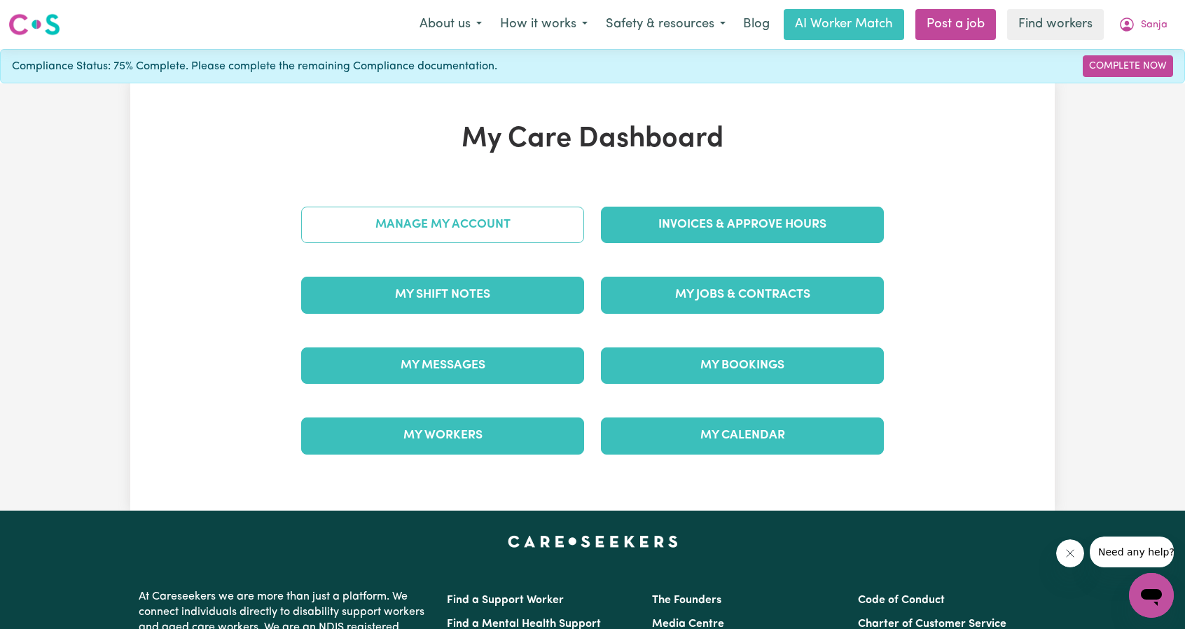
click at [376, 231] on link "Manage My Account" at bounding box center [442, 225] width 283 height 36
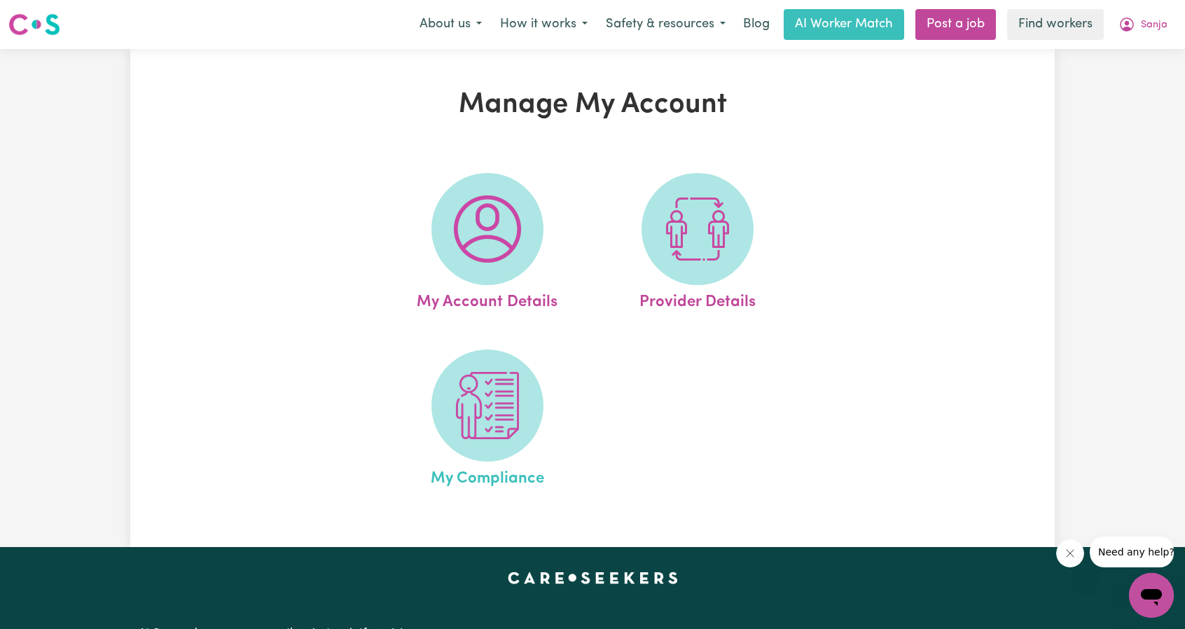
click at [493, 478] on span "My Compliance" at bounding box center [487, 475] width 113 height 29
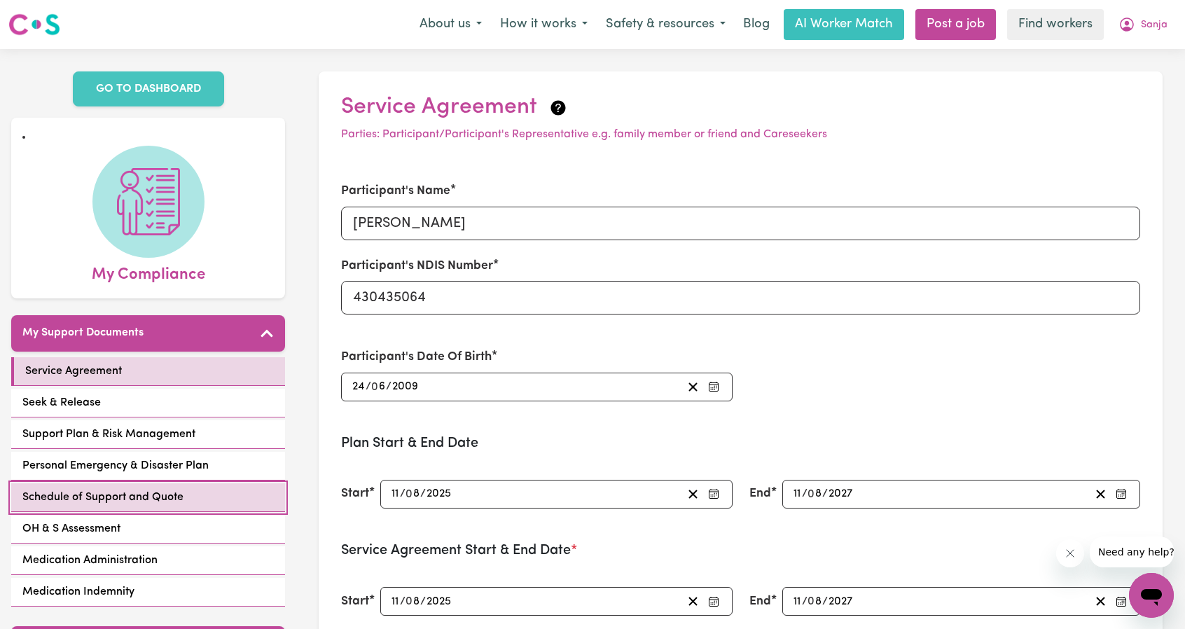
click at [122, 489] on span "Schedule of Support and Quote" at bounding box center [102, 497] width 161 height 17
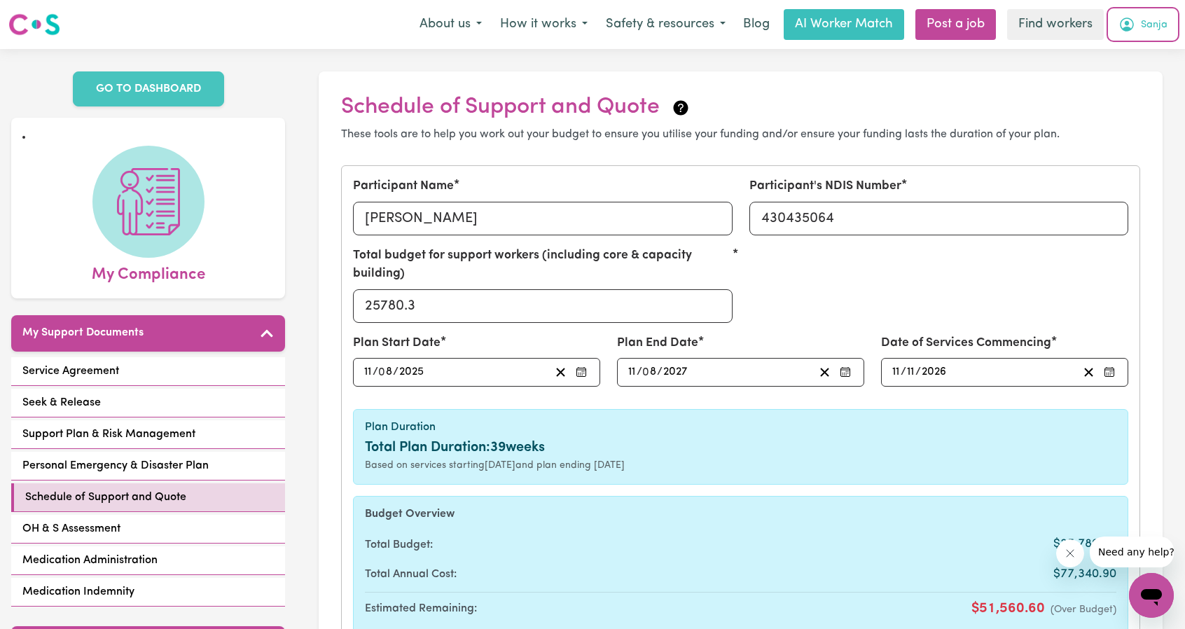
click at [1135, 22] on icon "My Account" at bounding box center [1126, 24] width 17 height 17
click at [1108, 53] on link "My Dashboard" at bounding box center [1120, 54] width 111 height 27
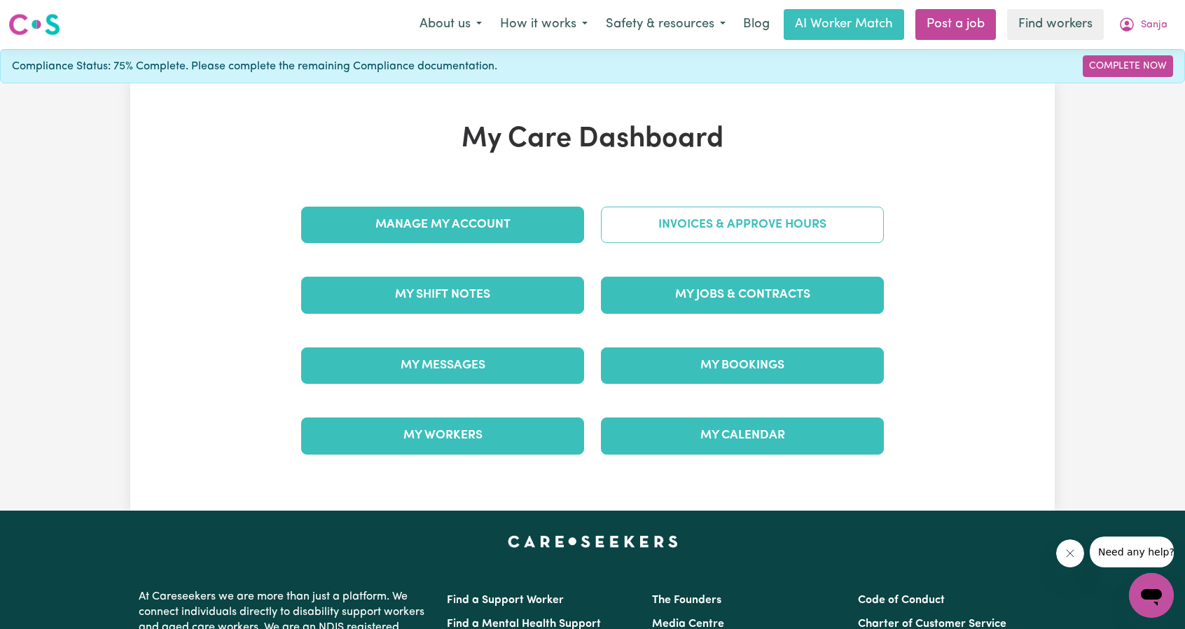
click at [703, 222] on link "Invoices & Approve Hours" at bounding box center [742, 225] width 283 height 36
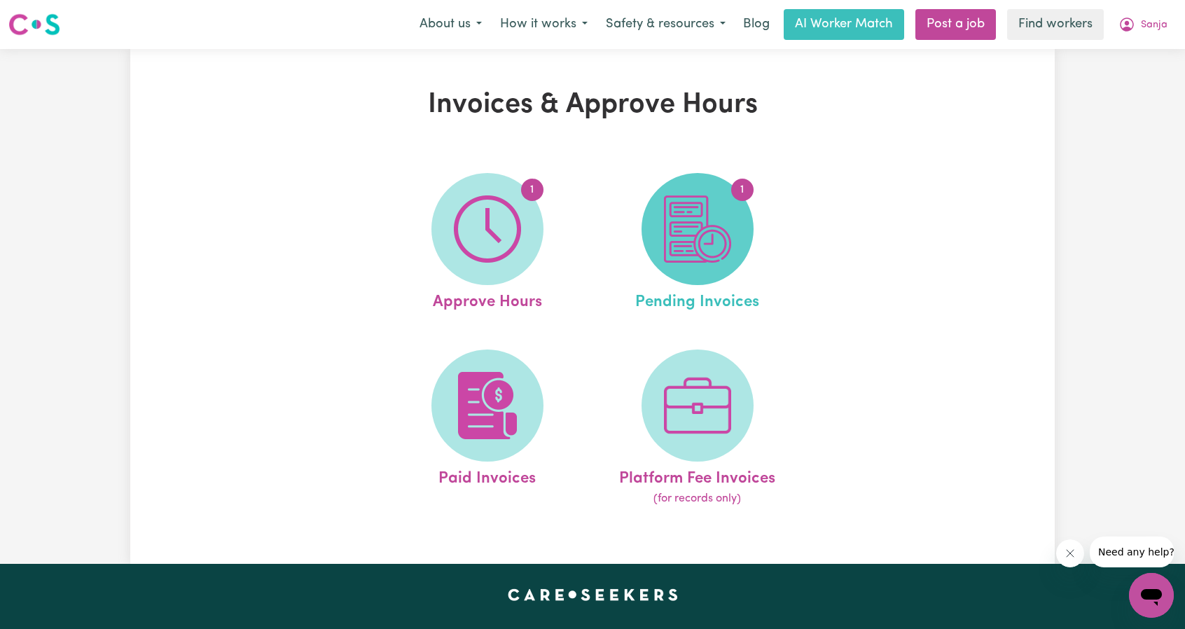
click at [674, 257] on img at bounding box center [697, 228] width 67 height 67
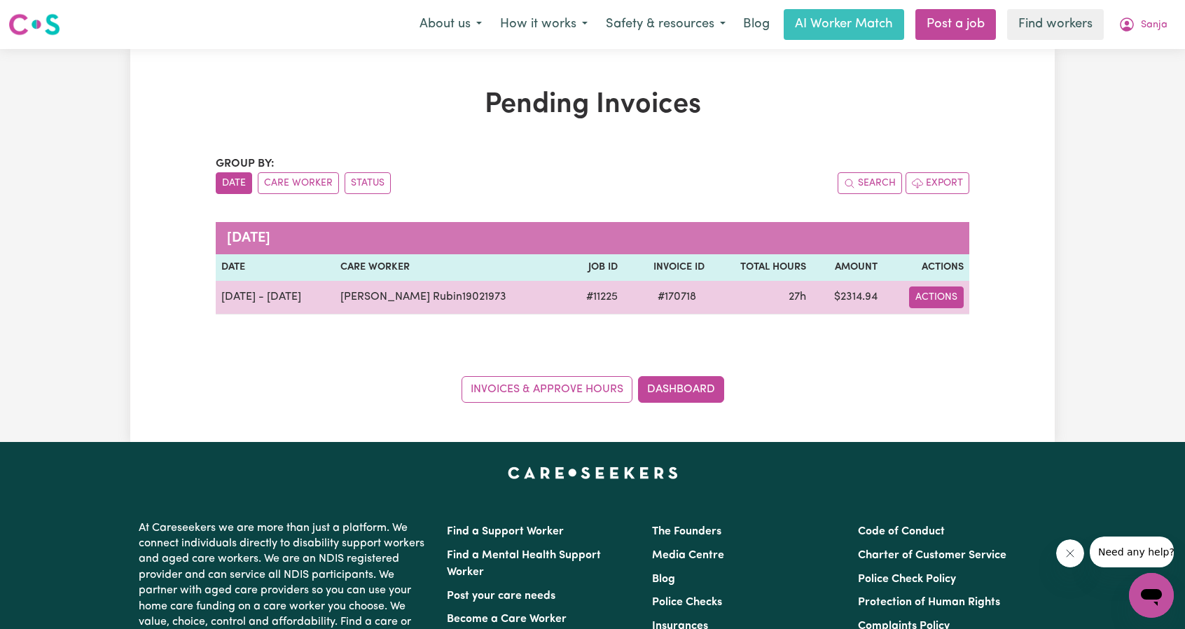
click at [944, 292] on button "Actions" at bounding box center [936, 297] width 55 height 22
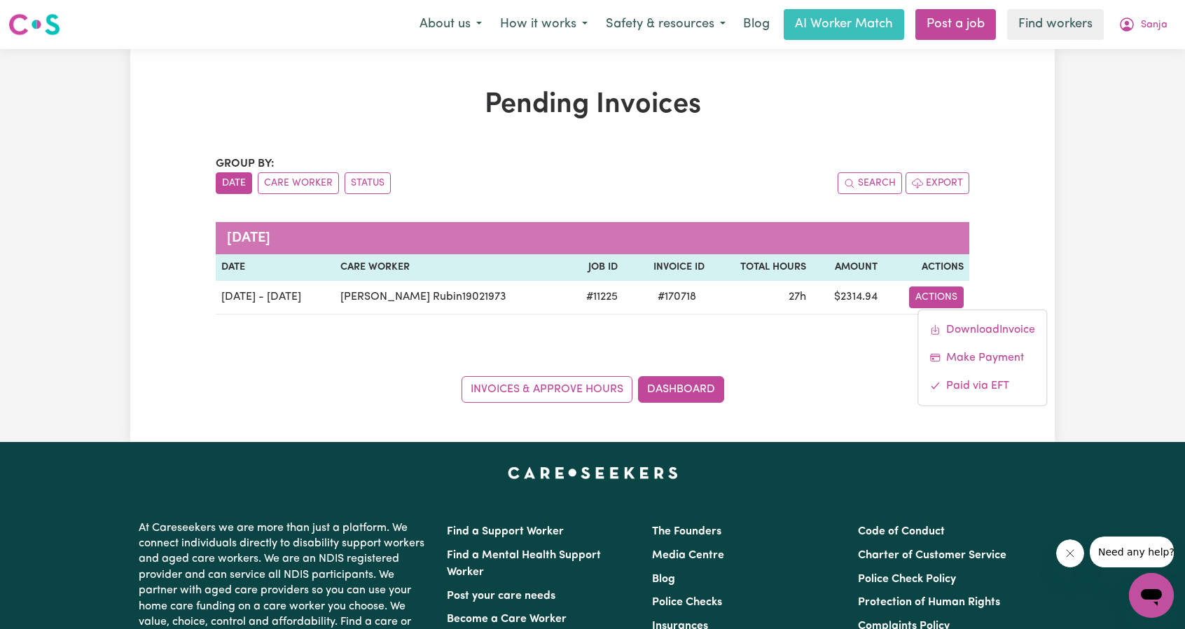
click at [1048, 153] on div "Pending Invoices Group by: Date Care Worker Status Search Export [DATE] Date Ca…" at bounding box center [592, 245] width 924 height 314
click at [1146, 15] on button "Sanja" at bounding box center [1142, 24] width 67 height 29
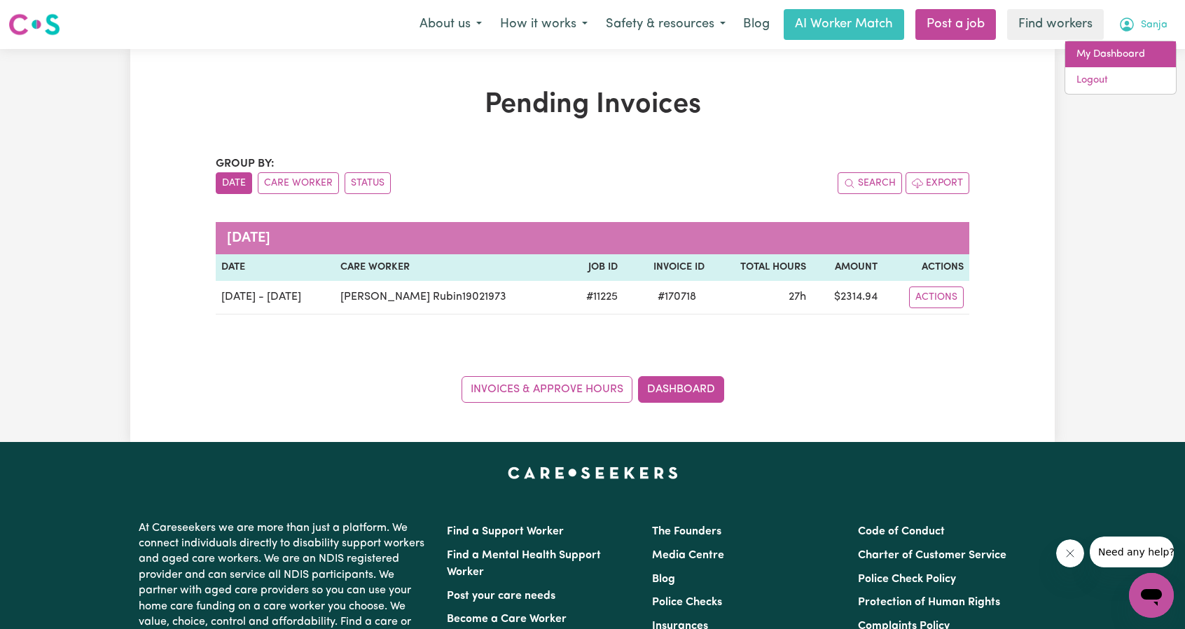
click at [1123, 46] on link "My Dashboard" at bounding box center [1120, 54] width 111 height 27
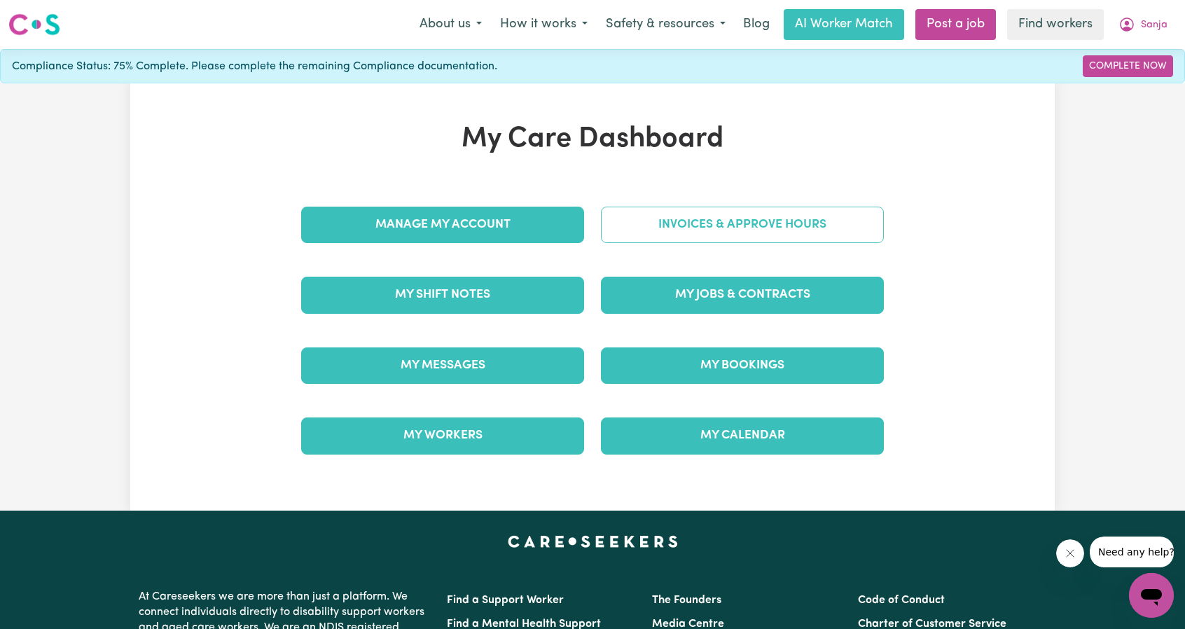
click at [781, 239] on link "Invoices & Approve Hours" at bounding box center [742, 225] width 283 height 36
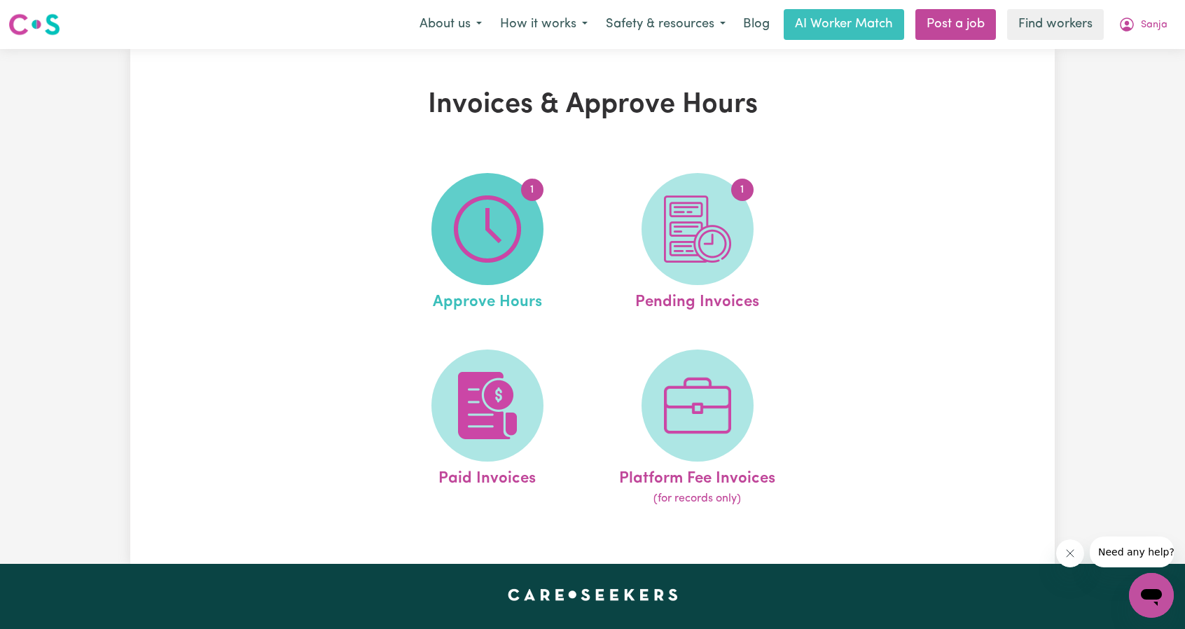
click at [530, 228] on span "1" at bounding box center [487, 229] width 112 height 112
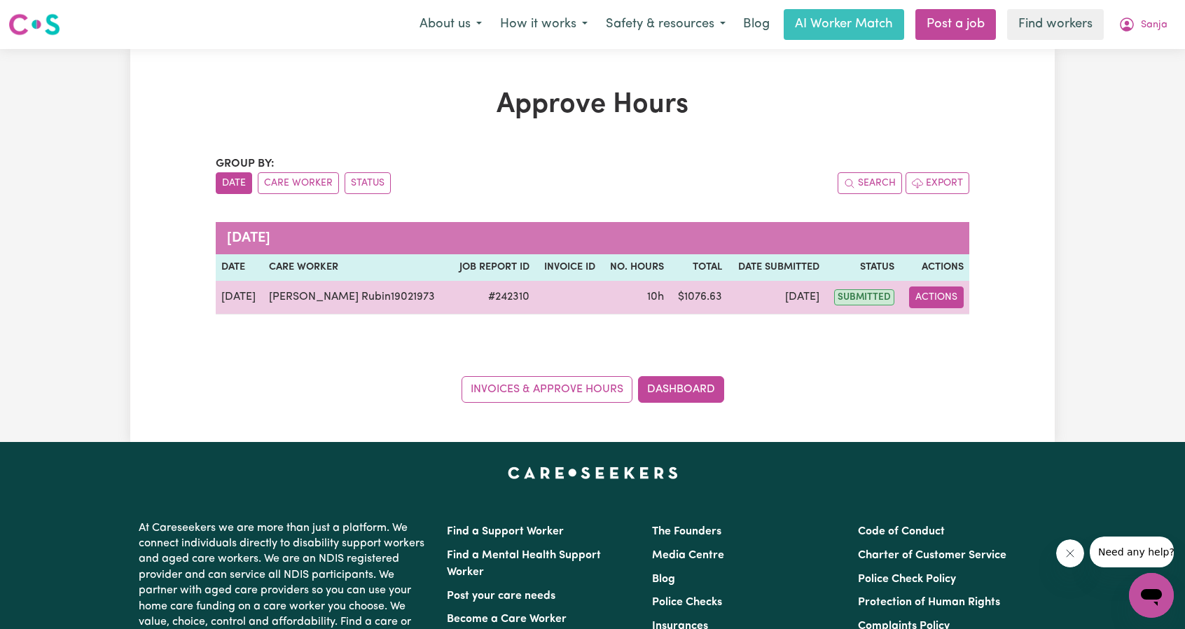
click at [940, 294] on button "Actions" at bounding box center [936, 297] width 55 height 22
click at [964, 328] on link "View Job Report" at bounding box center [975, 329] width 120 height 28
select select "pm"
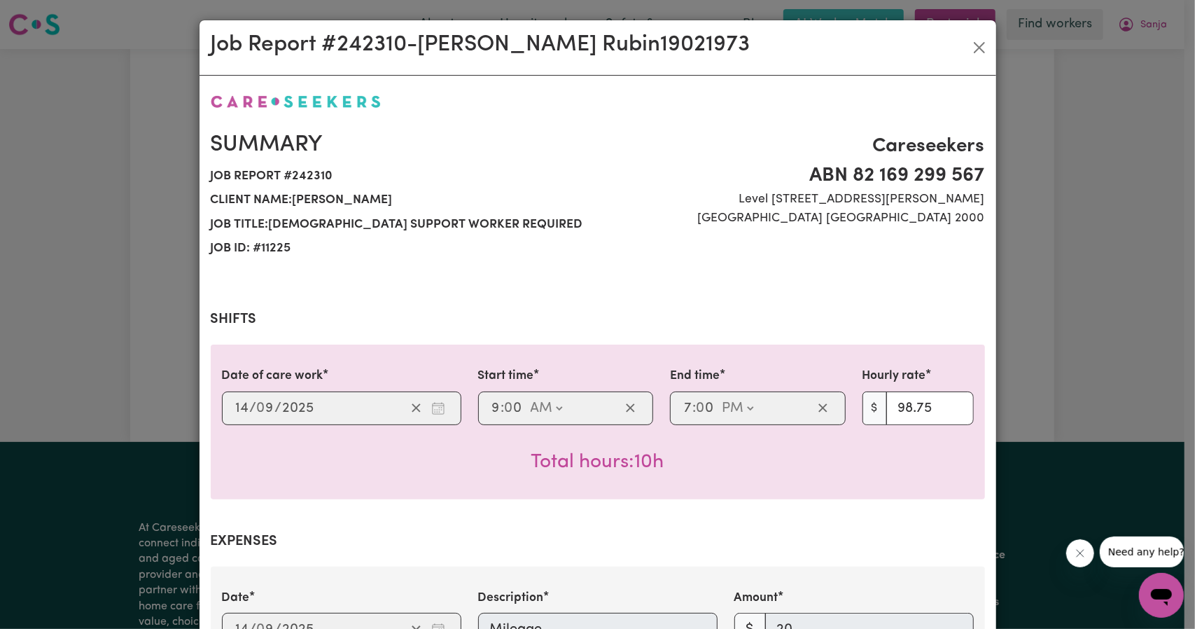
drag, startPoint x: 919, startPoint y: 173, endPoint x: 909, endPoint y: 155, distance: 20.1
click at [979, 48] on button "Close" at bounding box center [979, 47] width 22 height 22
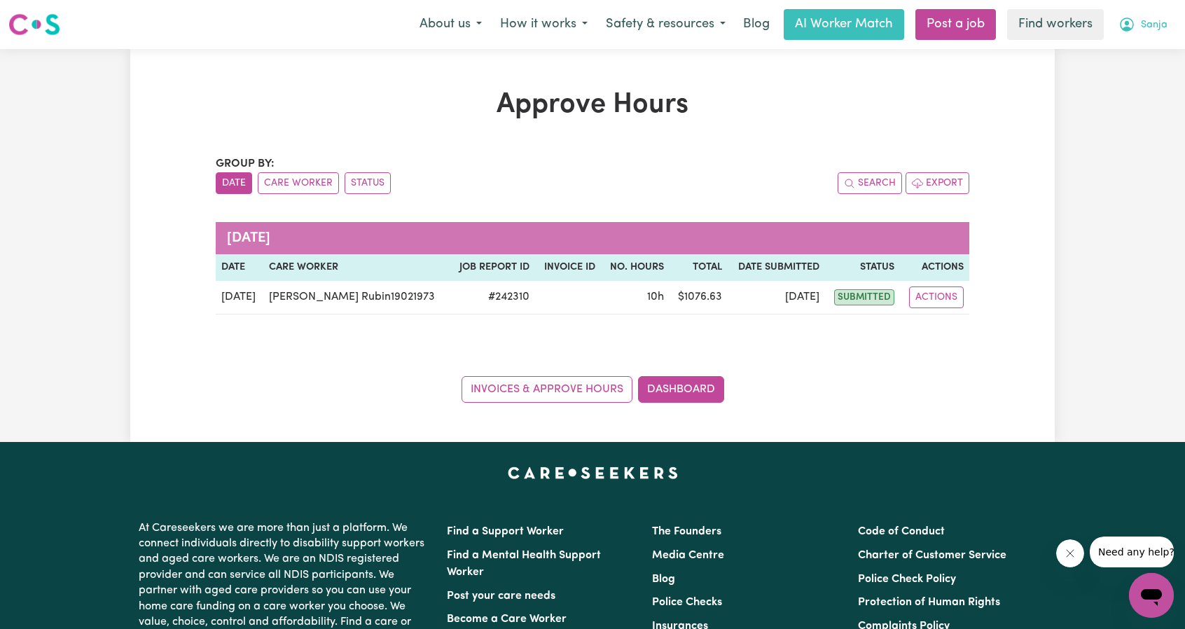
click at [1121, 25] on icon "My Account" at bounding box center [1127, 25] width 14 height 14
click at [1088, 54] on link "My Dashboard" at bounding box center [1120, 54] width 111 height 27
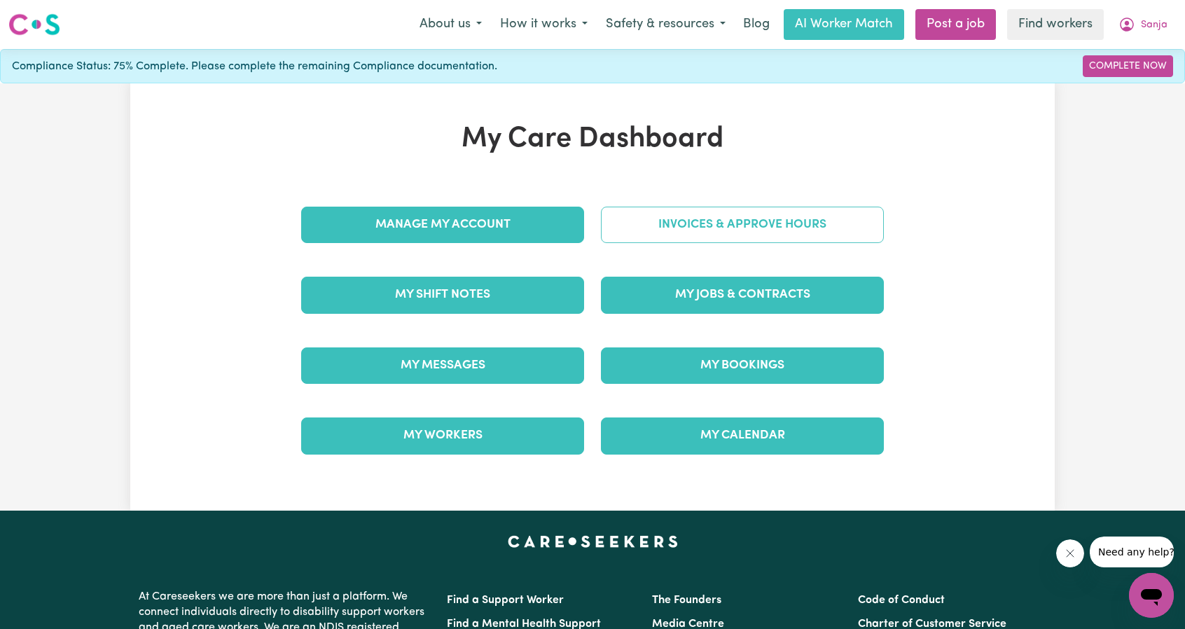
click at [732, 216] on link "Invoices & Approve Hours" at bounding box center [742, 225] width 283 height 36
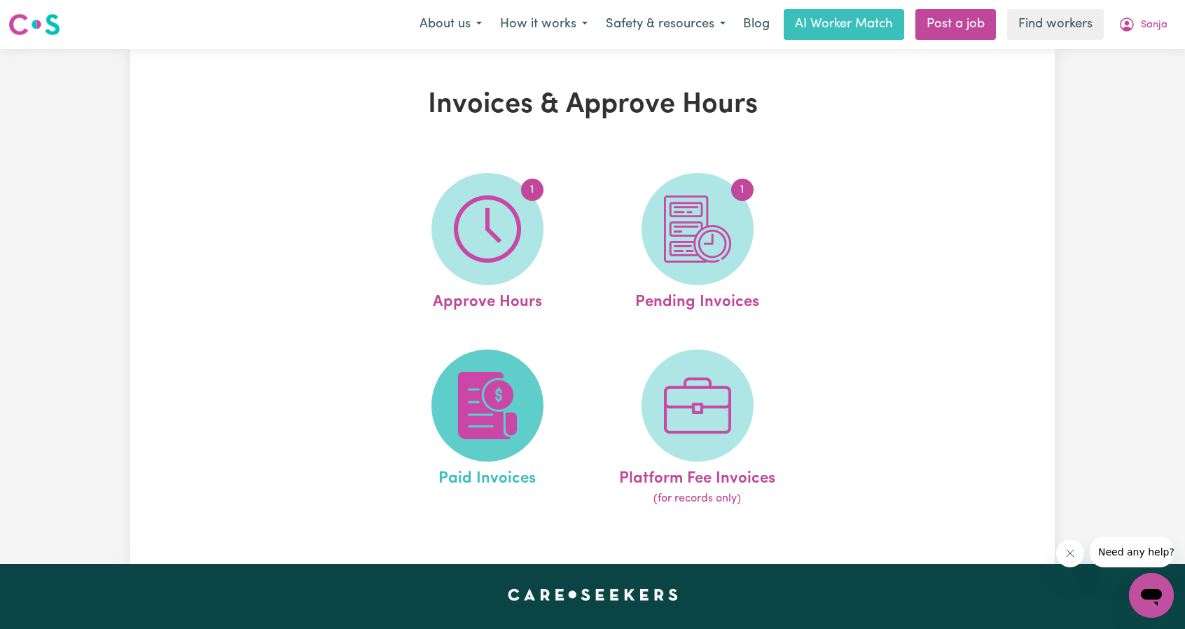
click at [503, 417] on img at bounding box center [487, 405] width 67 height 67
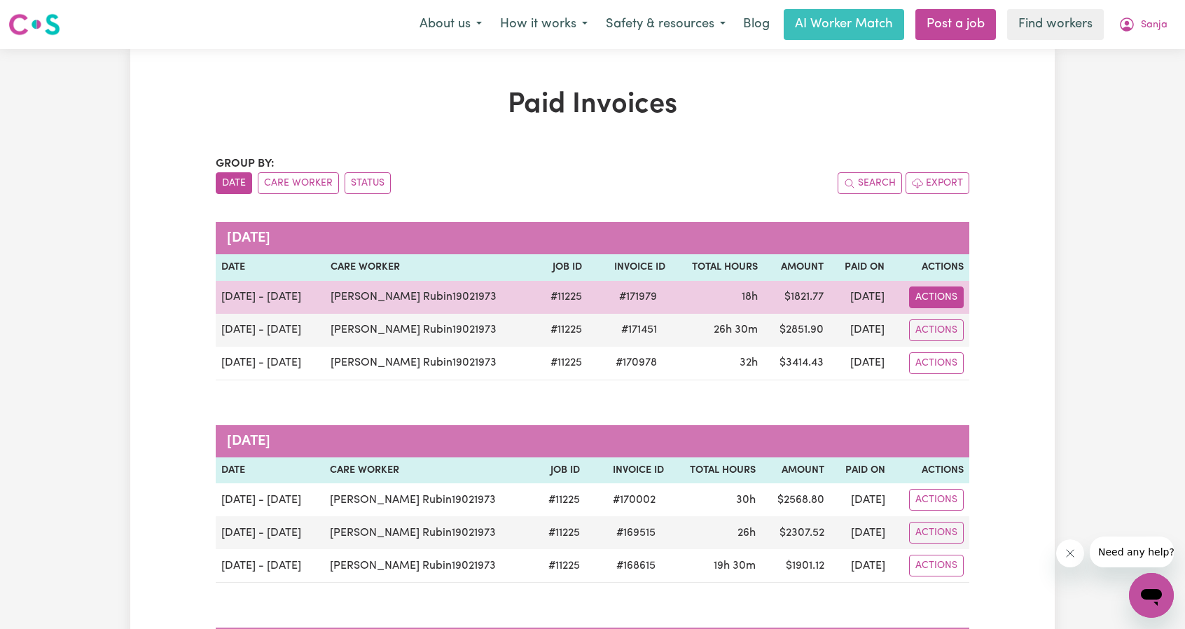
click at [951, 299] on button "Actions" at bounding box center [936, 297] width 55 height 22
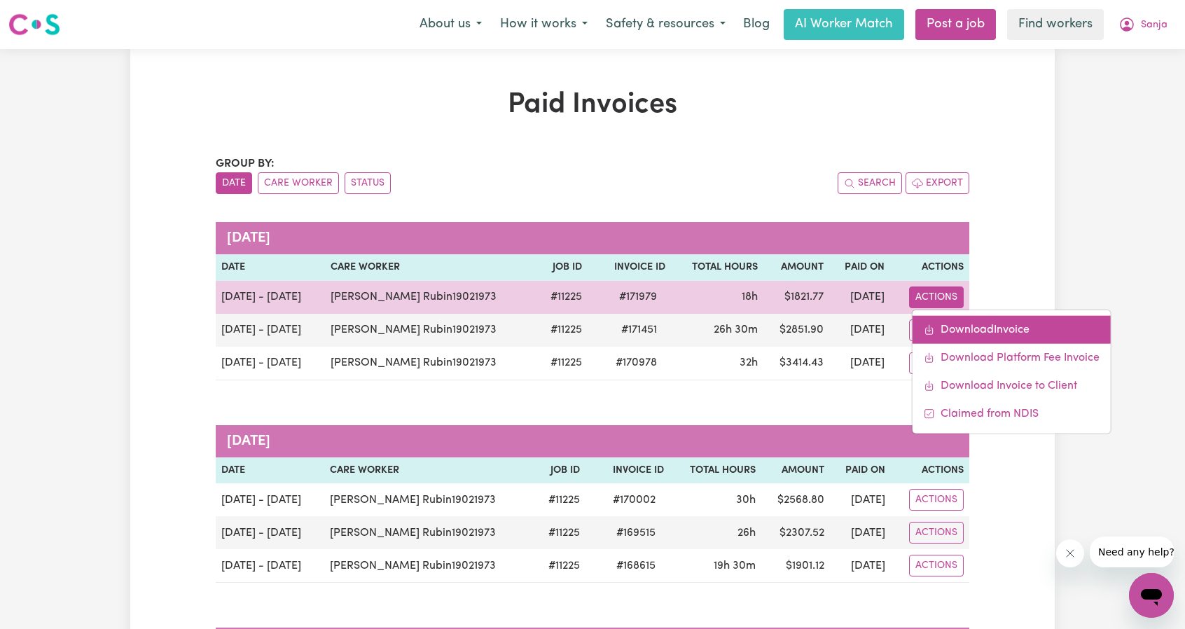
click at [958, 329] on link "Download Invoice" at bounding box center [1011, 329] width 198 height 28
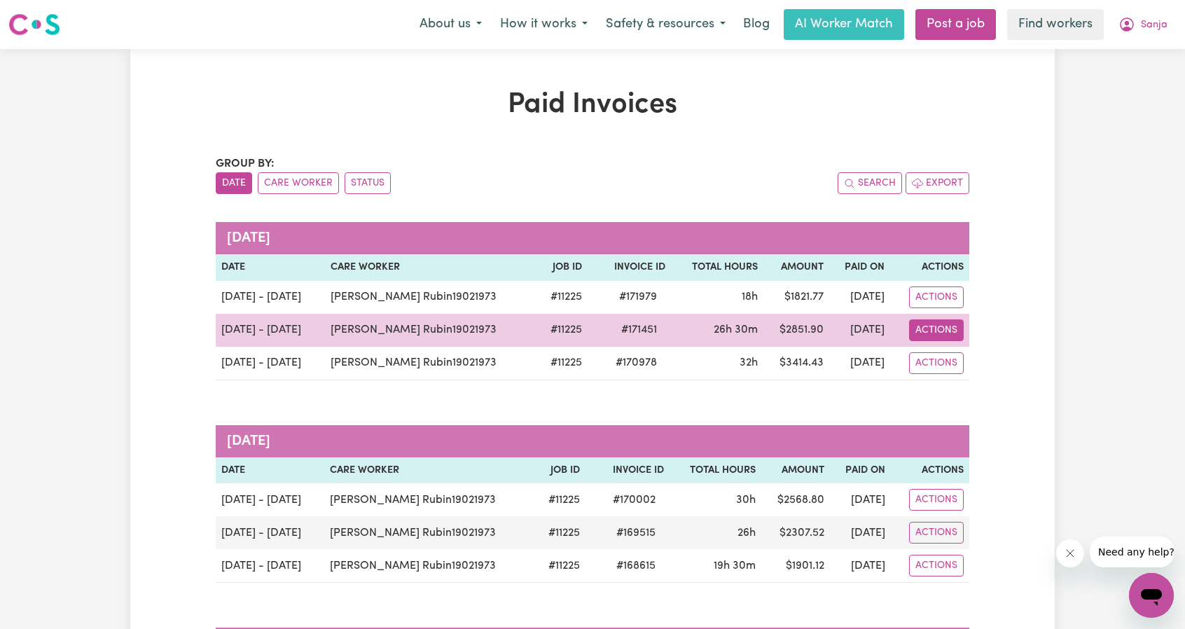
click at [936, 330] on button "Actions" at bounding box center [936, 330] width 55 height 22
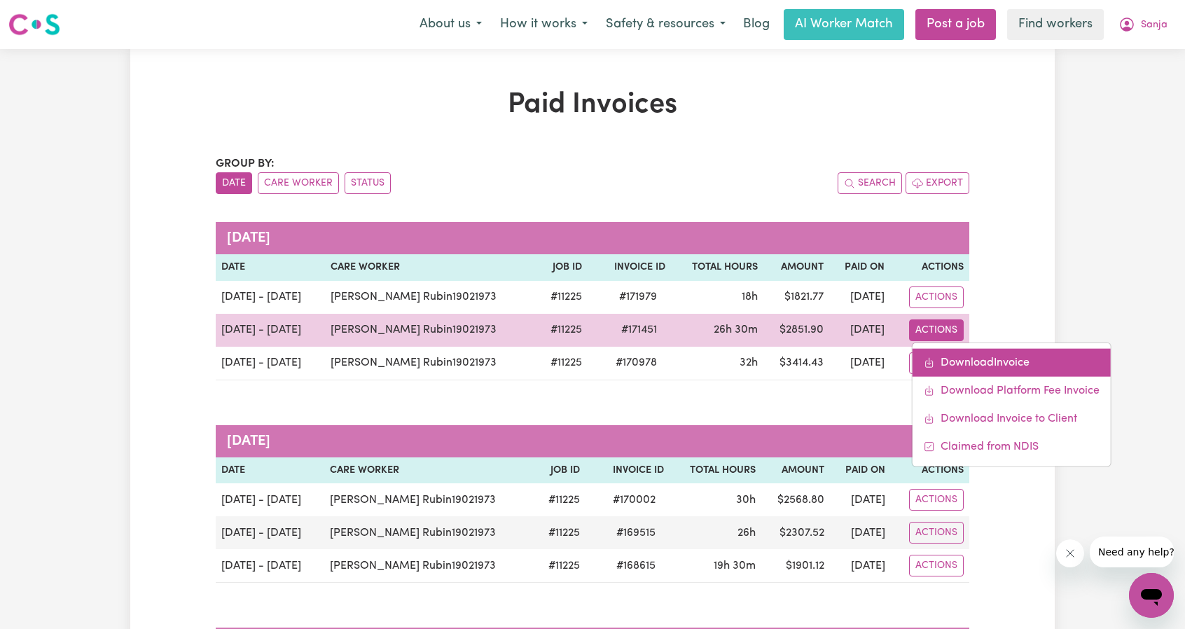
click at [955, 367] on link "Download Invoice" at bounding box center [1011, 362] width 198 height 28
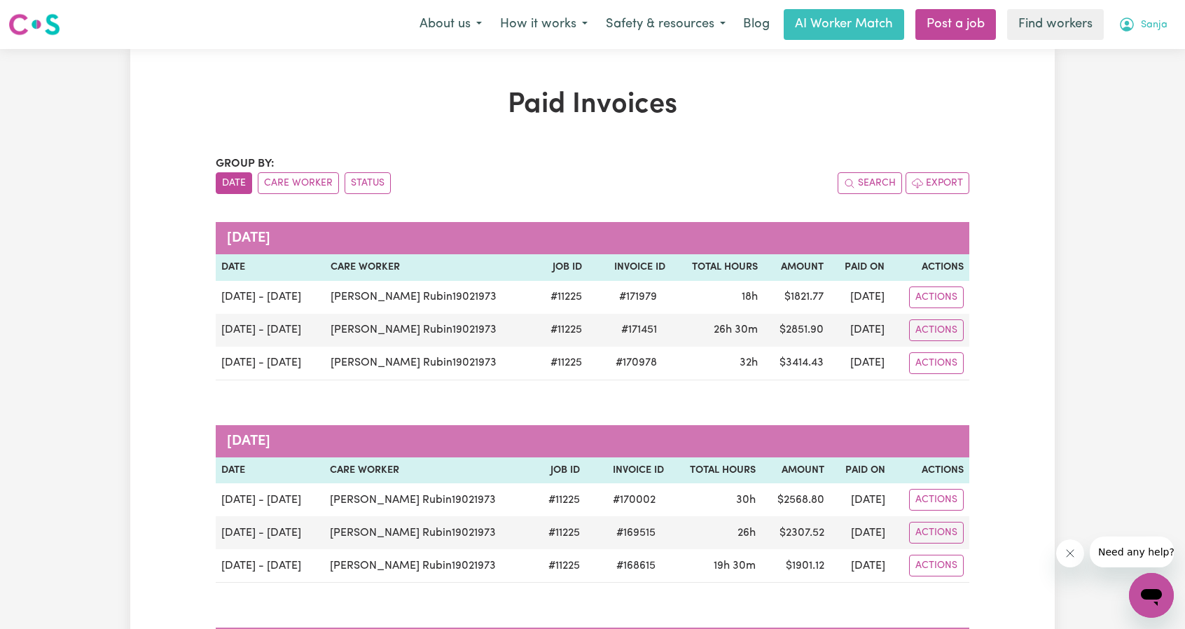
click at [1141, 30] on span "Sanja" at bounding box center [1154, 25] width 27 height 15
click at [1131, 47] on link "My Dashboard" at bounding box center [1120, 54] width 111 height 27
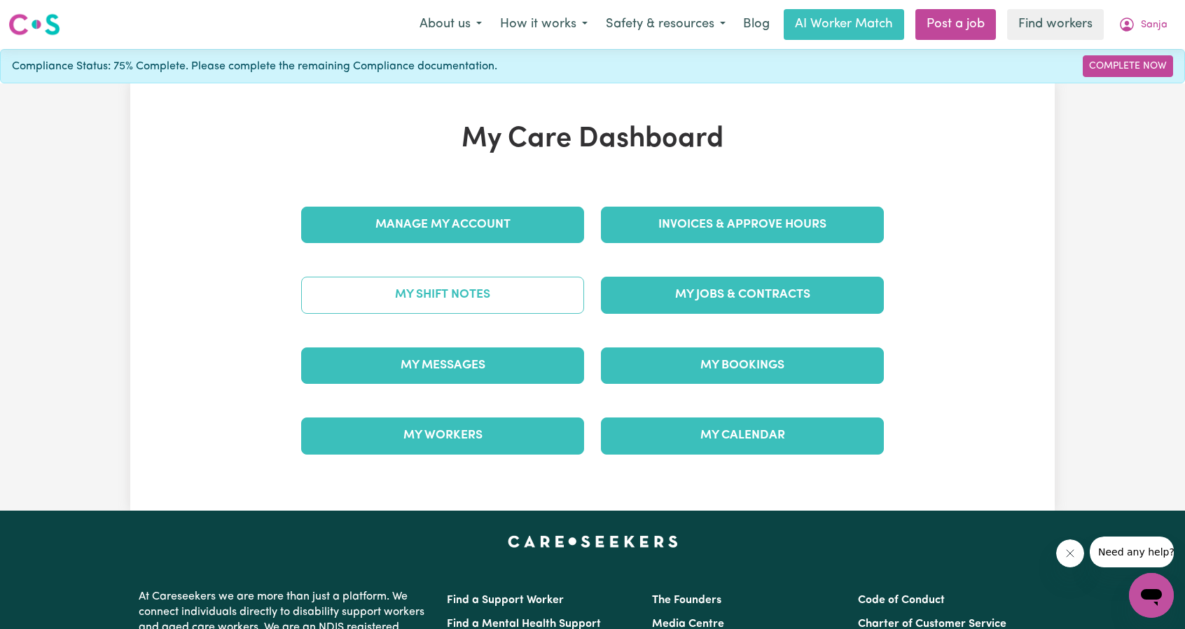
click at [467, 306] on link "My Shift Notes" at bounding box center [442, 295] width 283 height 36
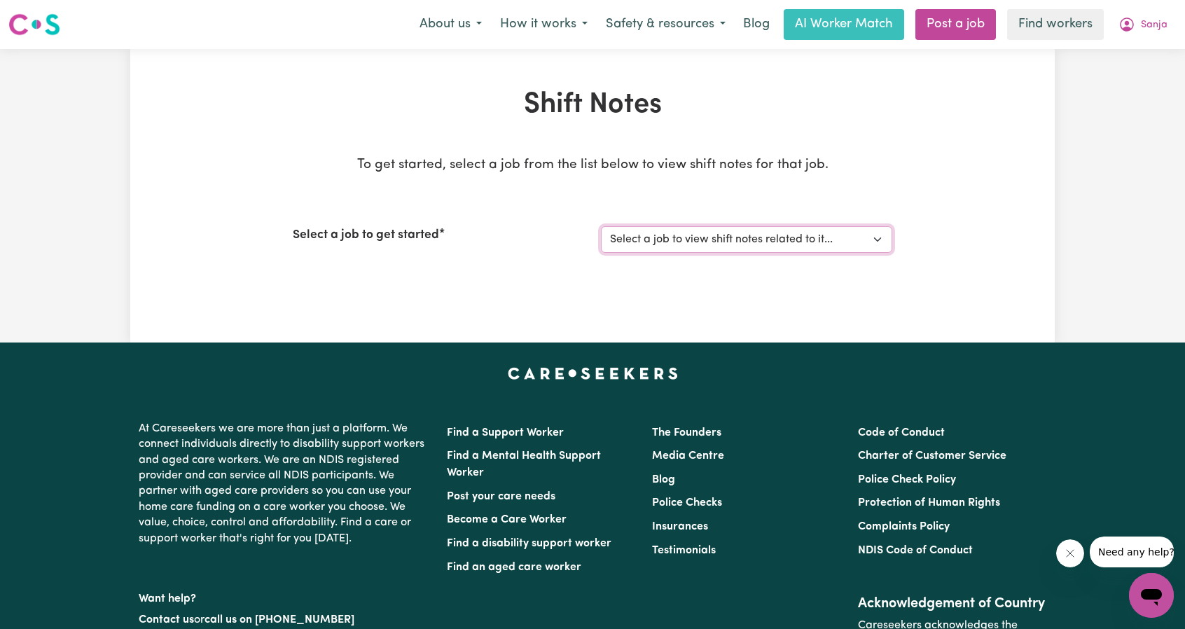
click at [632, 229] on select "Select a job to view shift notes related to it... [DEMOGRAPHIC_DATA] Support wo…" at bounding box center [746, 239] width 291 height 27
select select "11225"
click at [601, 226] on select "Select a job to view shift notes related to it... [DEMOGRAPHIC_DATA] Support wo…" at bounding box center [746, 239] width 291 height 27
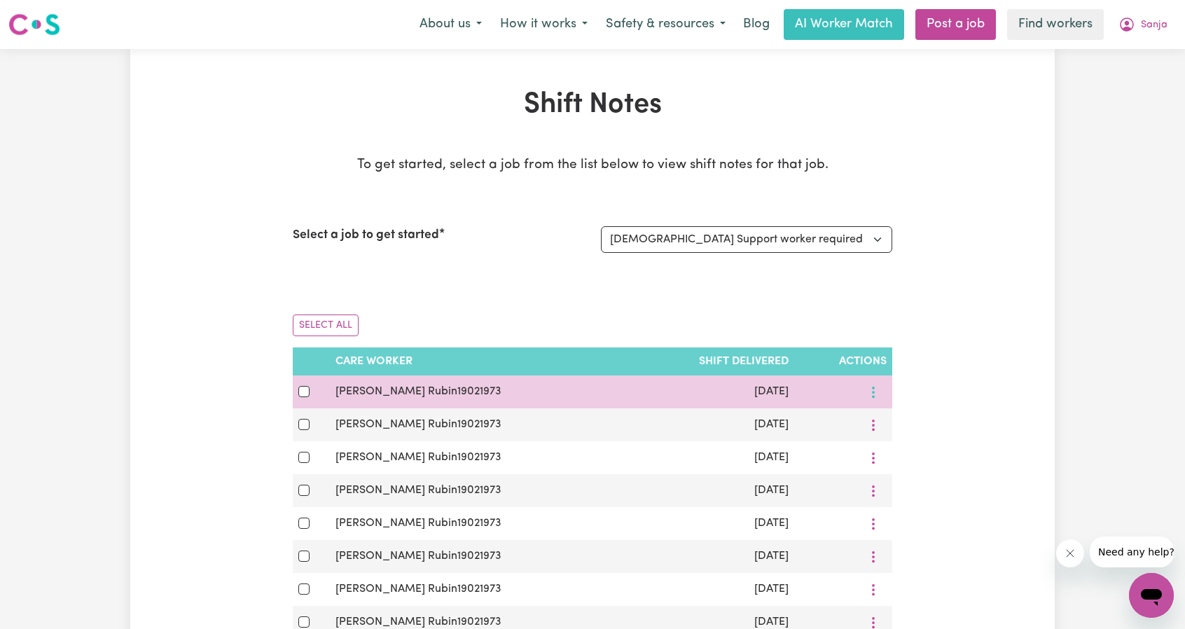
click at [880, 383] on button "More options" at bounding box center [873, 392] width 27 height 22
click at [905, 426] on span "View Shift Note" at bounding box center [943, 424] width 76 height 11
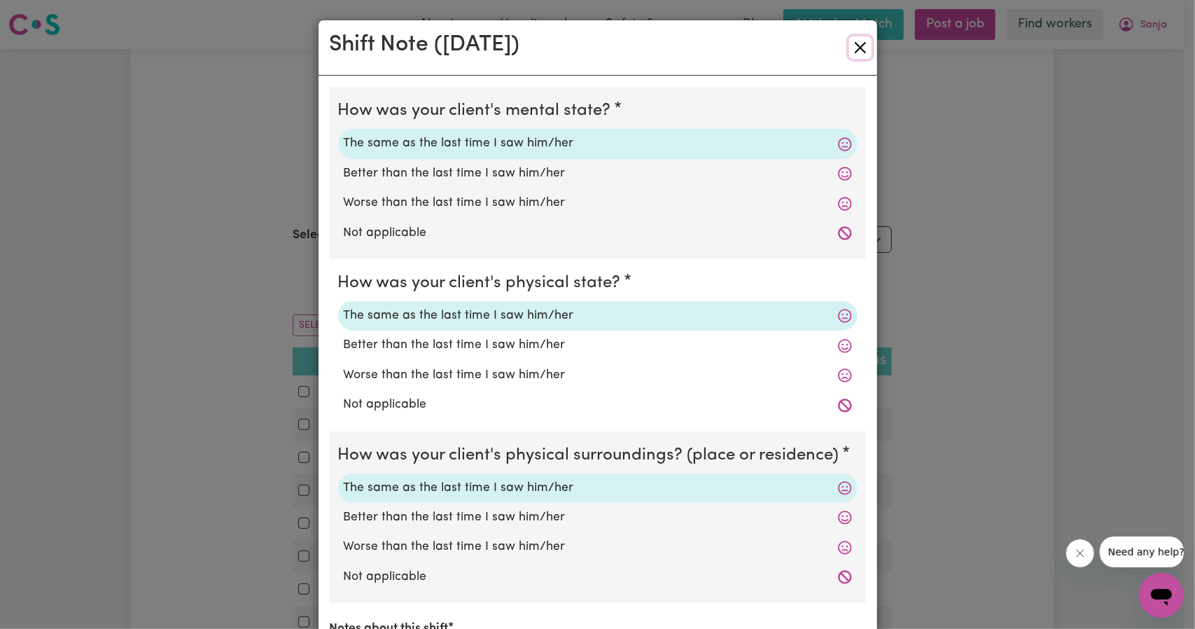
click at [849, 50] on button "Close" at bounding box center [860, 47] width 22 height 22
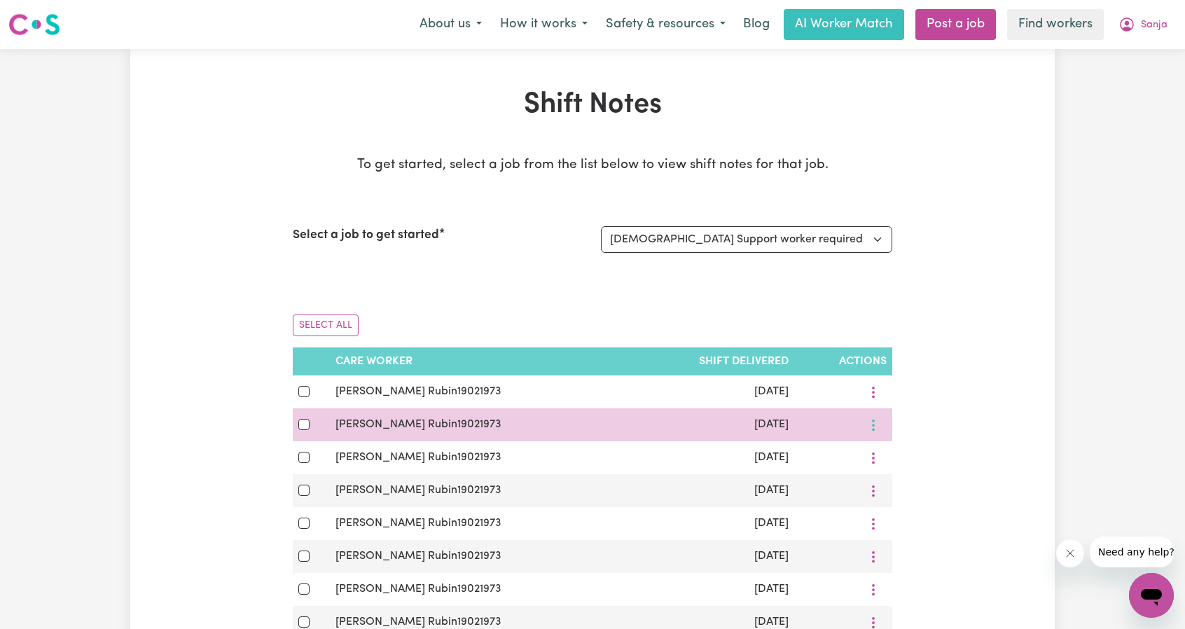
click at [880, 421] on icon "More options" at bounding box center [873, 425] width 14 height 14
click at [908, 452] on span "View Shift Note" at bounding box center [943, 457] width 76 height 11
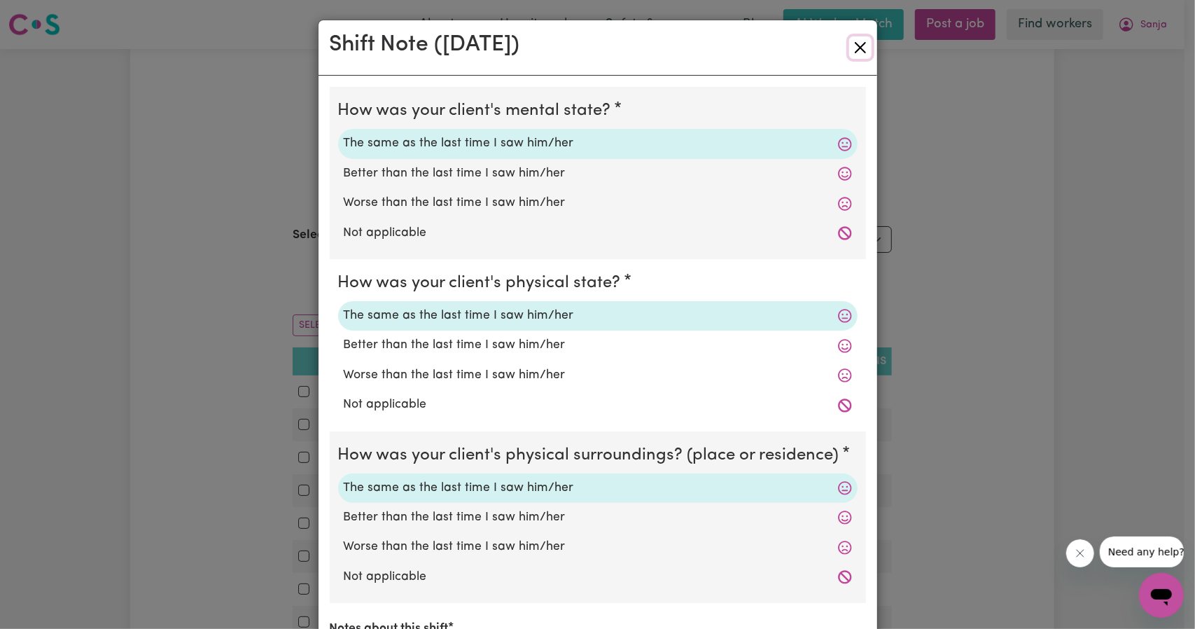
click at [854, 50] on button "Close" at bounding box center [860, 47] width 22 height 22
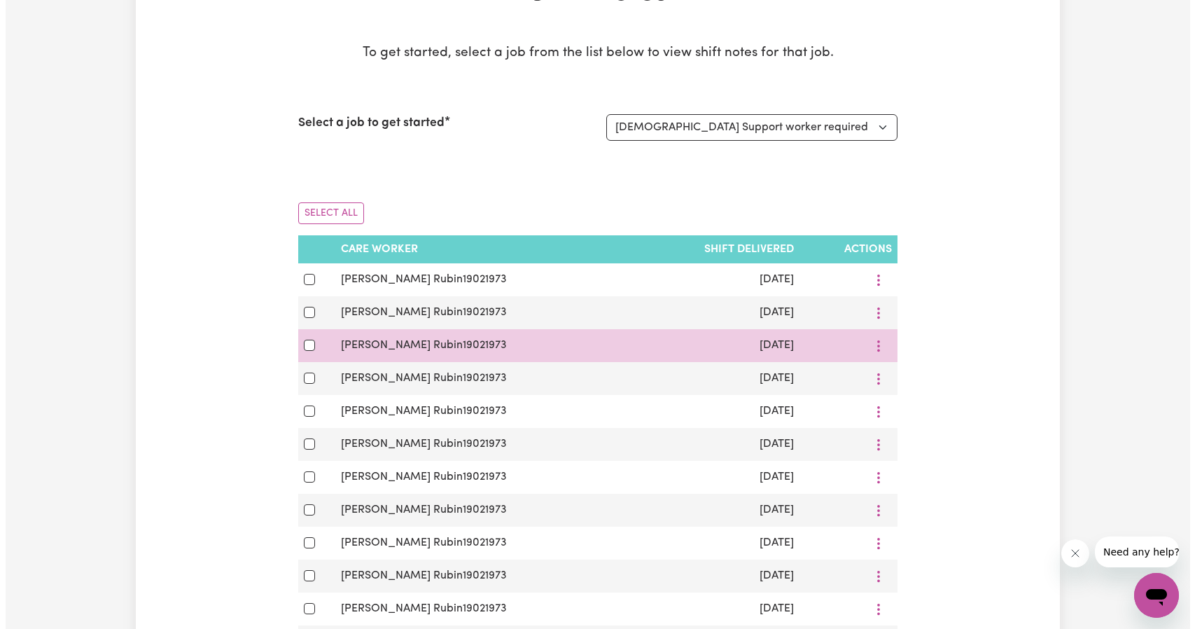
scroll to position [140, 0]
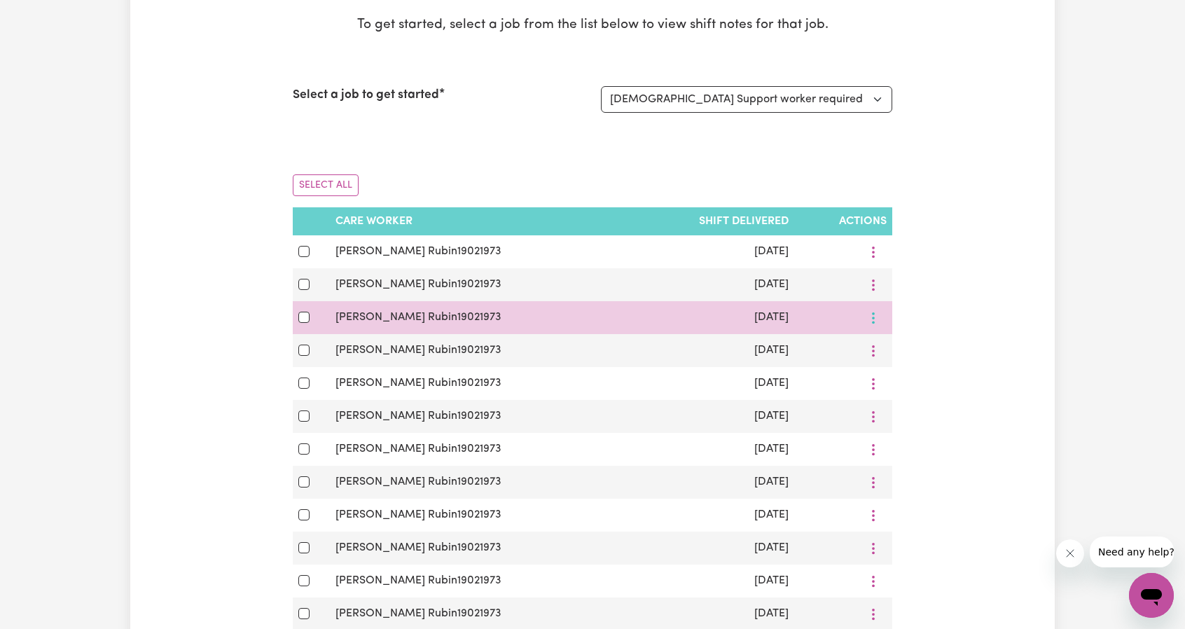
click at [870, 312] on icon "More options" at bounding box center [873, 318] width 14 height 14
click at [919, 352] on span "View Shift Note" at bounding box center [943, 350] width 76 height 11
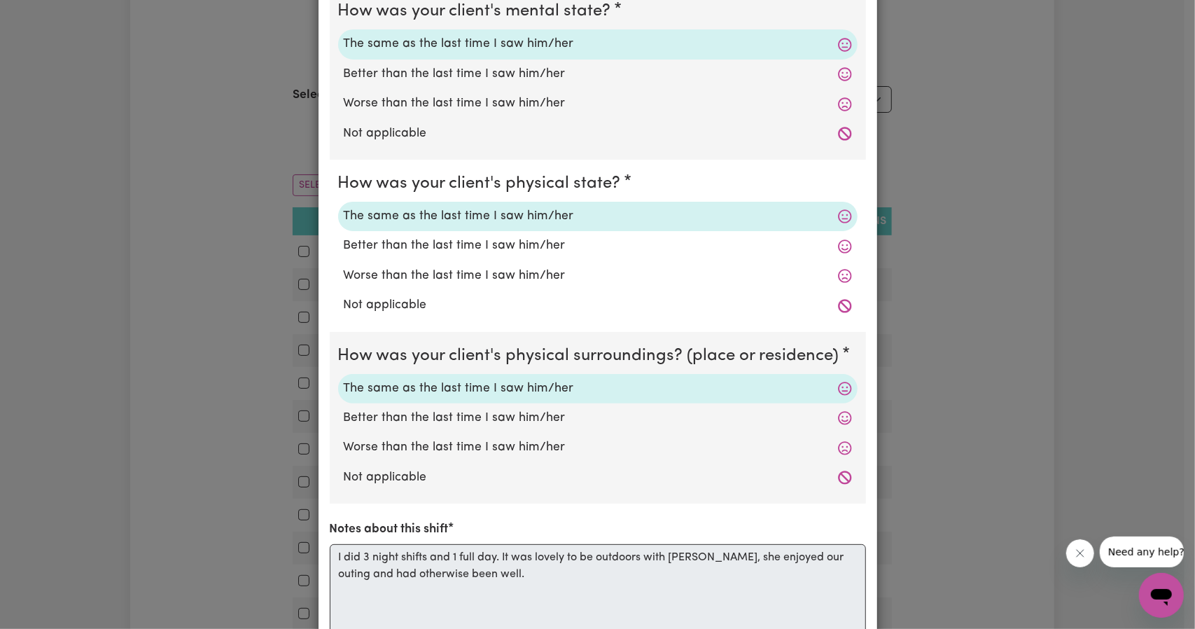
scroll to position [0, 0]
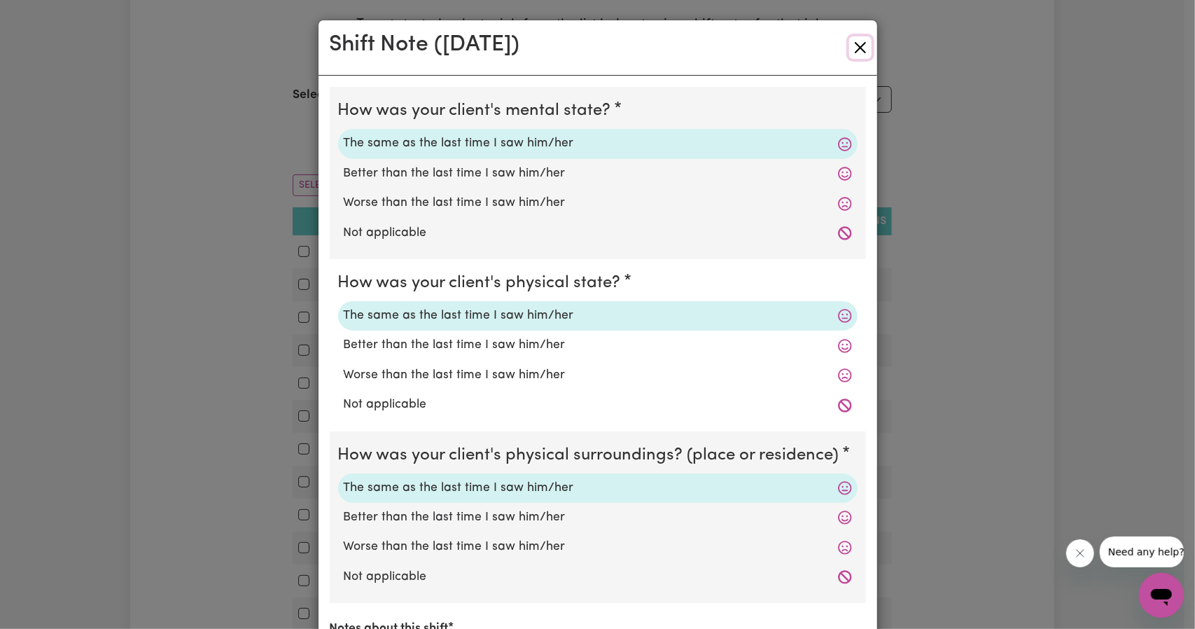
click at [849, 43] on button "Close" at bounding box center [860, 47] width 22 height 22
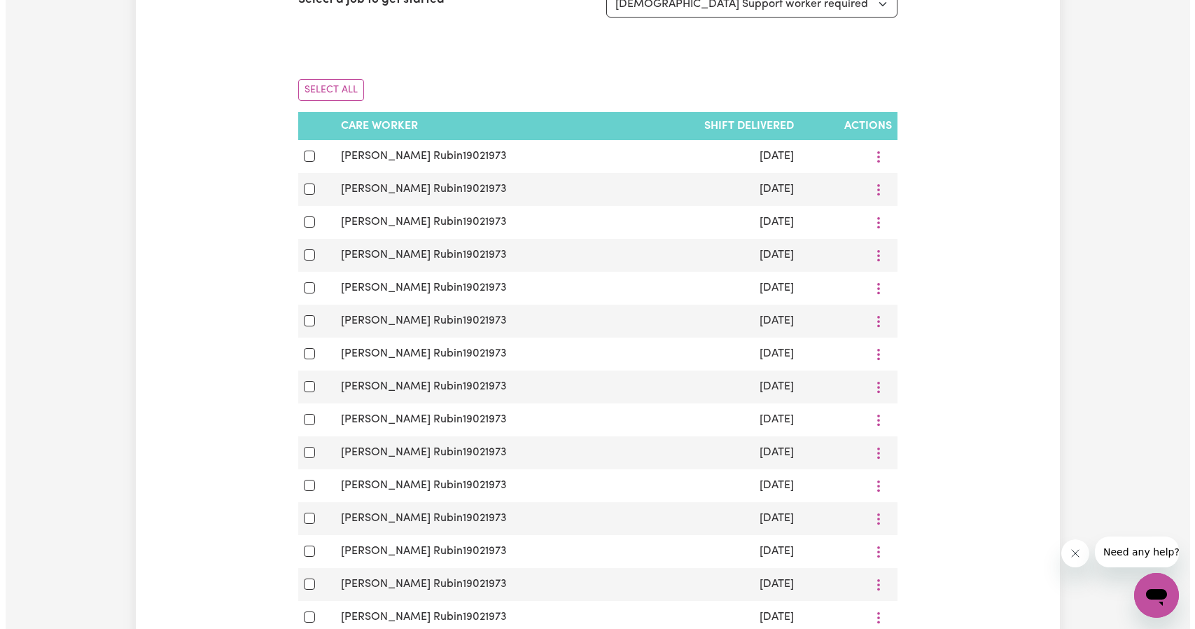
scroll to position [350, 0]
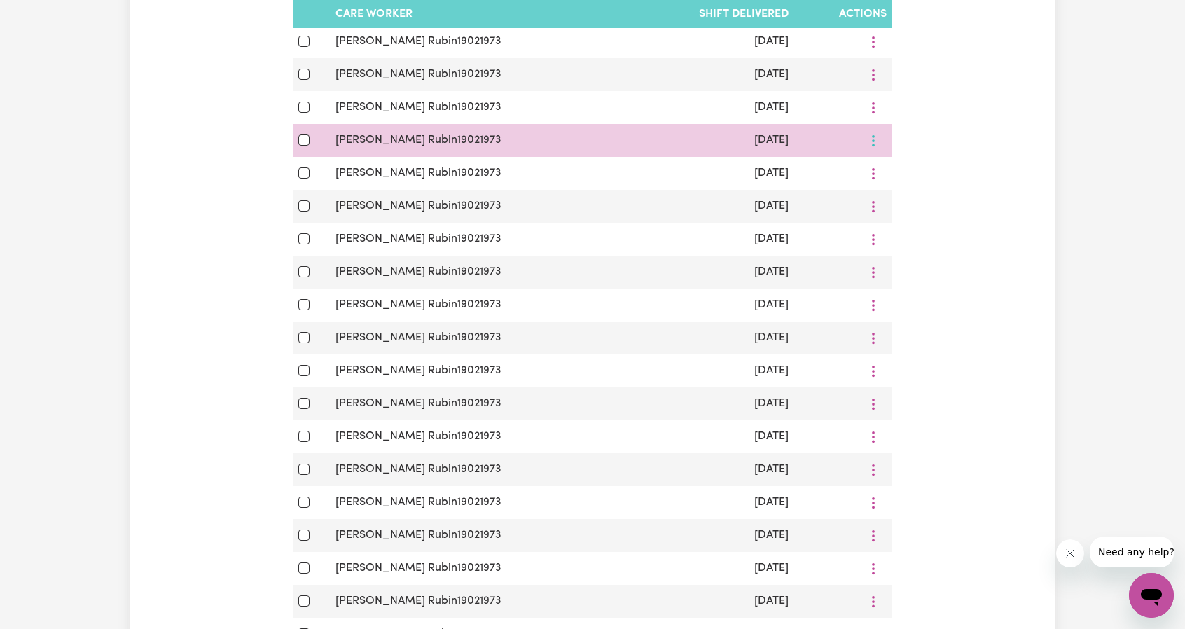
click at [877, 146] on icon "More options" at bounding box center [873, 141] width 14 height 14
click at [904, 183] on link "View Shift Note" at bounding box center [935, 173] width 116 height 28
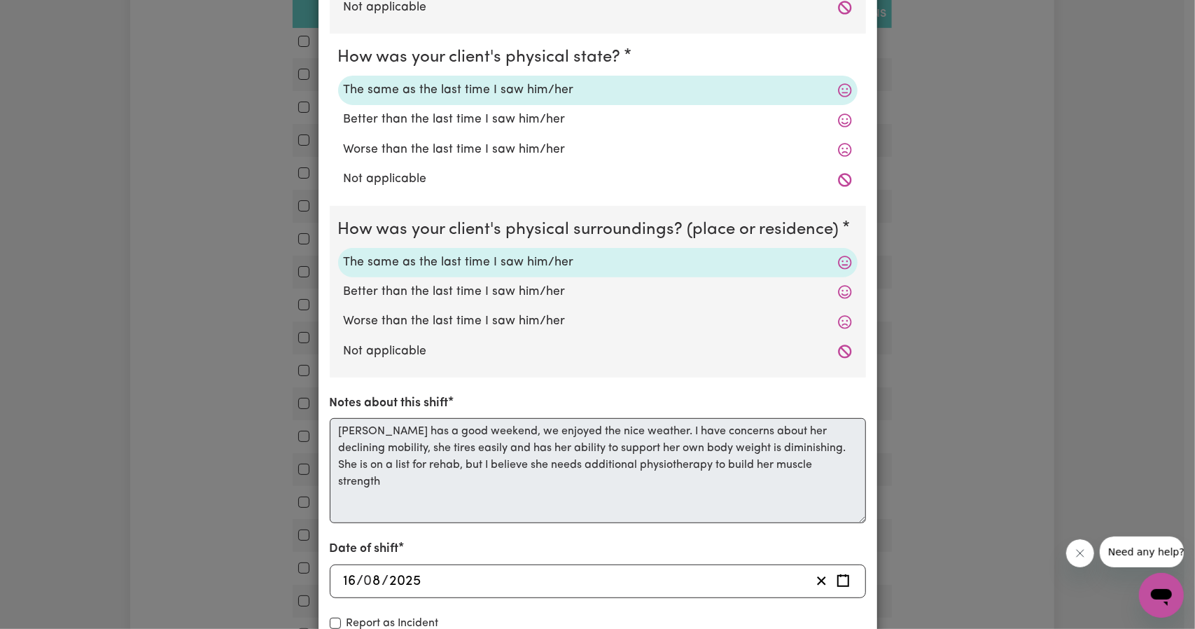
scroll to position [0, 0]
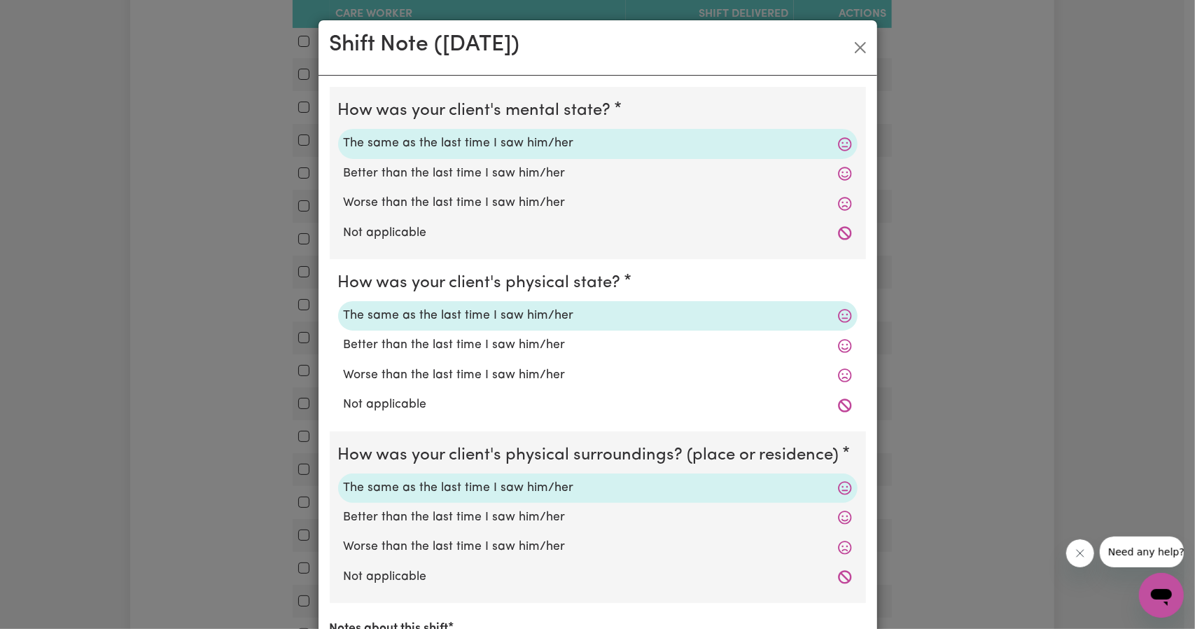
click at [845, 36] on div "Shift Note ( [DATE] )" at bounding box center [598, 47] width 559 height 55
click at [849, 43] on button "Close" at bounding box center [860, 47] width 22 height 22
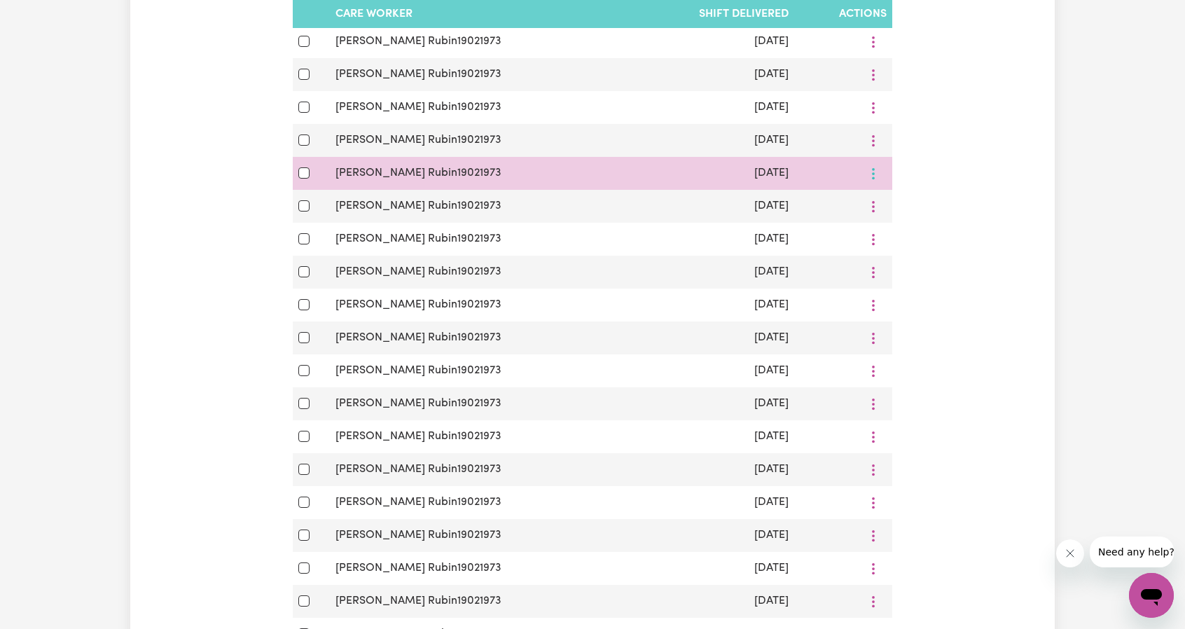
click at [873, 177] on icon "More options" at bounding box center [873, 174] width 14 height 14
click at [884, 209] on link "View Shift Note" at bounding box center [935, 206] width 116 height 28
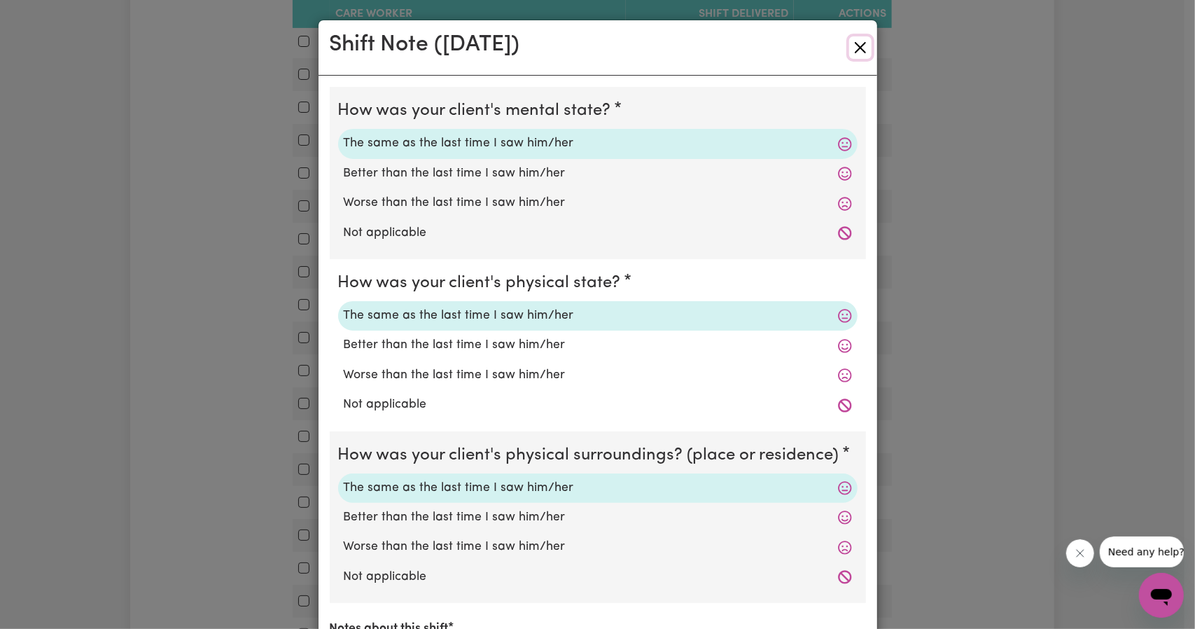
click at [849, 50] on button "Close" at bounding box center [860, 47] width 22 height 22
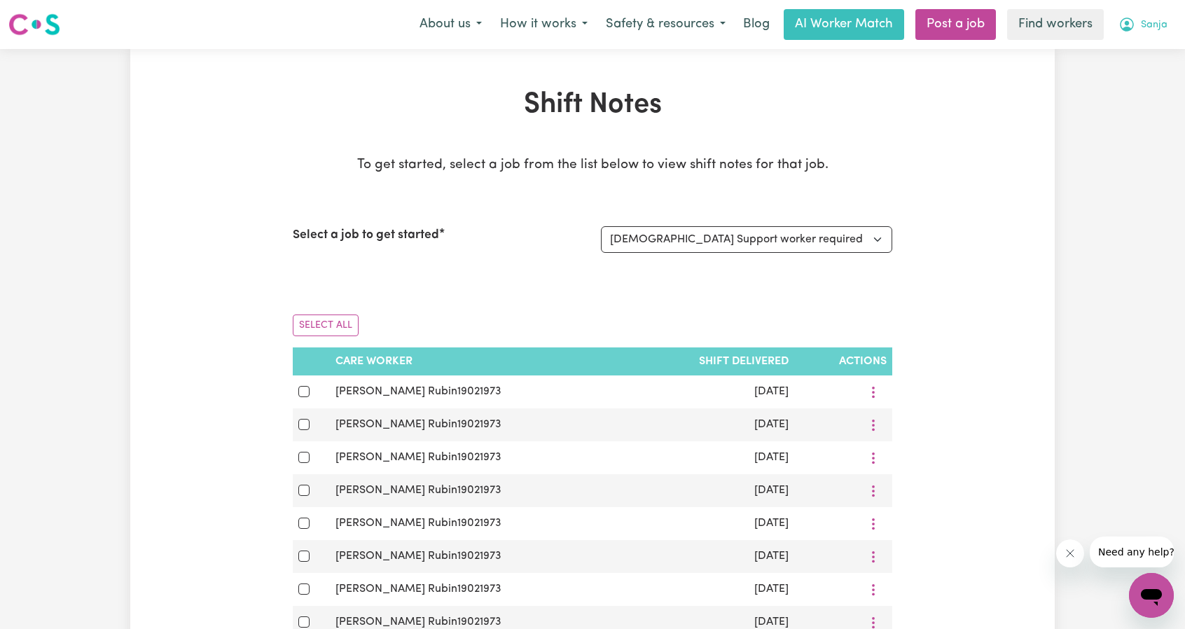
click at [1173, 28] on button "Sanja" at bounding box center [1142, 24] width 67 height 29
click at [1081, 64] on link "My Dashboard" at bounding box center [1120, 54] width 111 height 27
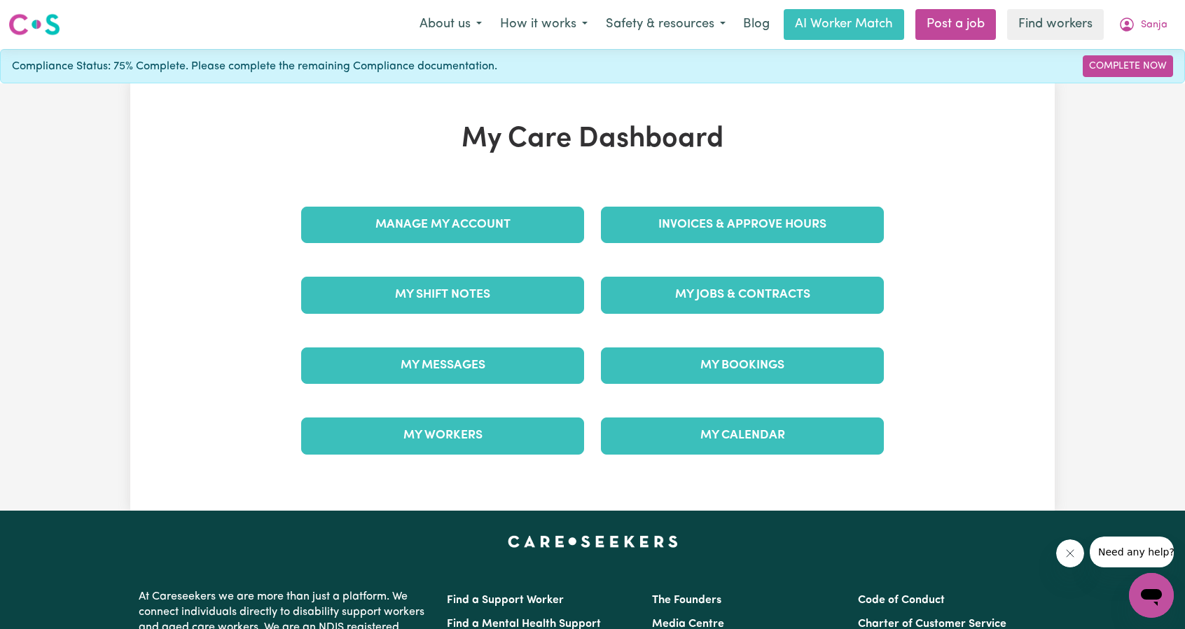
click at [716, 317] on div "My Jobs & Contracts" at bounding box center [742, 295] width 300 height 70
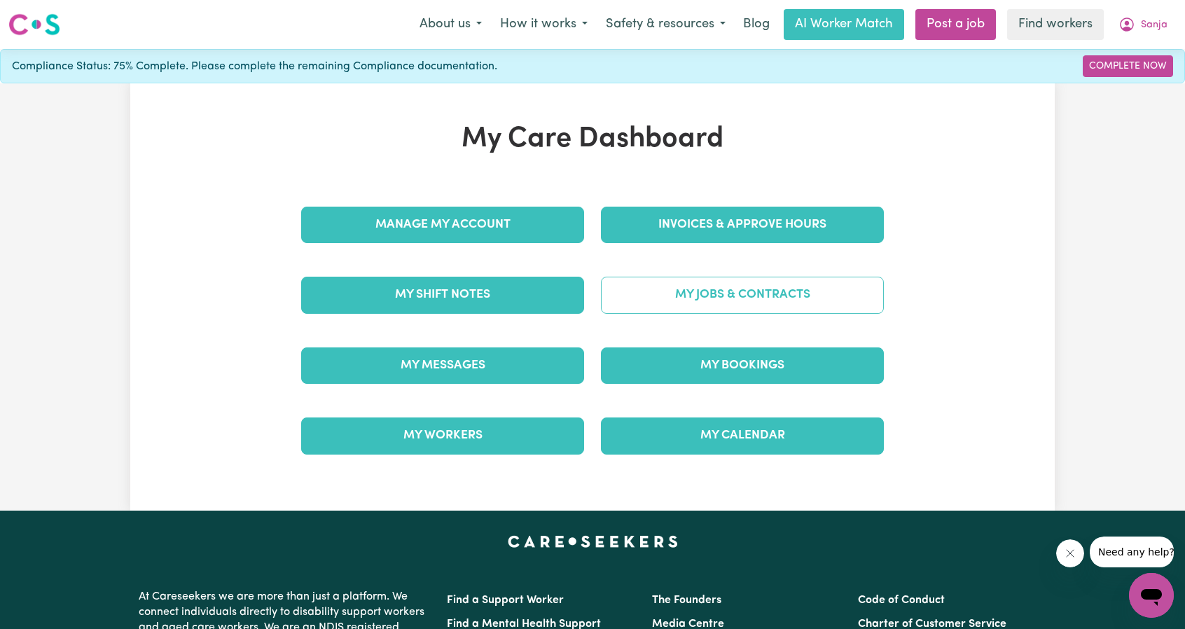
click at [723, 305] on link "My Jobs & Contracts" at bounding box center [742, 295] width 283 height 36
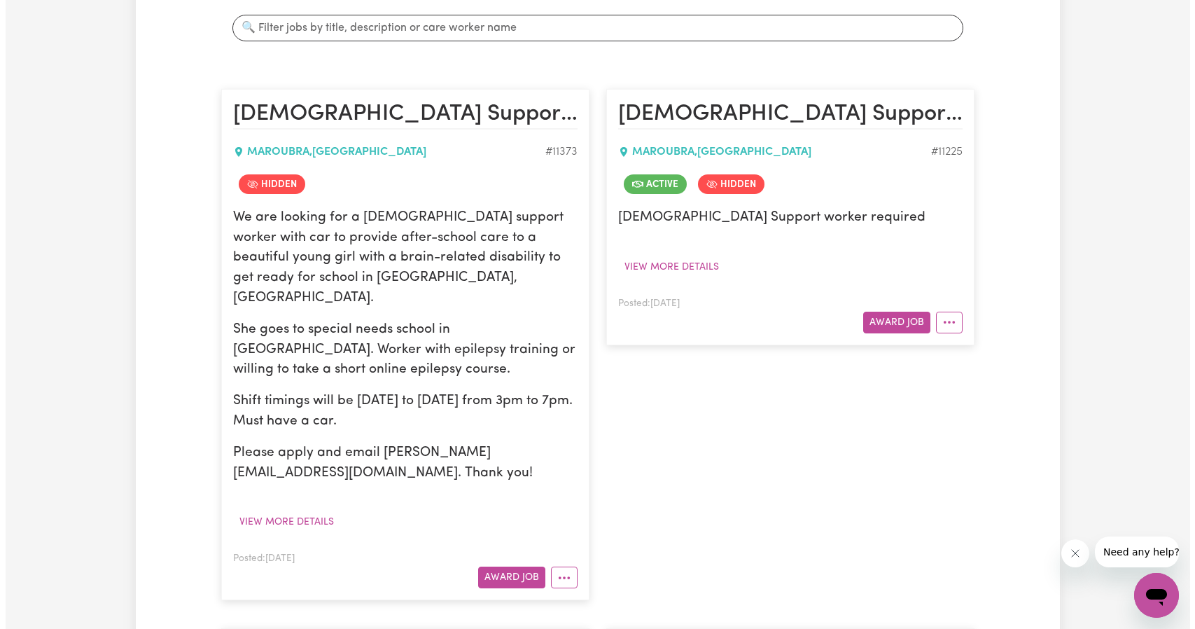
scroll to position [280, 0]
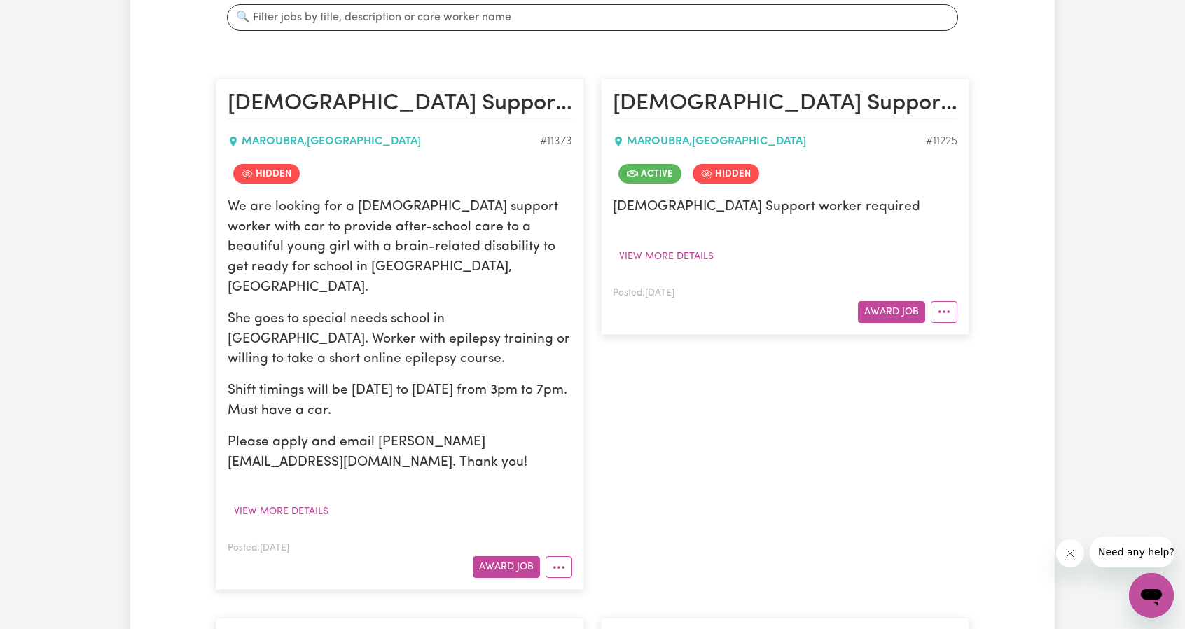
click at [958, 309] on article "[DEMOGRAPHIC_DATA] Support worker required MAROUBRA , [GEOGRAPHIC_DATA] # 11225…" at bounding box center [785, 206] width 368 height 256
click at [954, 319] on button "More options" at bounding box center [944, 312] width 27 height 22
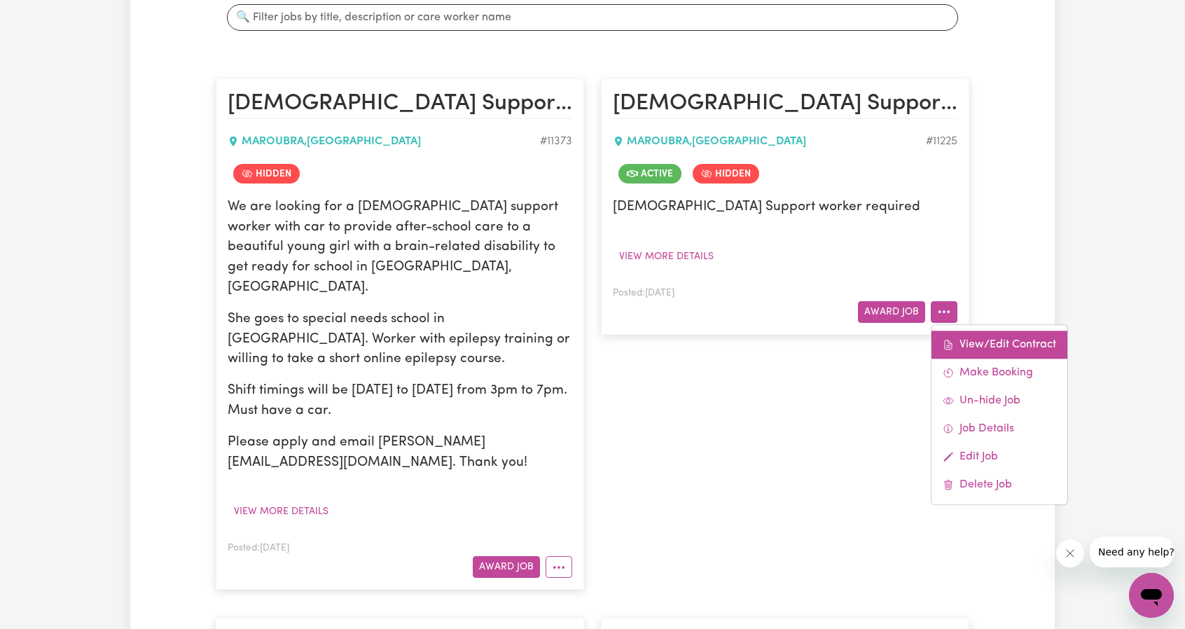
click at [959, 339] on link "View/Edit Contract" at bounding box center [999, 345] width 136 height 28
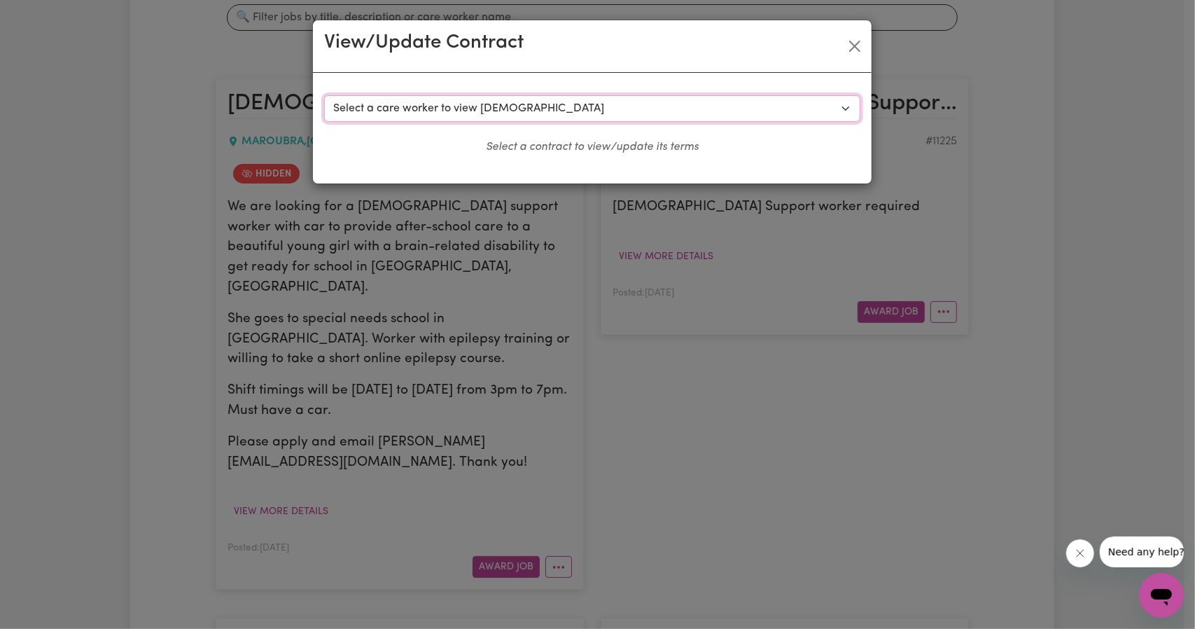
drag, startPoint x: 650, startPoint y: 99, endPoint x: 655, endPoint y: 113, distance: 15.1
click at [652, 102] on select "Select a care worker to view [DEMOGRAPHIC_DATA] #8434 - [PERSON_NAME] (contract…" at bounding box center [592, 108] width 536 height 27
select select "8056"
click at [324, 95] on select "Select a care worker to view [DEMOGRAPHIC_DATA] #8434 - [PERSON_NAME] (contract…" at bounding box center [592, 108] width 536 height 27
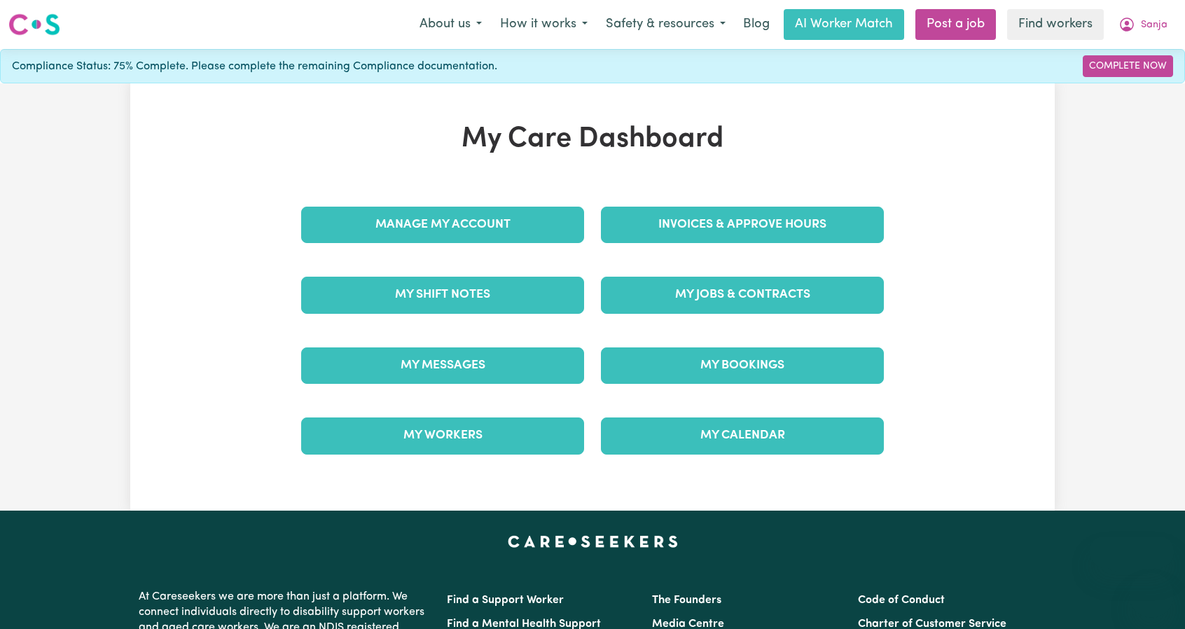
click at [1138, 22] on button "Sanja" at bounding box center [1142, 24] width 67 height 29
click at [1127, 90] on link "Logout" at bounding box center [1120, 80] width 111 height 27
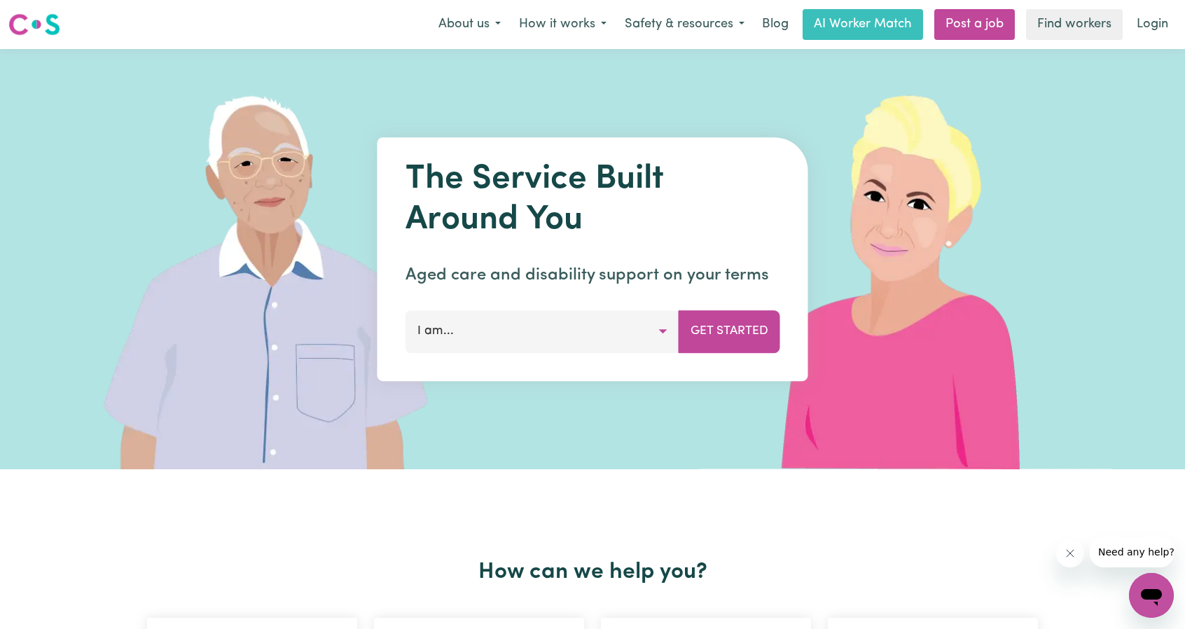
click at [1167, 23] on link "Login" at bounding box center [1152, 24] width 48 height 31
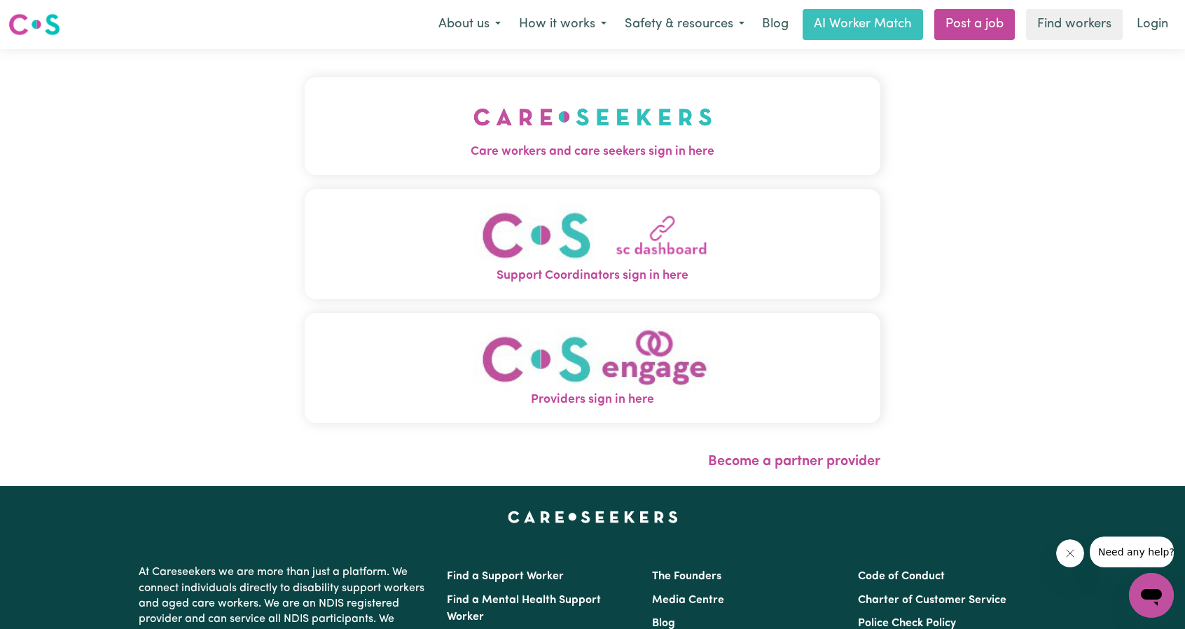
click at [409, 150] on span "Care workers and care seekers sign in here" at bounding box center [593, 152] width 576 height 18
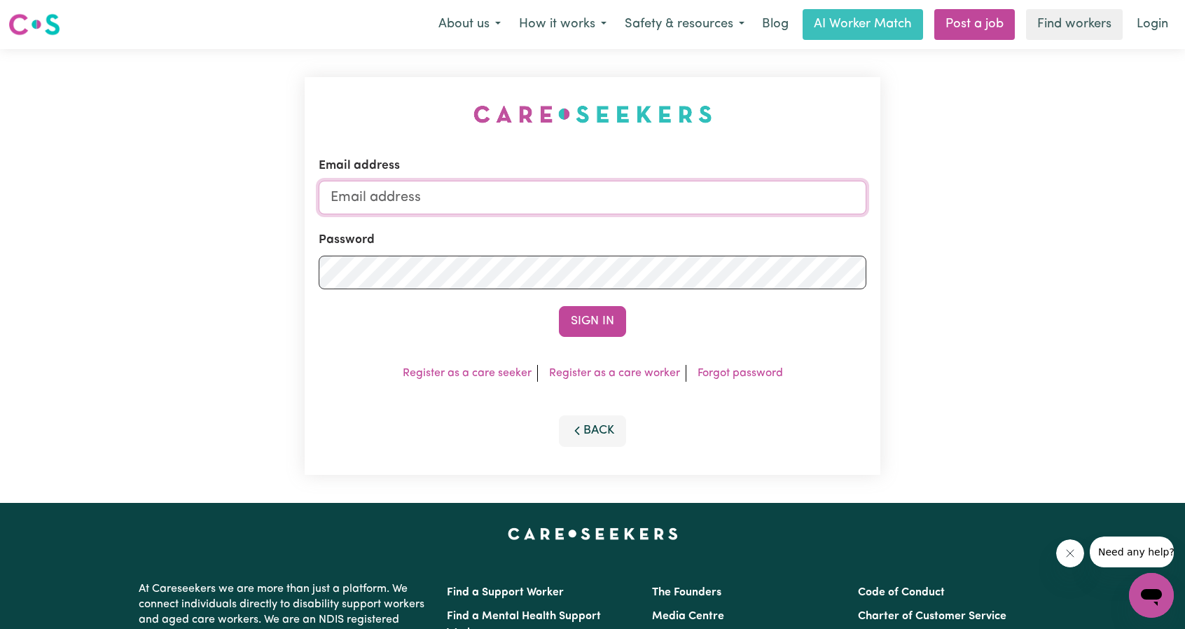
click at [546, 187] on input "Email address" at bounding box center [593, 198] width 548 height 34
drag, startPoint x: 395, startPoint y: 201, endPoint x: 441, endPoint y: 211, distance: 47.2
click at [441, 211] on input "superuser~ethan@careseekers.com.au" at bounding box center [593, 198] width 548 height 34
click at [403, 201] on input "superuser~ethan@careseekers.com.au" at bounding box center [593, 198] width 548 height 34
drag, startPoint x: 403, startPoint y: 200, endPoint x: 672, endPoint y: 249, distance: 273.3
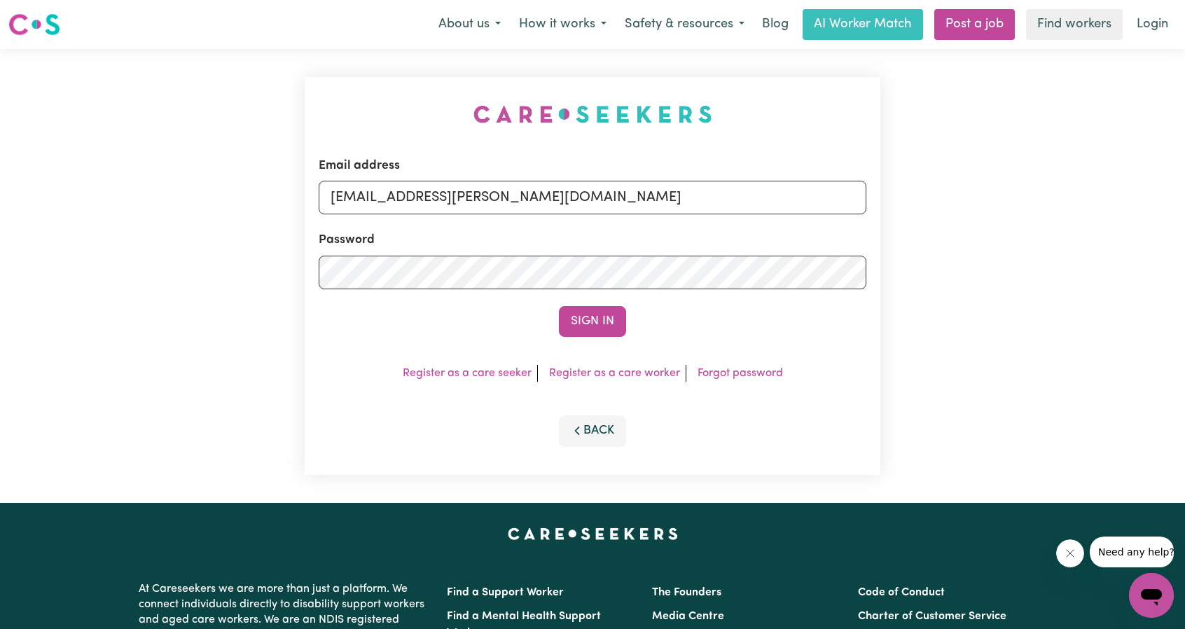
click at [695, 218] on form "Email address superuser~ethan@careseekers.com.au Password Sign In" at bounding box center [593, 247] width 548 height 180
type input "superuser~mdas_ndis@outlook.com"
click at [590, 314] on button "Sign In" at bounding box center [592, 321] width 67 height 31
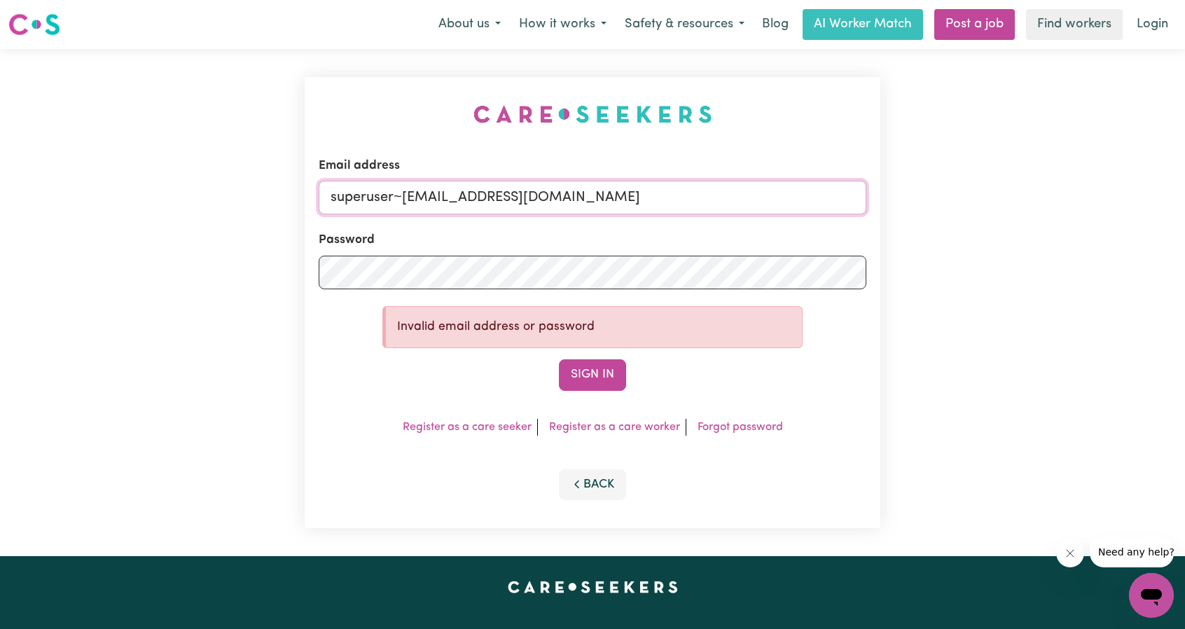
drag, startPoint x: 402, startPoint y: 198, endPoint x: 652, endPoint y: 214, distance: 250.5
click at [652, 214] on input "superuser~mdas_ndis@outlook.com" at bounding box center [593, 198] width 548 height 34
click at [646, 208] on input "superuser~mdas_ndis@outlook.com" at bounding box center [593, 198] width 548 height 34
click at [645, 207] on input "superuser~mdas_ndis@outlook.com" at bounding box center [593, 198] width 548 height 34
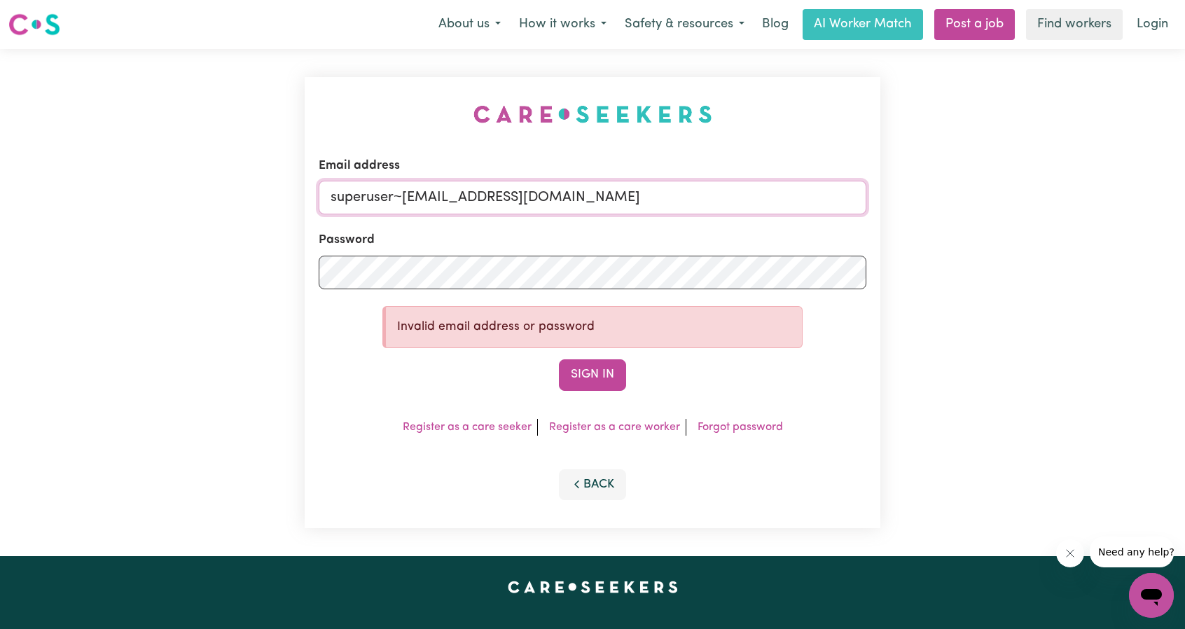
click at [645, 207] on input "superuser~mdas_ndis@outlook.com" at bounding box center [593, 198] width 548 height 34
click at [639, 202] on input "superuser~mdas_ndis@outlook.com" at bounding box center [593, 198] width 548 height 34
click at [804, 218] on form "Email address superuser~mdas_ndis@outlook.com Password Invalid email address or…" at bounding box center [593, 274] width 548 height 234
click at [1131, 29] on link "Login" at bounding box center [1152, 24] width 48 height 31
drag, startPoint x: 403, startPoint y: 204, endPoint x: 808, endPoint y: 209, distance: 405.5
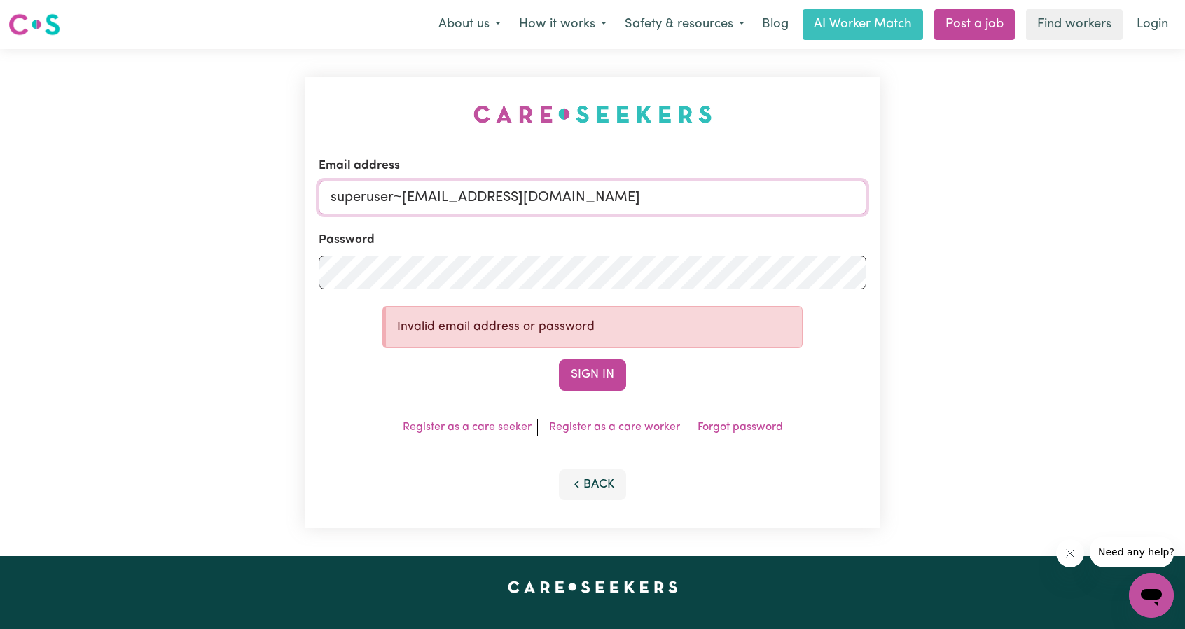
click at [762, 206] on input "superuser~mdas_ndis@outlook.com" at bounding box center [593, 198] width 548 height 34
click at [618, 377] on button "Sign In" at bounding box center [592, 374] width 67 height 31
